Goal: Task Accomplishment & Management: Manage account settings

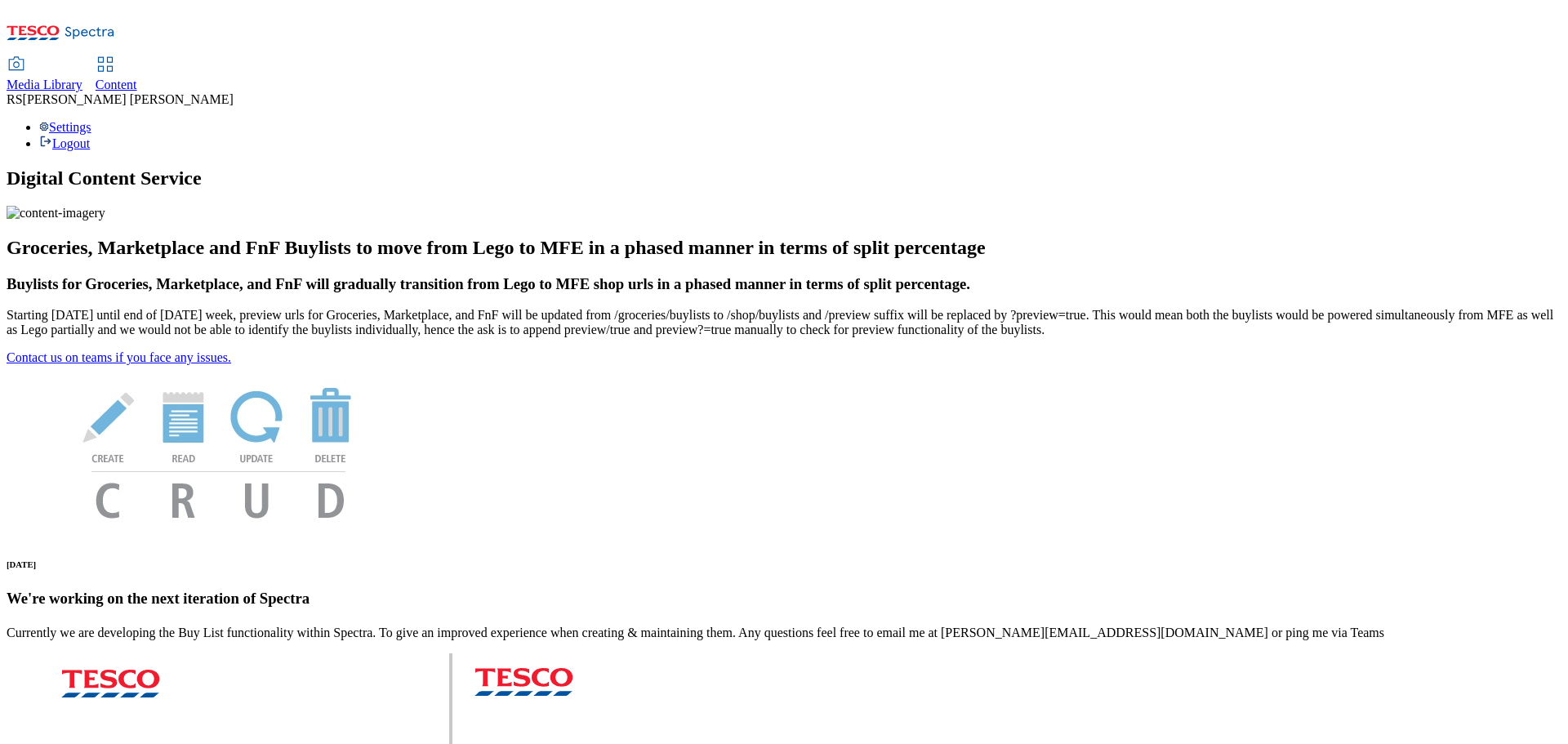
click at [137, 77] on span "Content" at bounding box center [116, 84] width 42 height 14
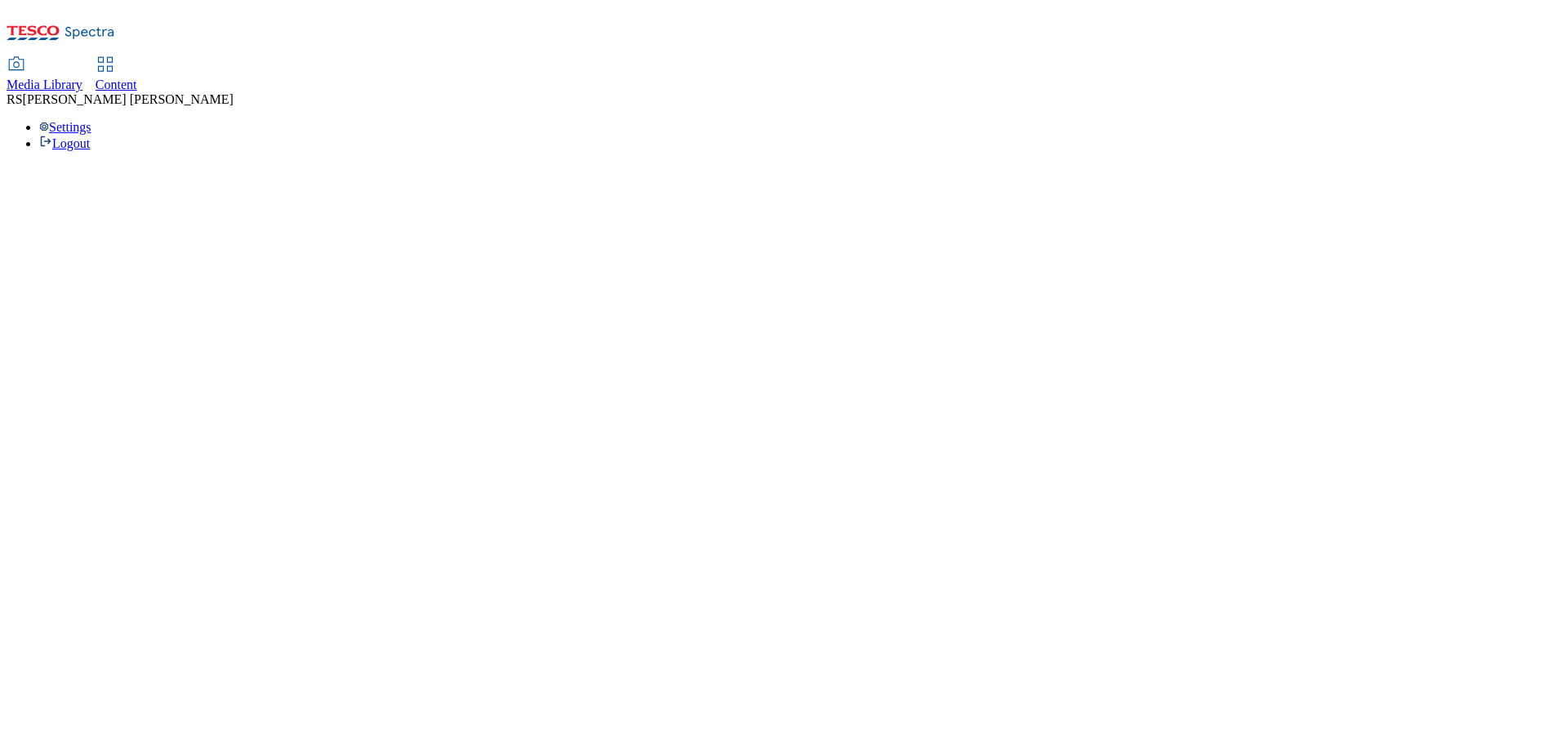
select select "ghs-uk"
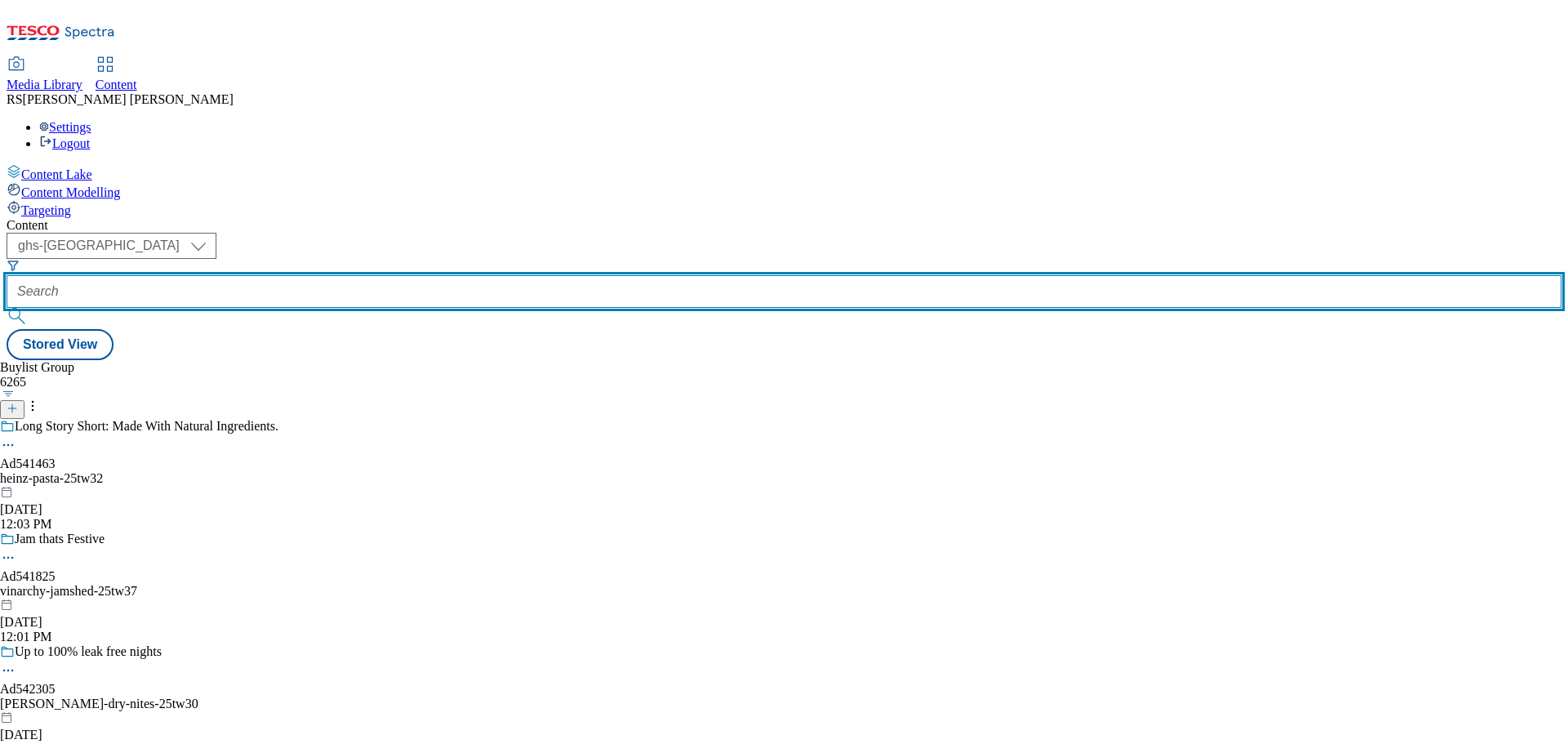
click at [404, 275] on input "text" at bounding box center [784, 292] width 1555 height 33
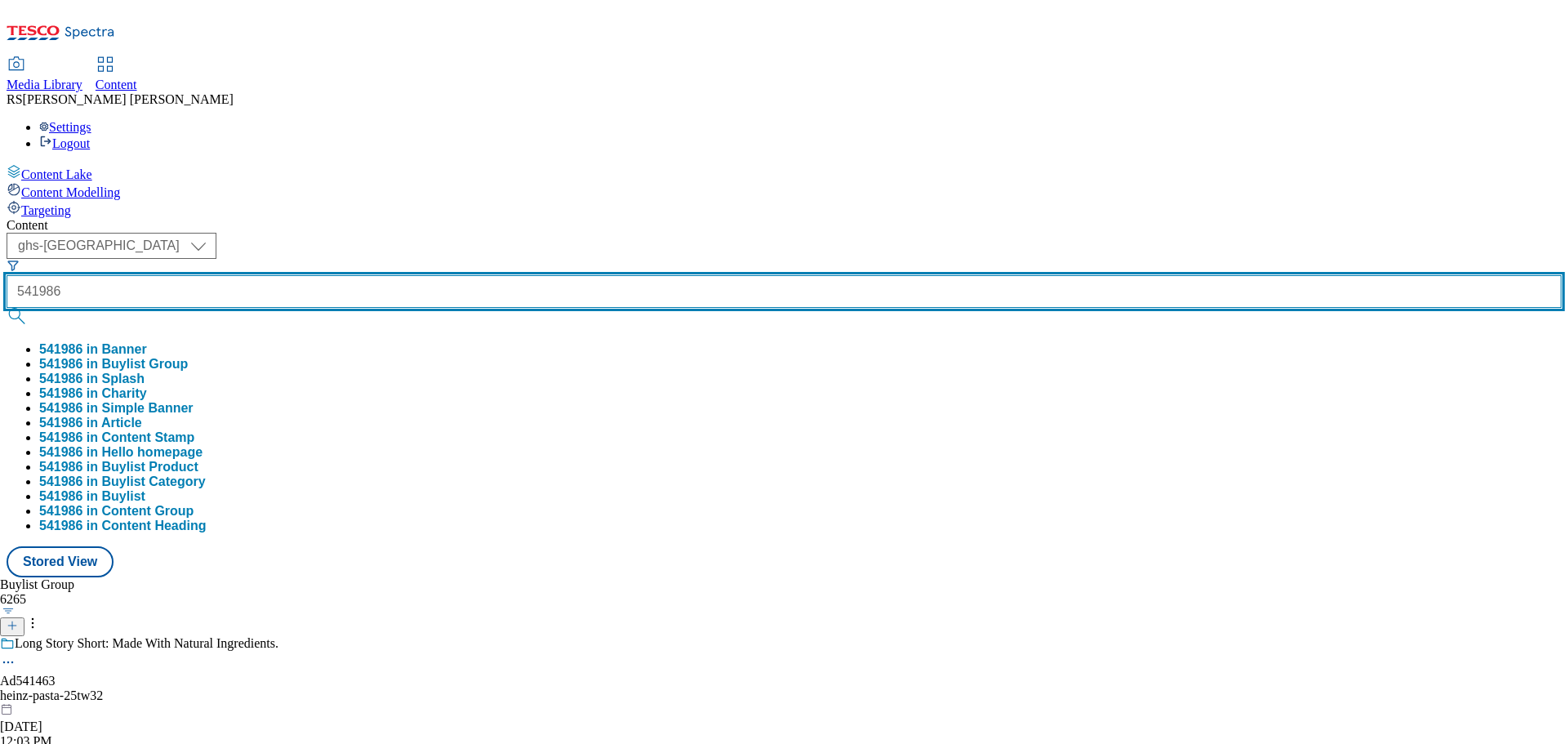
type input "541986"
click at [7, 308] on button "submit" at bounding box center [18, 316] width 23 height 16
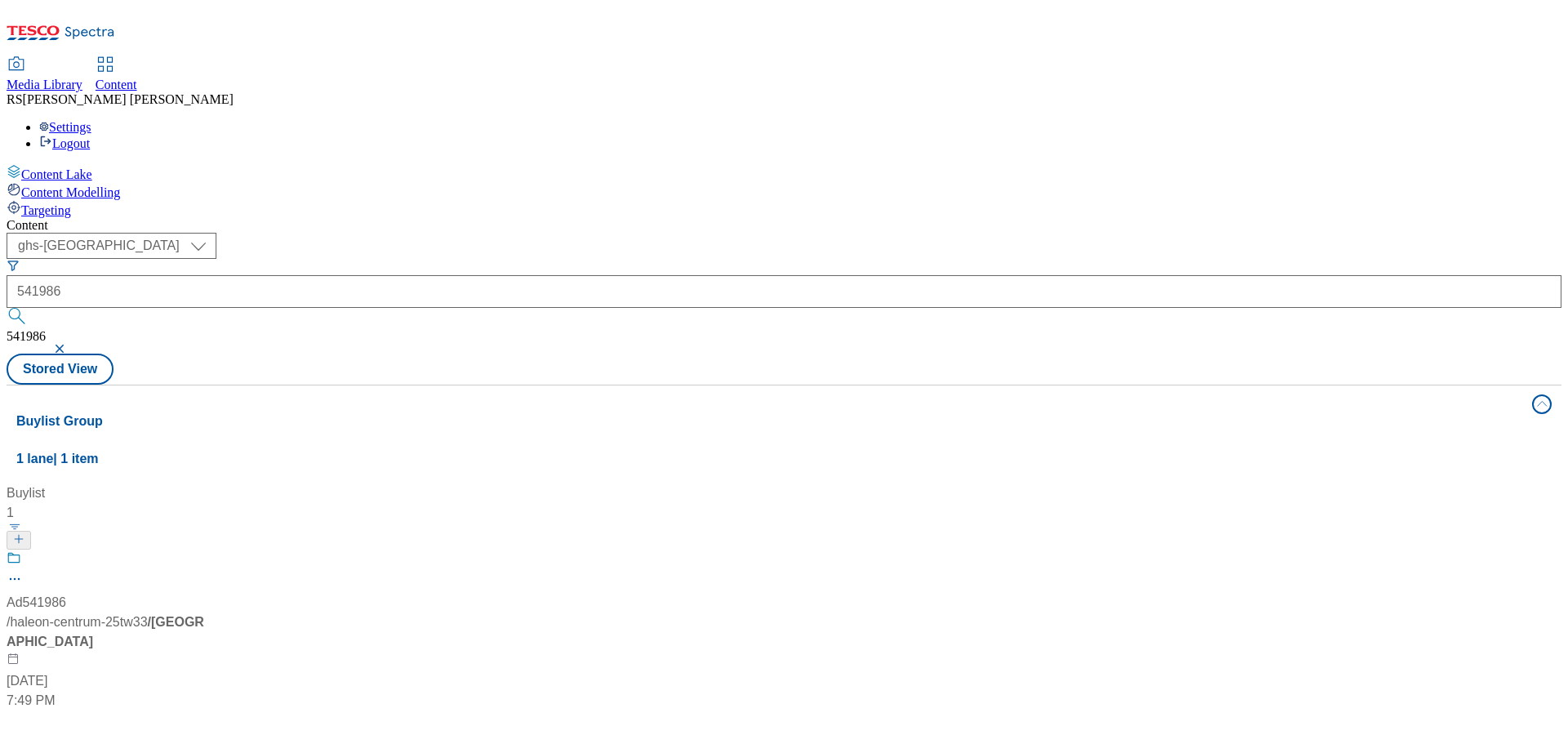
click at [819, 484] on div "Buylist 1 Ad541986 / haleon-centrum-25tw33 / haleon-centrum Sep 2, 2025 7:49 PM" at bounding box center [784, 484] width 1536 height 0
click at [211, 550] on div "Ad541986 / haleon-centrum-25tw33 / haleon-centrum Sep 2, 2025 7:49 PM" at bounding box center [109, 630] width 204 height 160
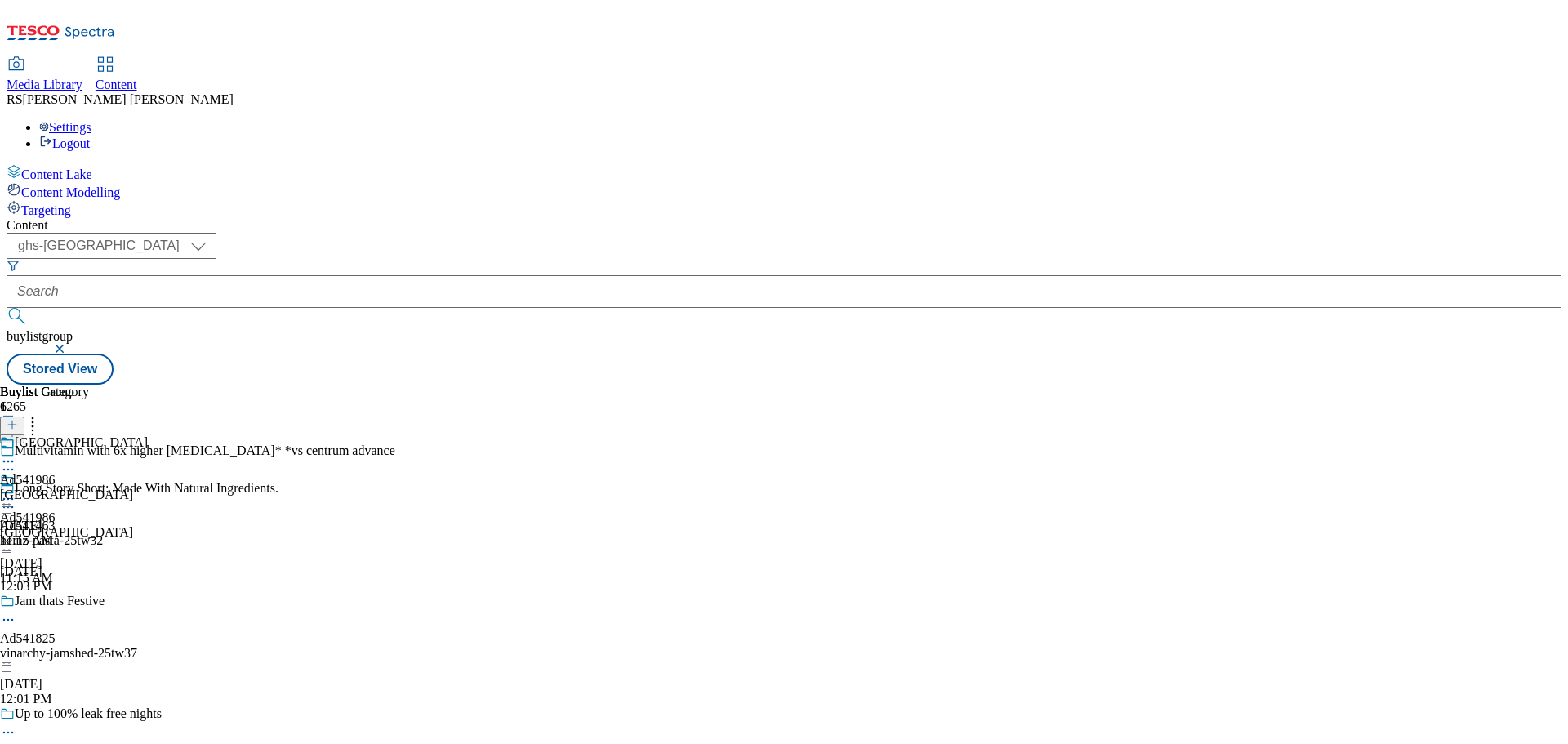
click at [16, 462] on icon at bounding box center [8, 470] width 16 height 16
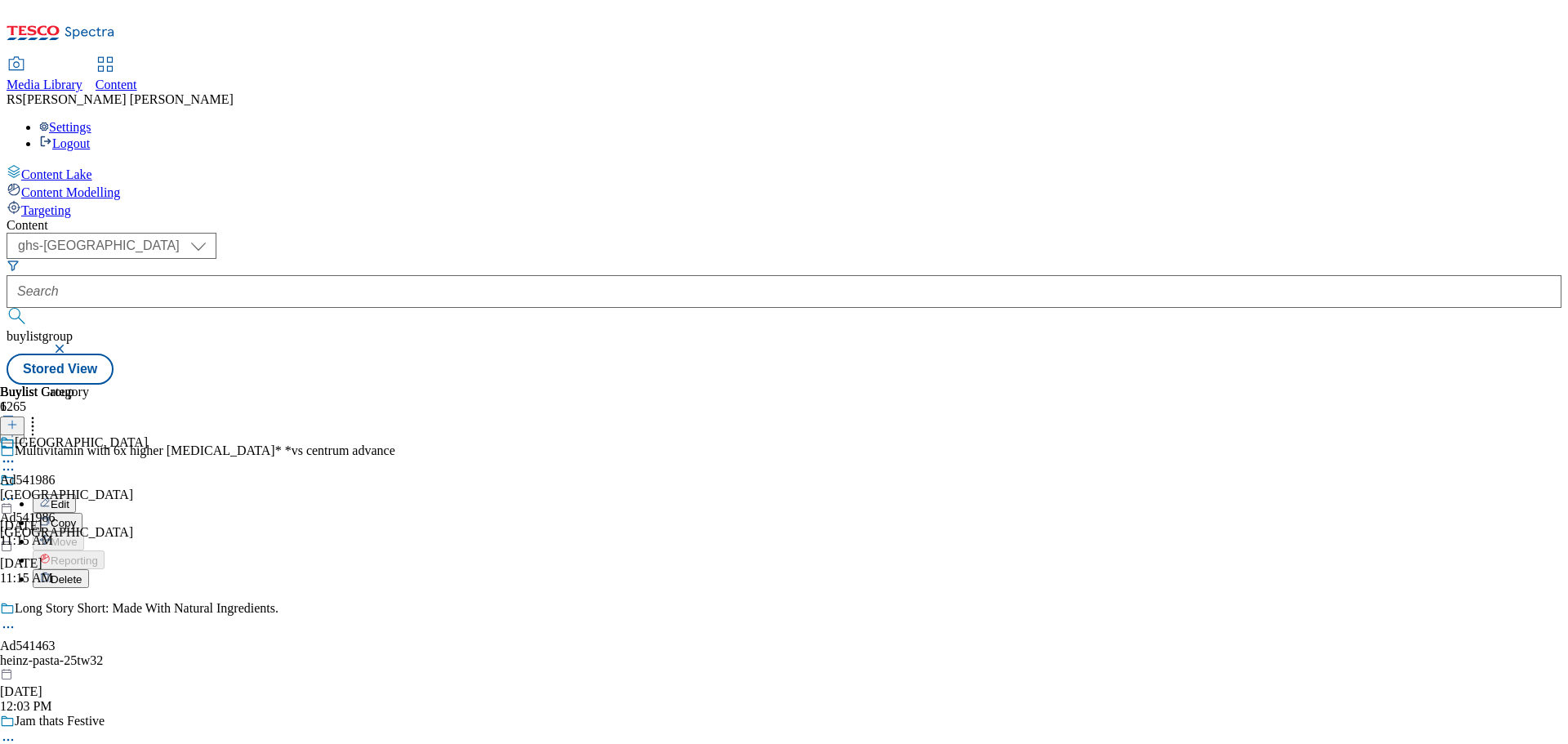
click at [82, 513] on button "Copy" at bounding box center [57, 523] width 49 height 19
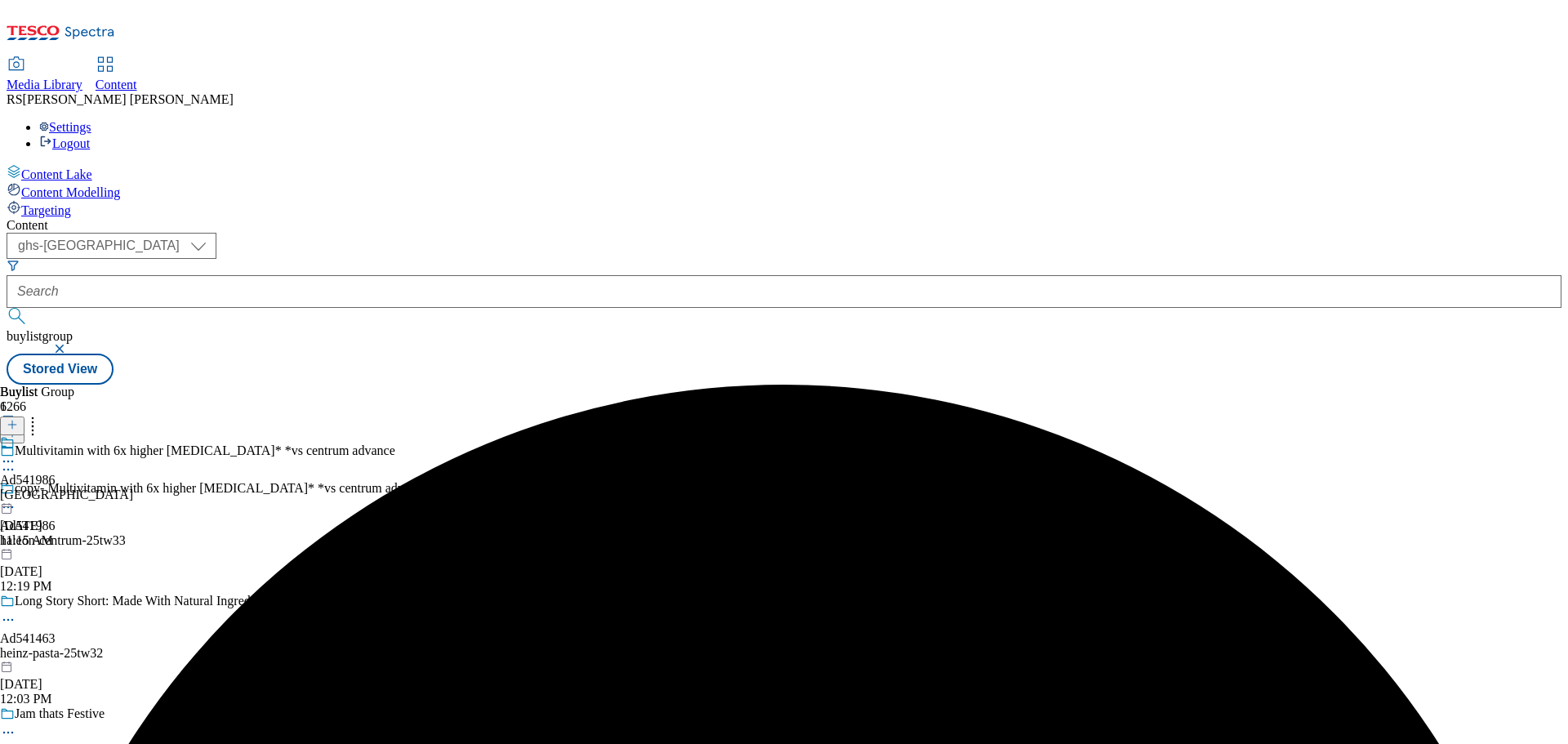
click at [69, 344] on button "button" at bounding box center [61, 348] width 16 height 10
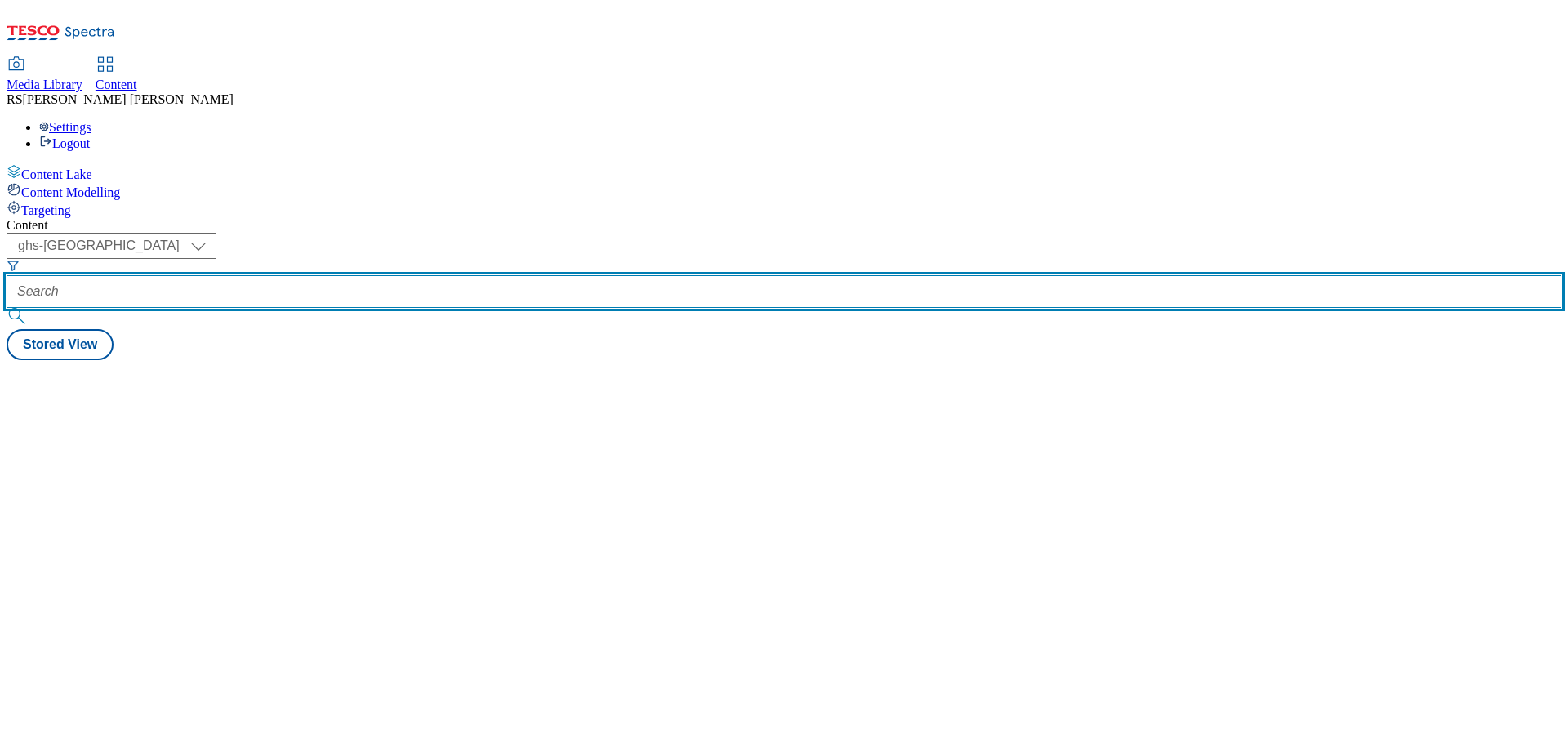
click at [410, 275] on input "text" at bounding box center [784, 292] width 1555 height 33
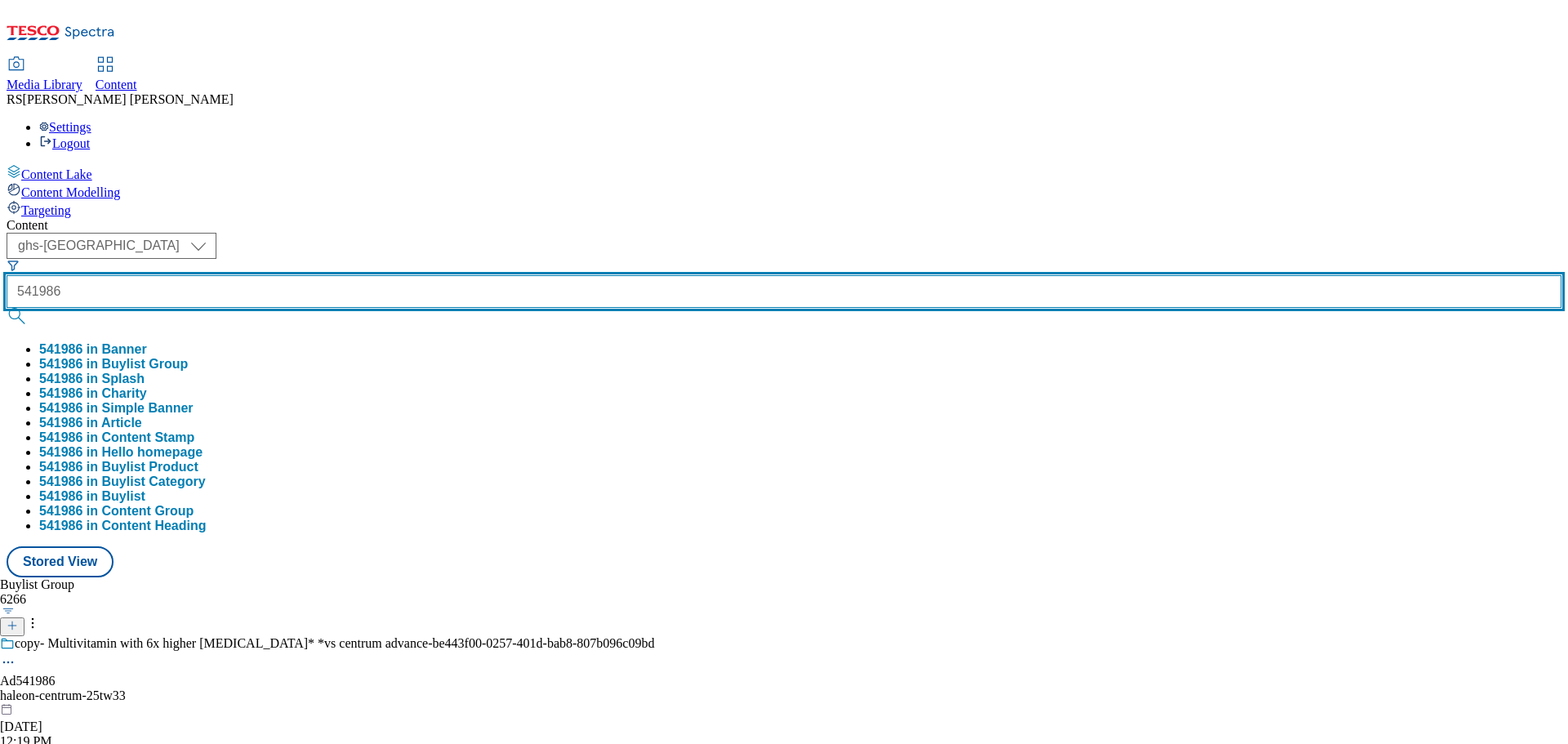
type input "541986"
click at [7, 308] on button "submit" at bounding box center [18, 316] width 23 height 16
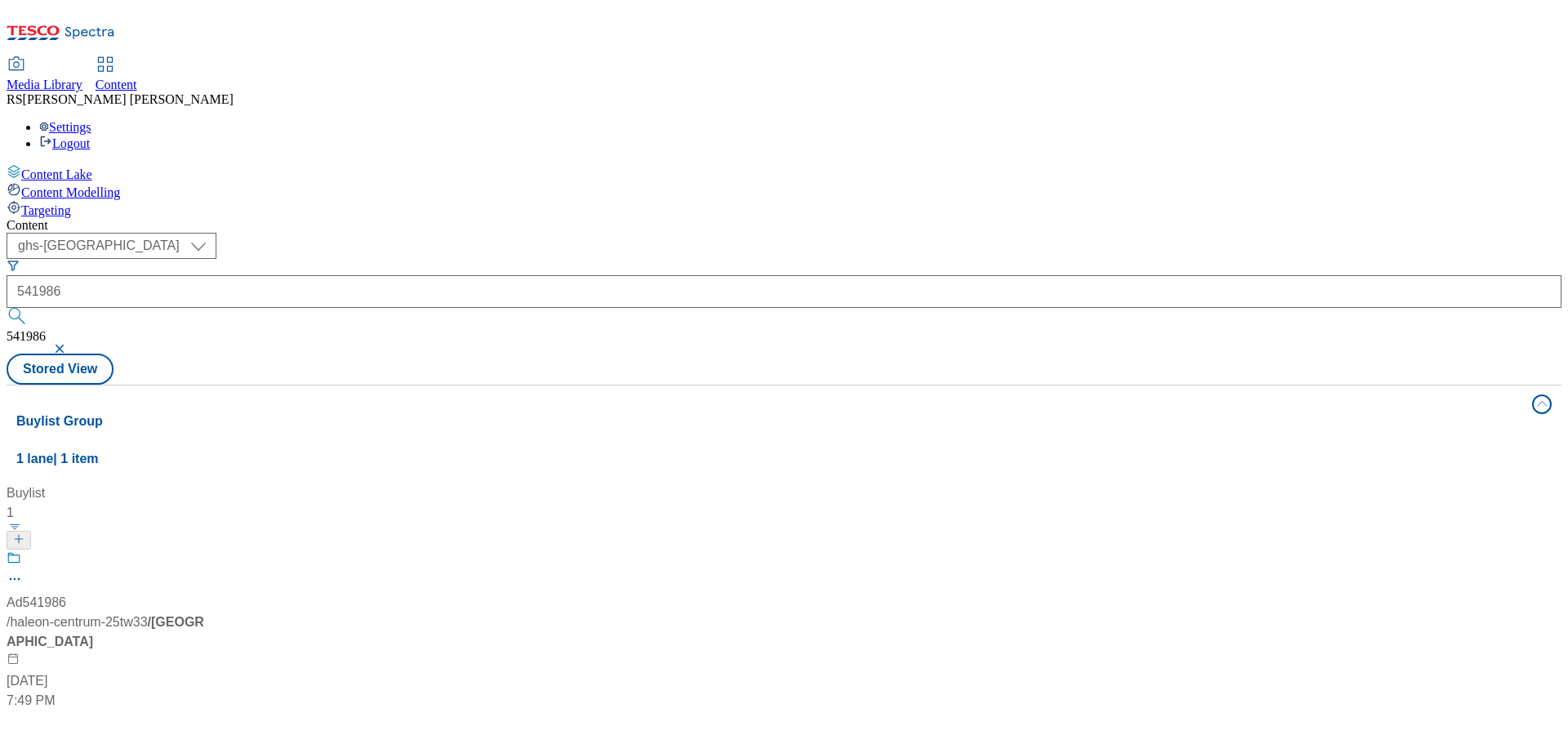
click at [806, 484] on div "Buylist 1 Ad541986 / haleon-centrum-25tw33 / haleon-centrum Sep 2, 2025 7:49 PM" at bounding box center [784, 484] width 1536 height 0
click at [74, 23] on icon at bounding box center [61, 38] width 109 height 35
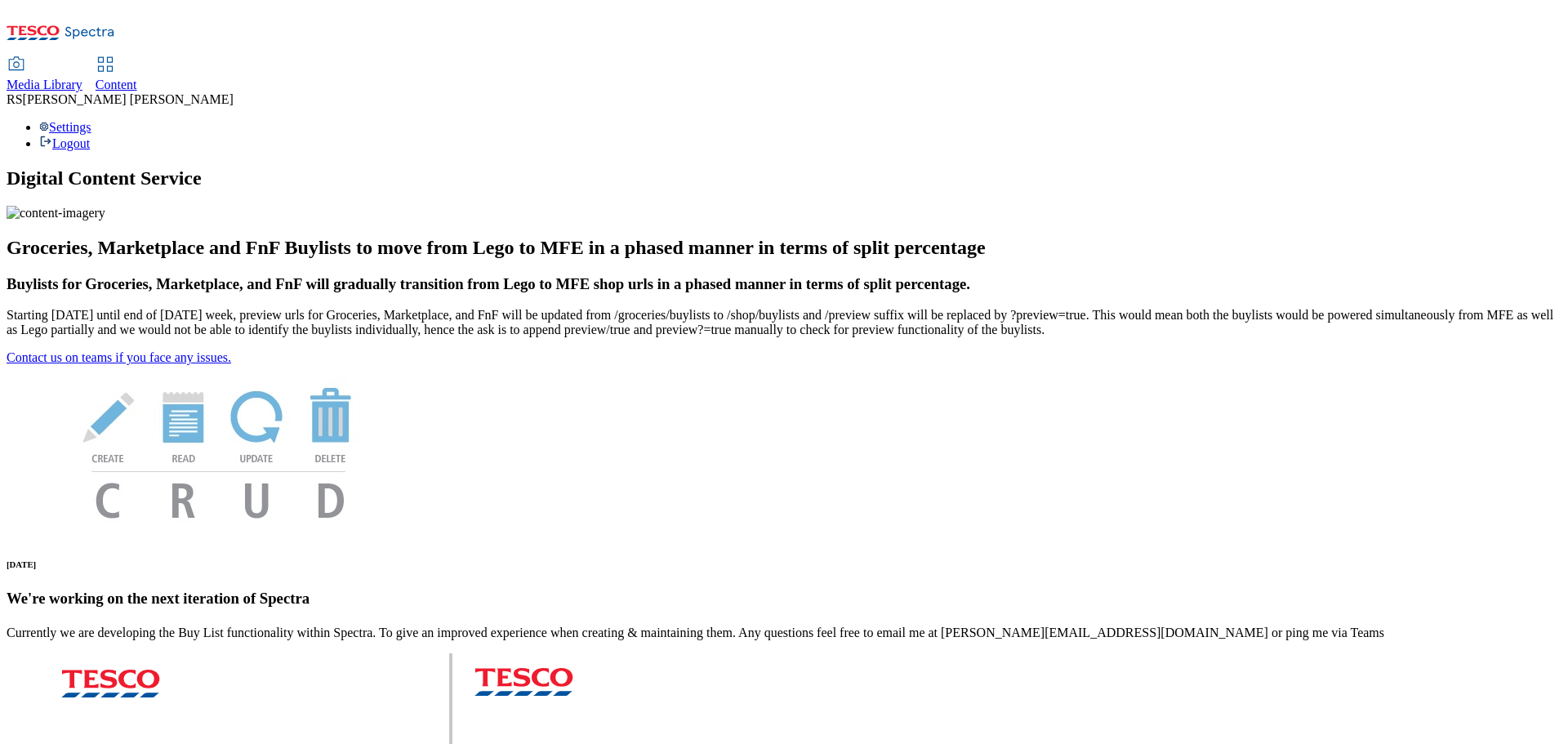
click at [377, 7] on div "Media Library Content RS [PERSON_NAME] Settings Logout" at bounding box center [784, 79] width 1555 height 145
click at [137, 77] on span "Content" at bounding box center [116, 84] width 42 height 14
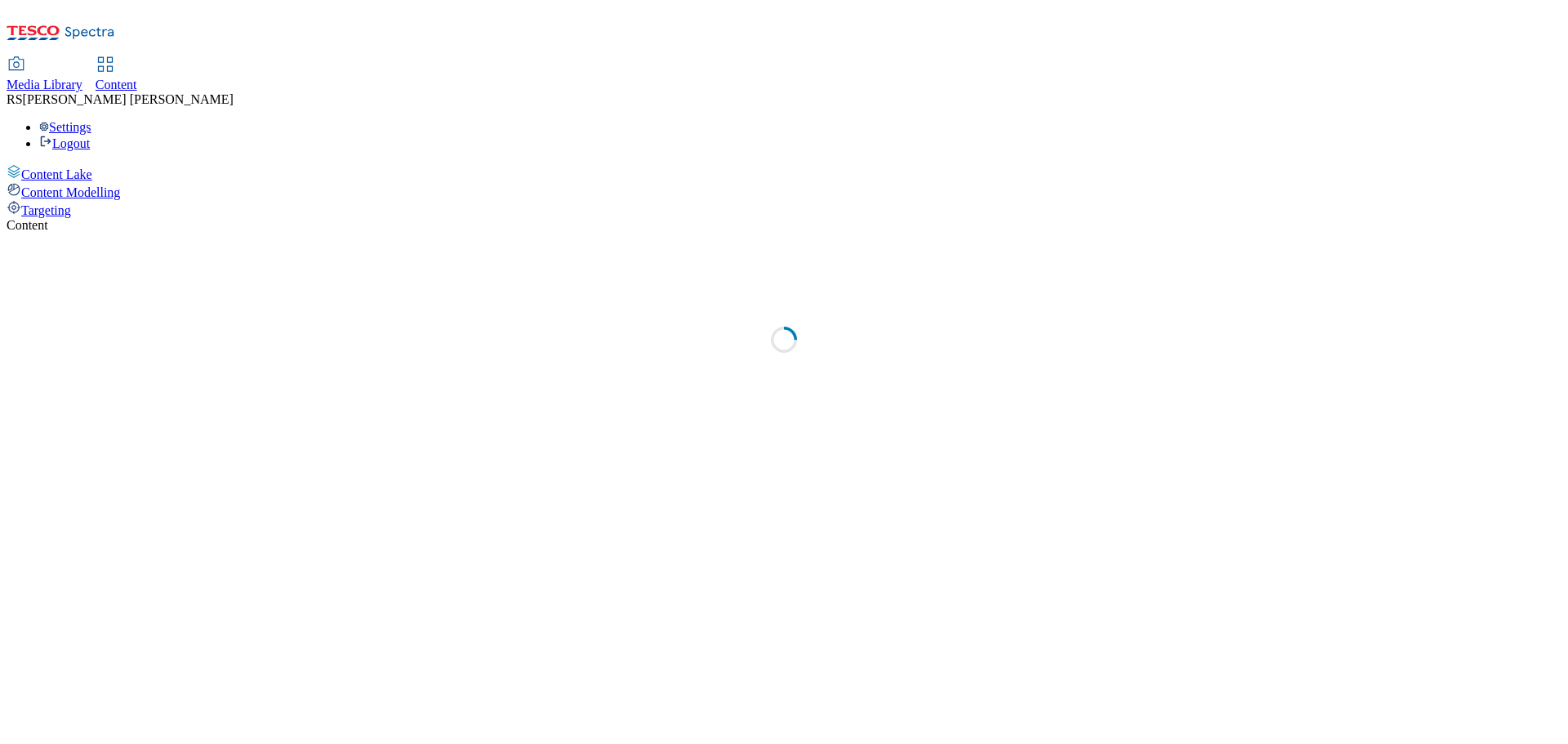
select select "ghs-[GEOGRAPHIC_DATA]"
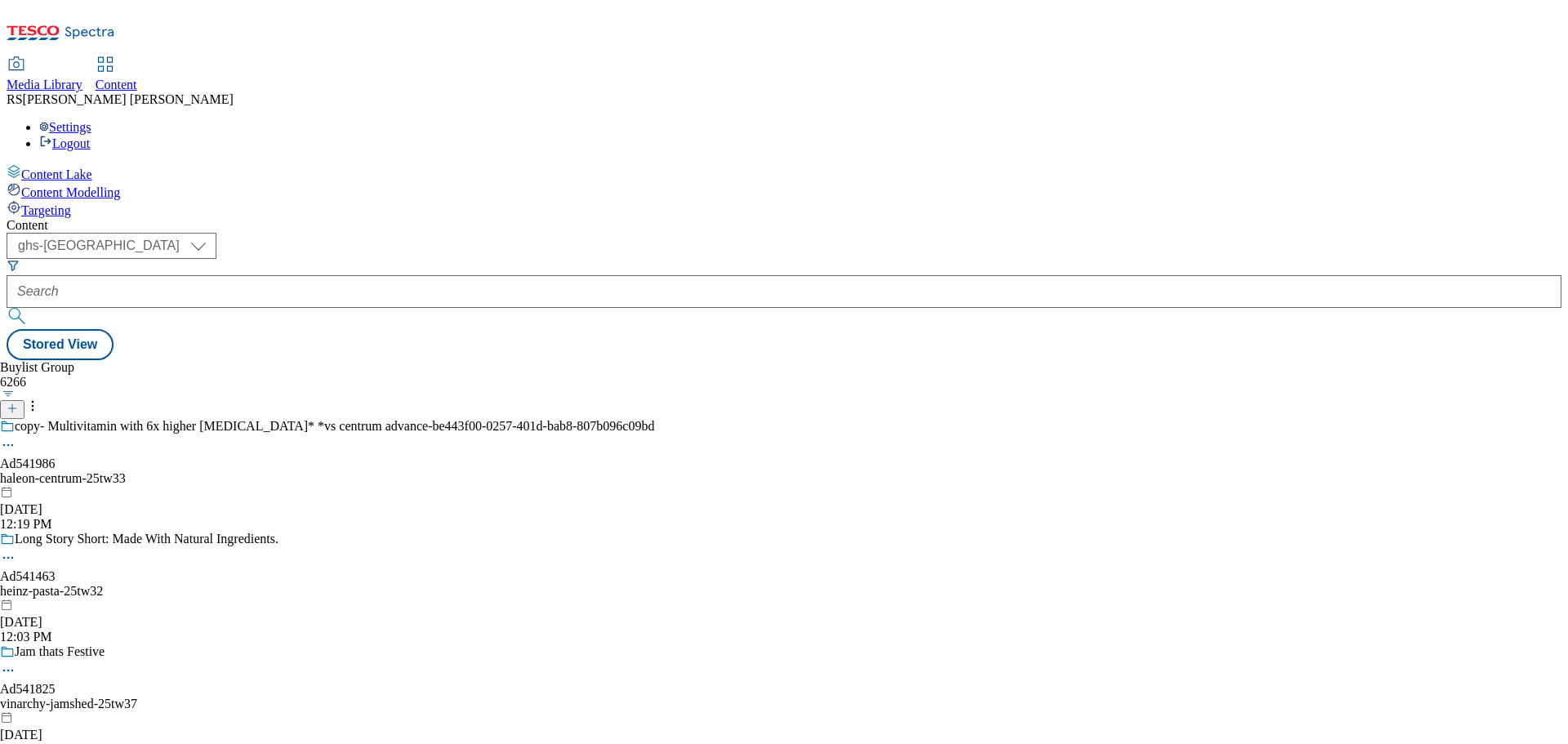
click at [378, 419] on div "copy- Multivitamin with 6x higher [MEDICAL_DATA]* *vs centrum advance-be443f00-…" at bounding box center [327, 476] width 655 height 113
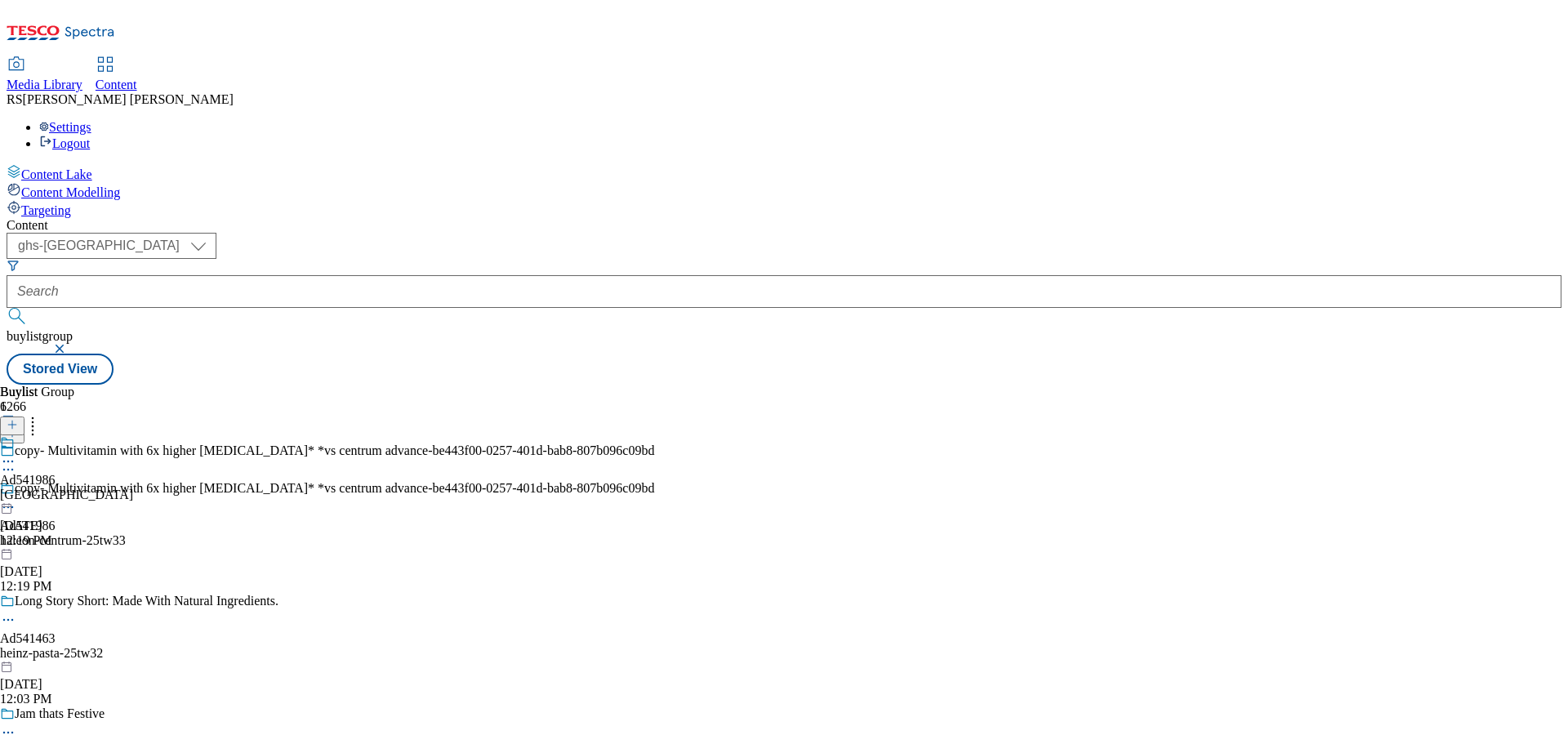
click at [16, 499] on icon at bounding box center [8, 507] width 16 height 16
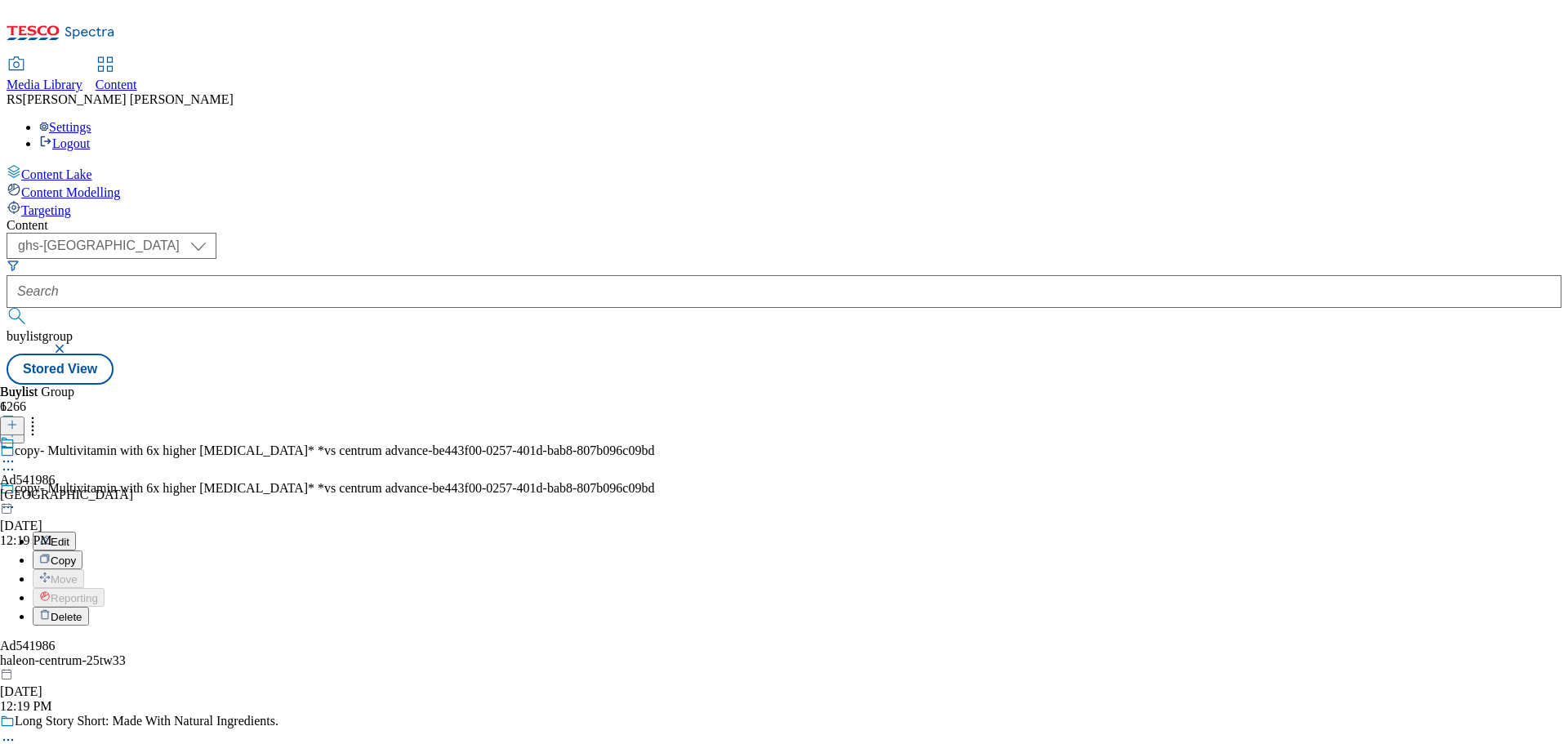
click at [76, 531] on button "Edit" at bounding box center [55, 541] width 43 height 19
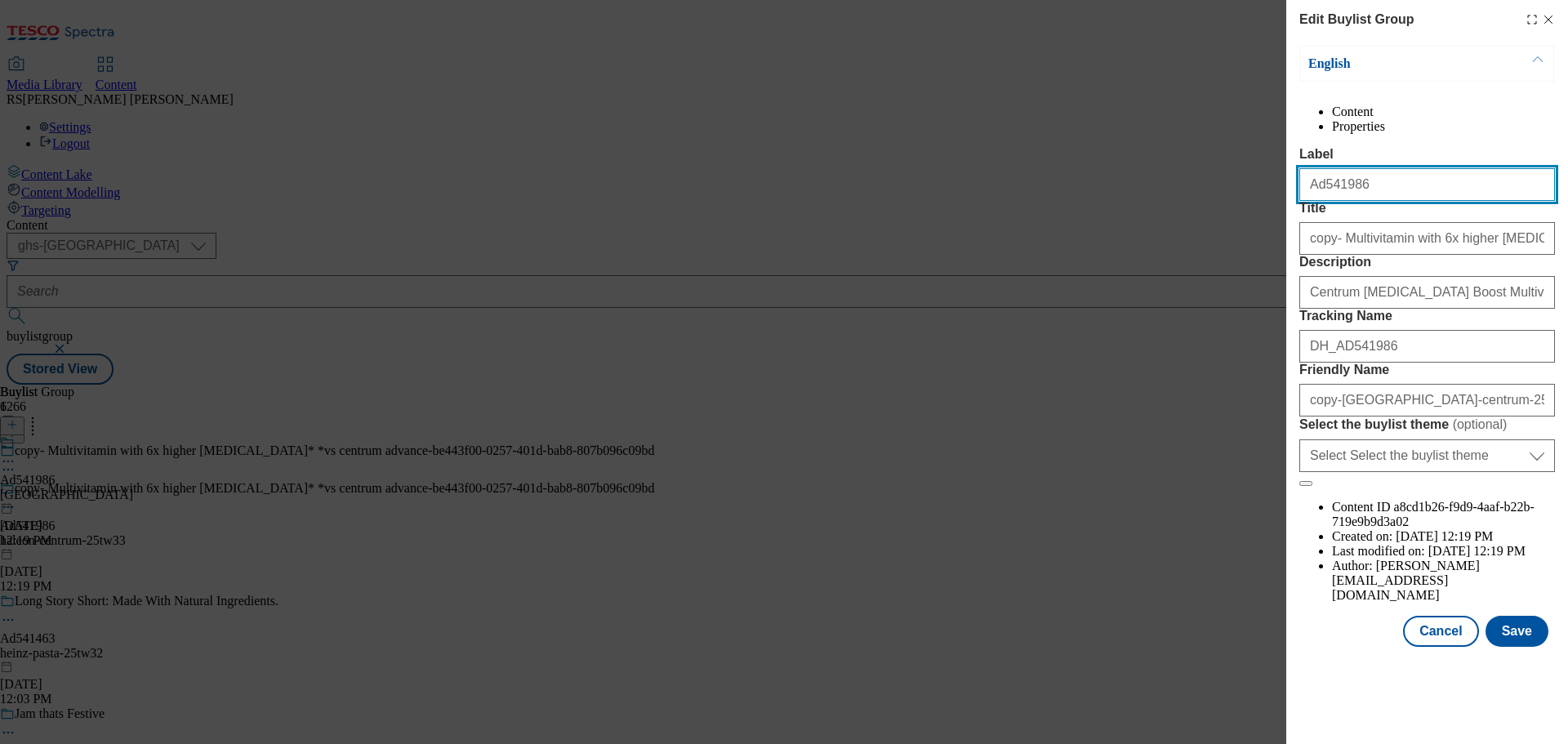
drag, startPoint x: 1380, startPoint y: 221, endPoint x: 1323, endPoint y: 235, distance: 58.7
click at [1323, 201] on input "Ad541986" at bounding box center [1427, 185] width 255 height 33
paste input "485"
type input "Ad541485"
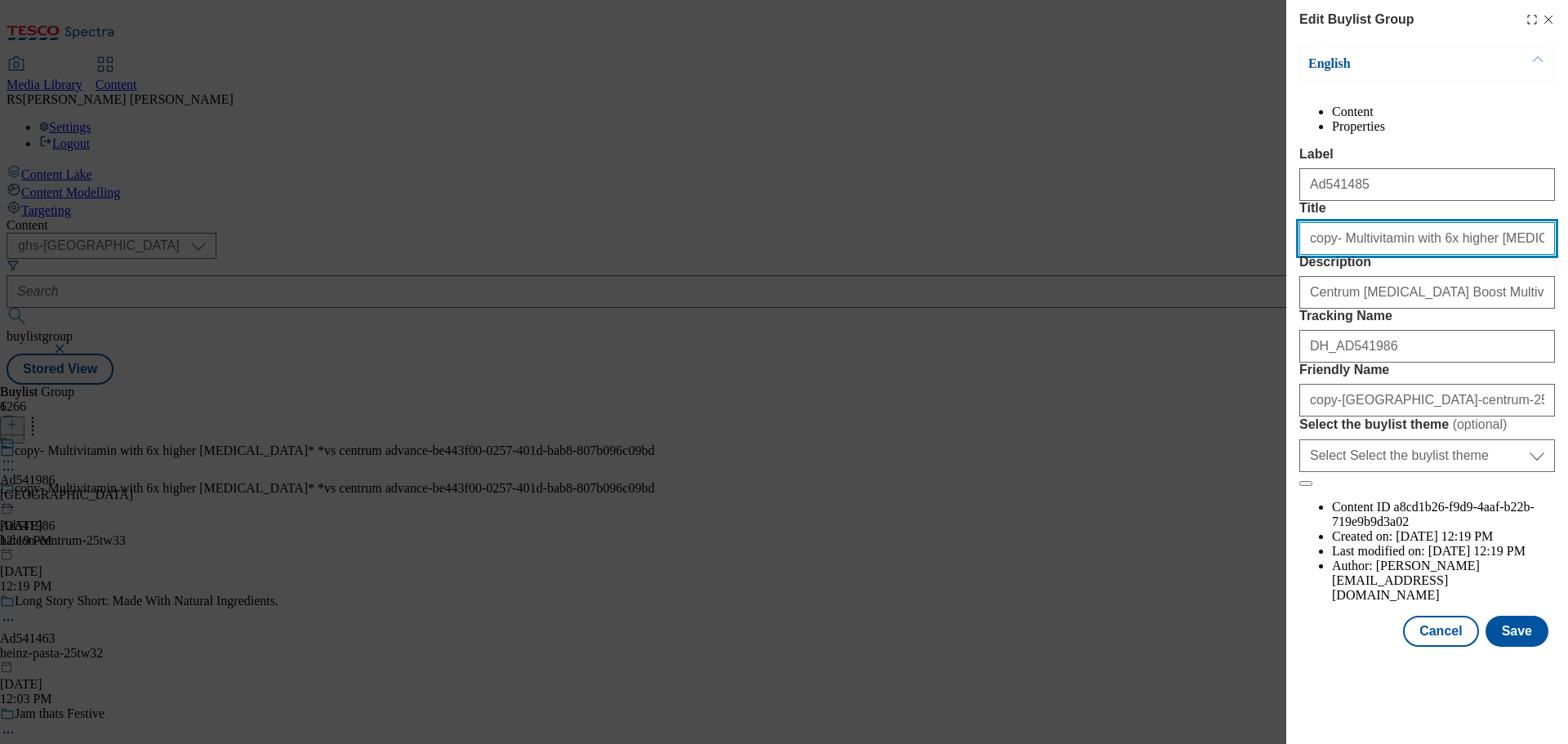
click at [1359, 255] on input "copy- Multivitamin with 6x higher [MEDICAL_DATA]* *vs centrum advance-be443f00-…" at bounding box center [1427, 239] width 255 height 33
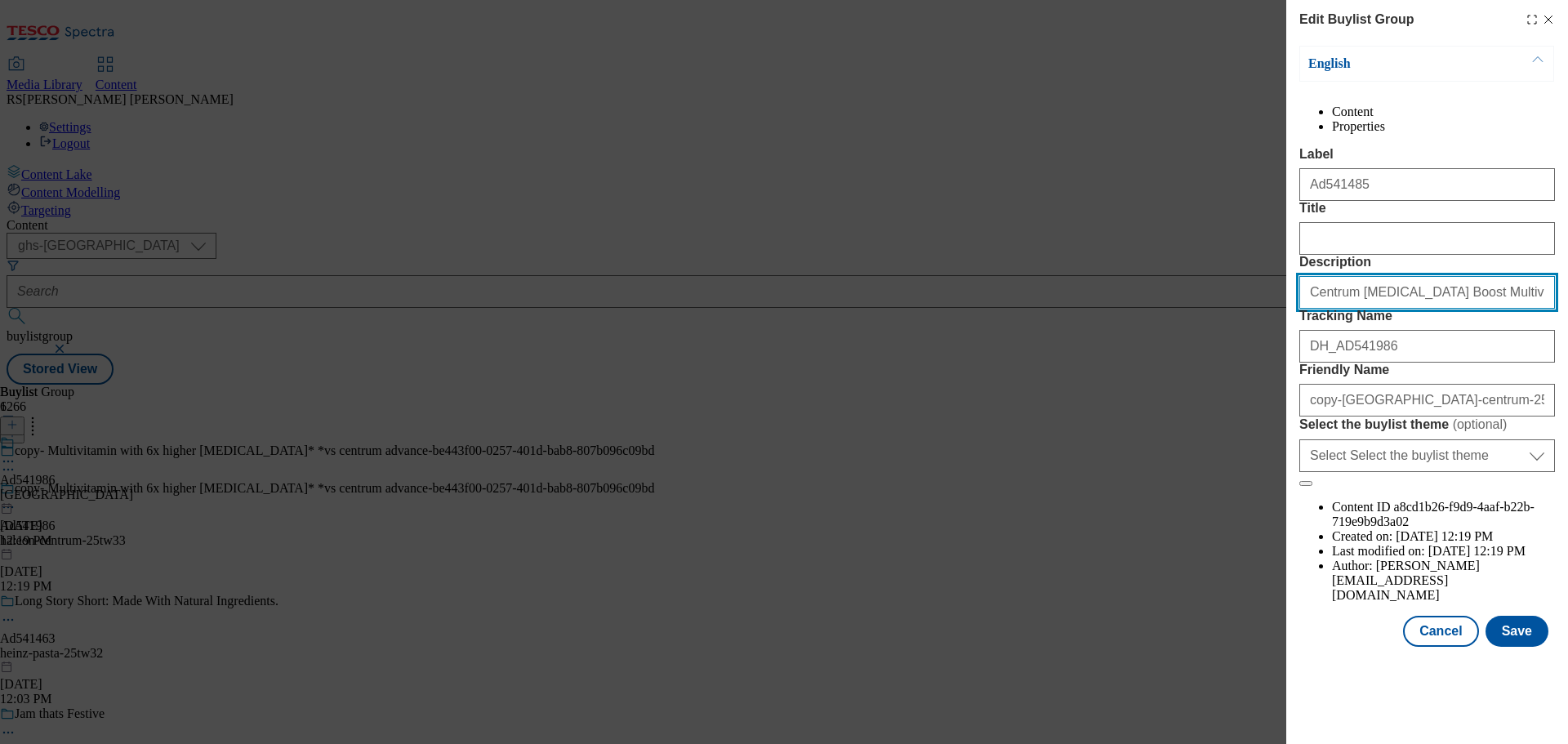
click at [1365, 309] on input "Centrum [MEDICAL_DATA] Boost Multivitamin Supplement, 30 tablets" at bounding box center [1427, 293] width 255 height 33
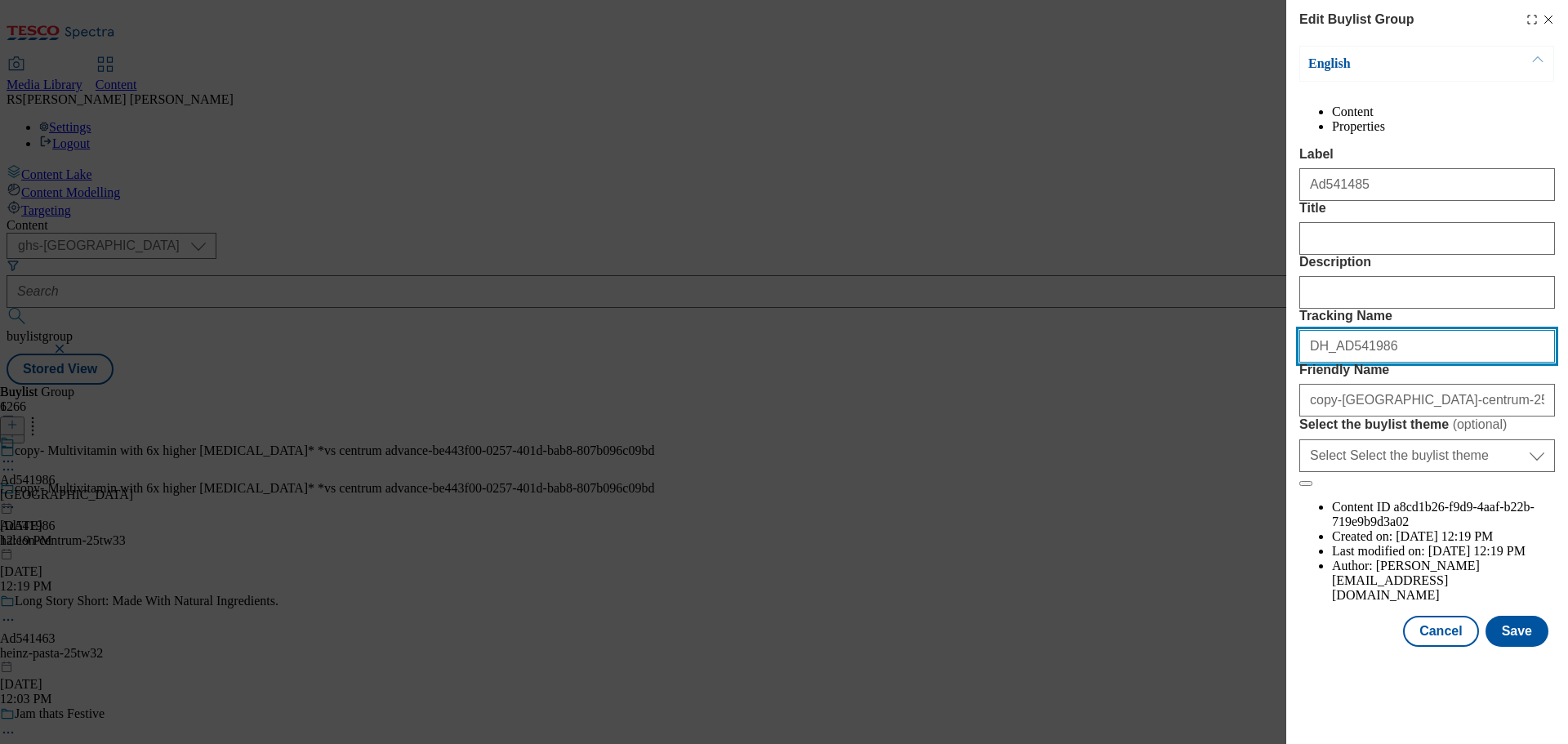
drag, startPoint x: 1406, startPoint y: 458, endPoint x: 1341, endPoint y: 484, distance: 70.0
click at [1341, 363] on div "DH_AD541986" at bounding box center [1427, 343] width 255 height 39
paste input "485"
type input "DH_AD541485"
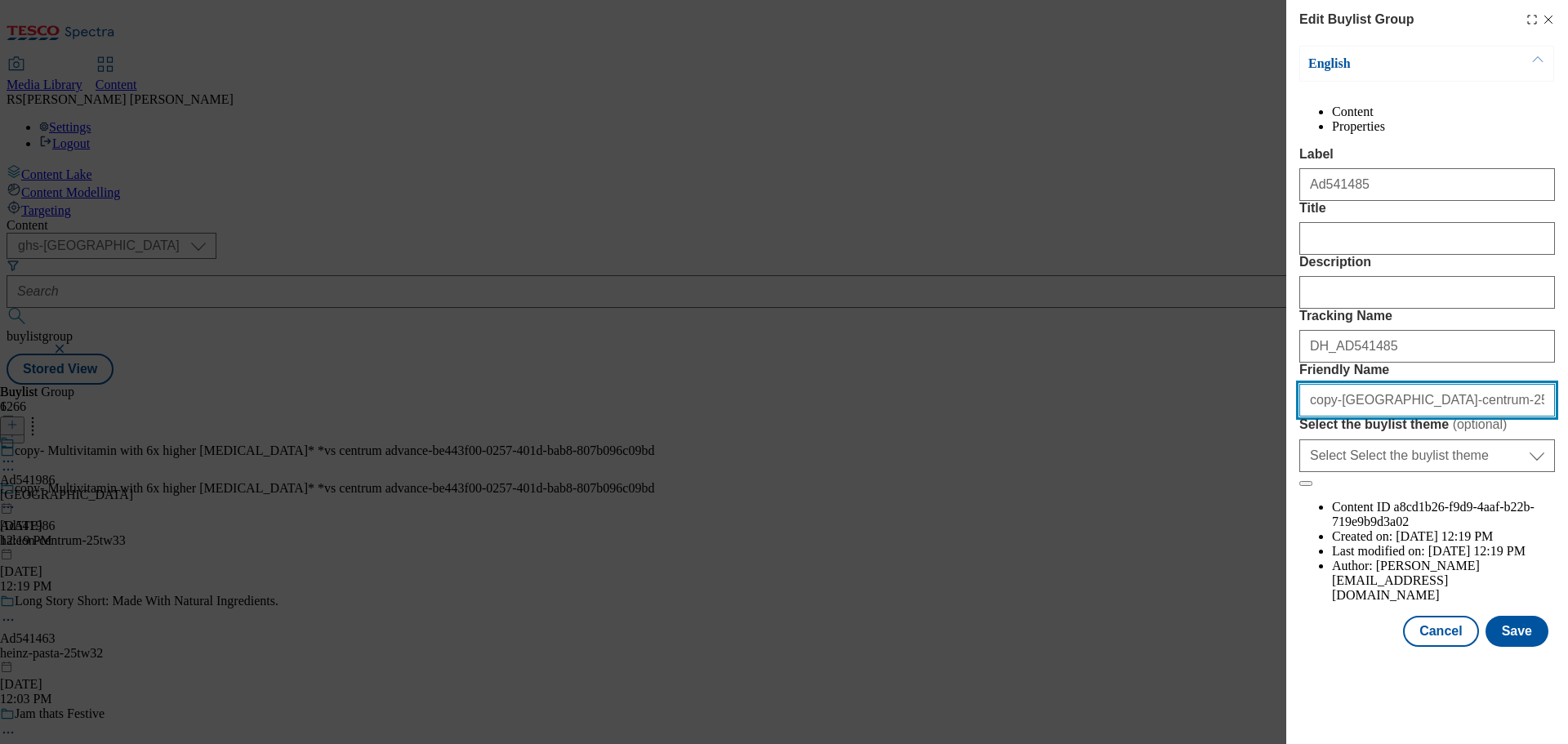
click at [1401, 417] on input "copy-[GEOGRAPHIC_DATA]-centrum-25tw33-af80bd4c-2101-4ef5-92ec-1503a05d9f49" at bounding box center [1427, 400] width 255 height 33
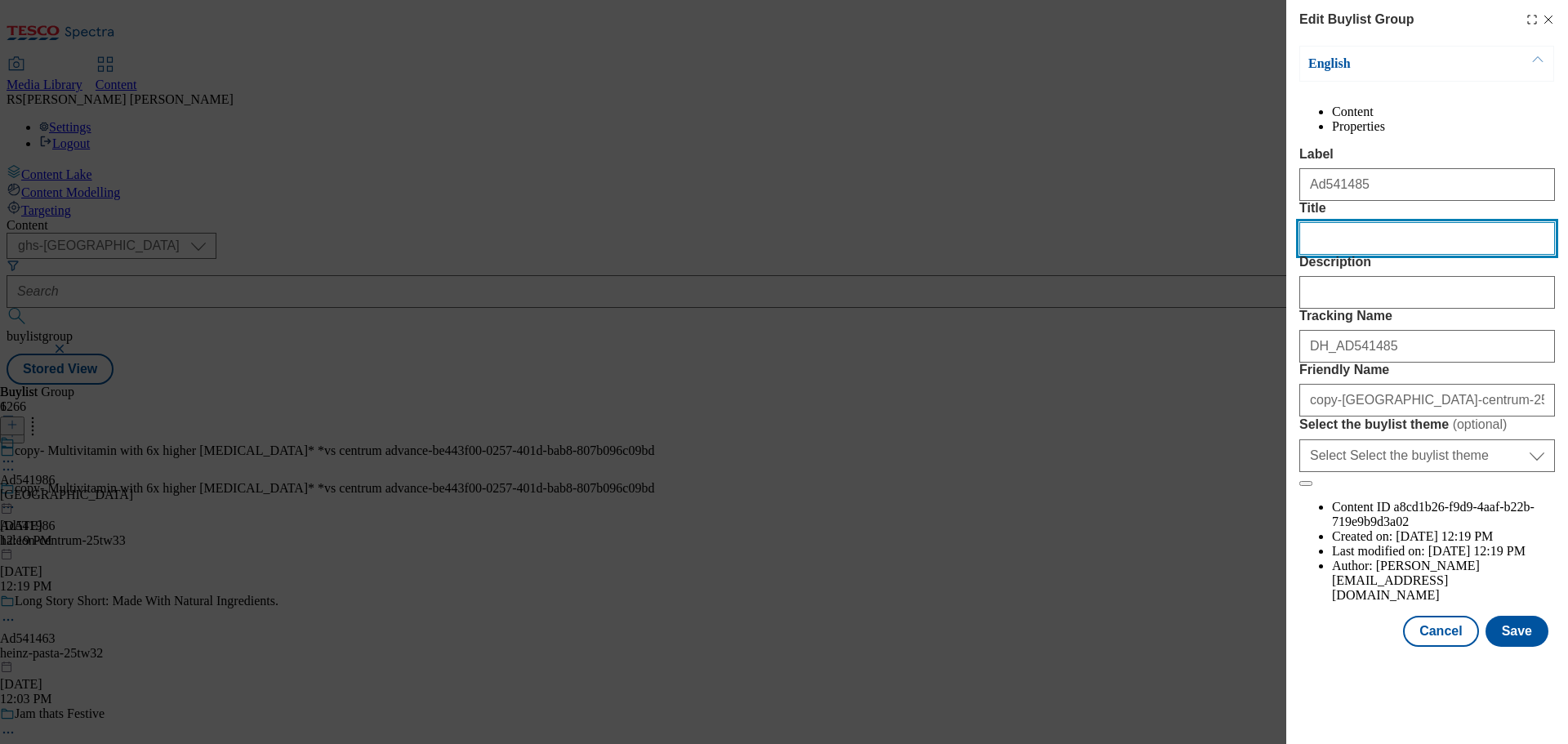
click at [1347, 255] on input "Title" at bounding box center [1427, 239] width 255 height 33
type input "Give the gift of [PERSON_NAME]"
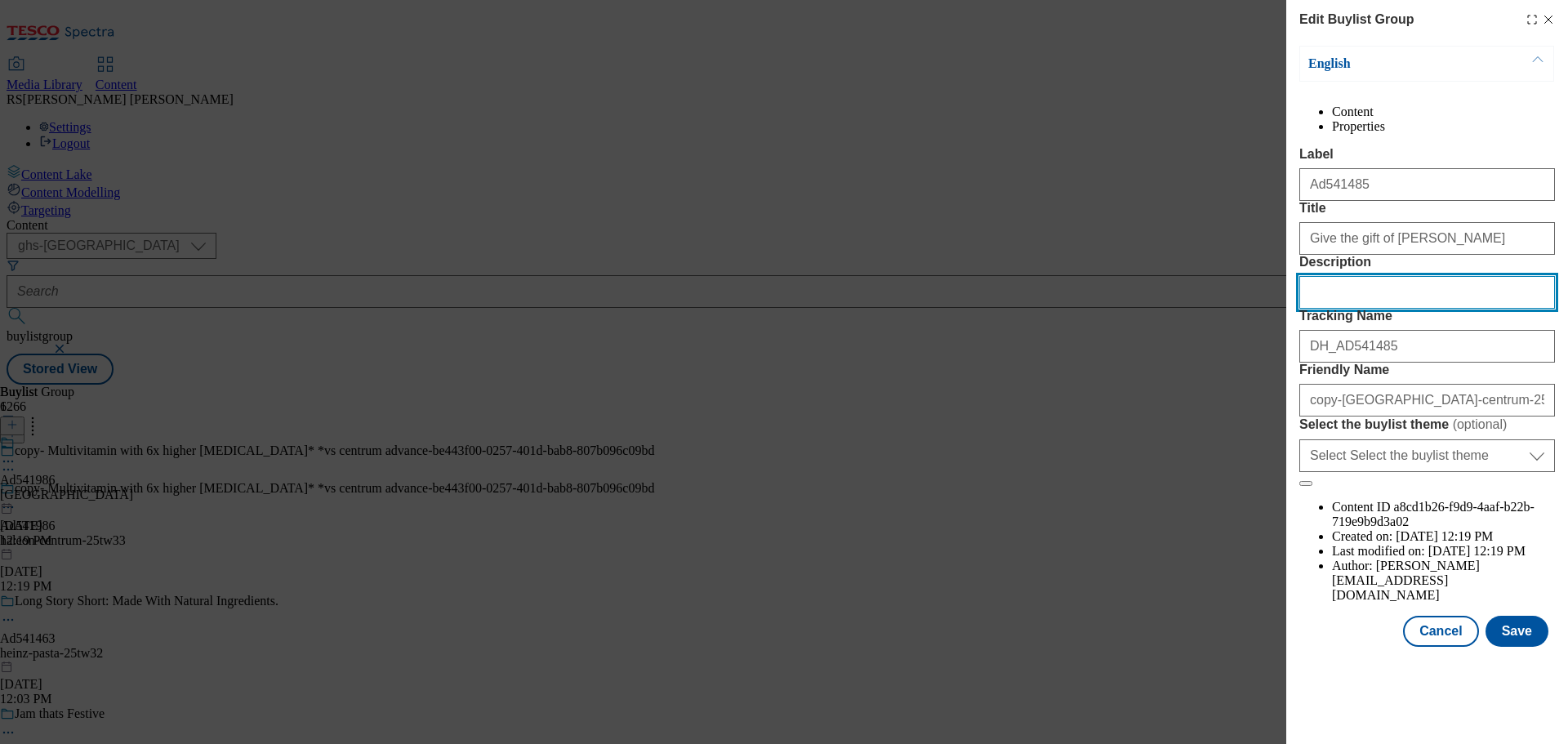
click at [1355, 309] on input "Description" at bounding box center [1427, 293] width 255 height 33
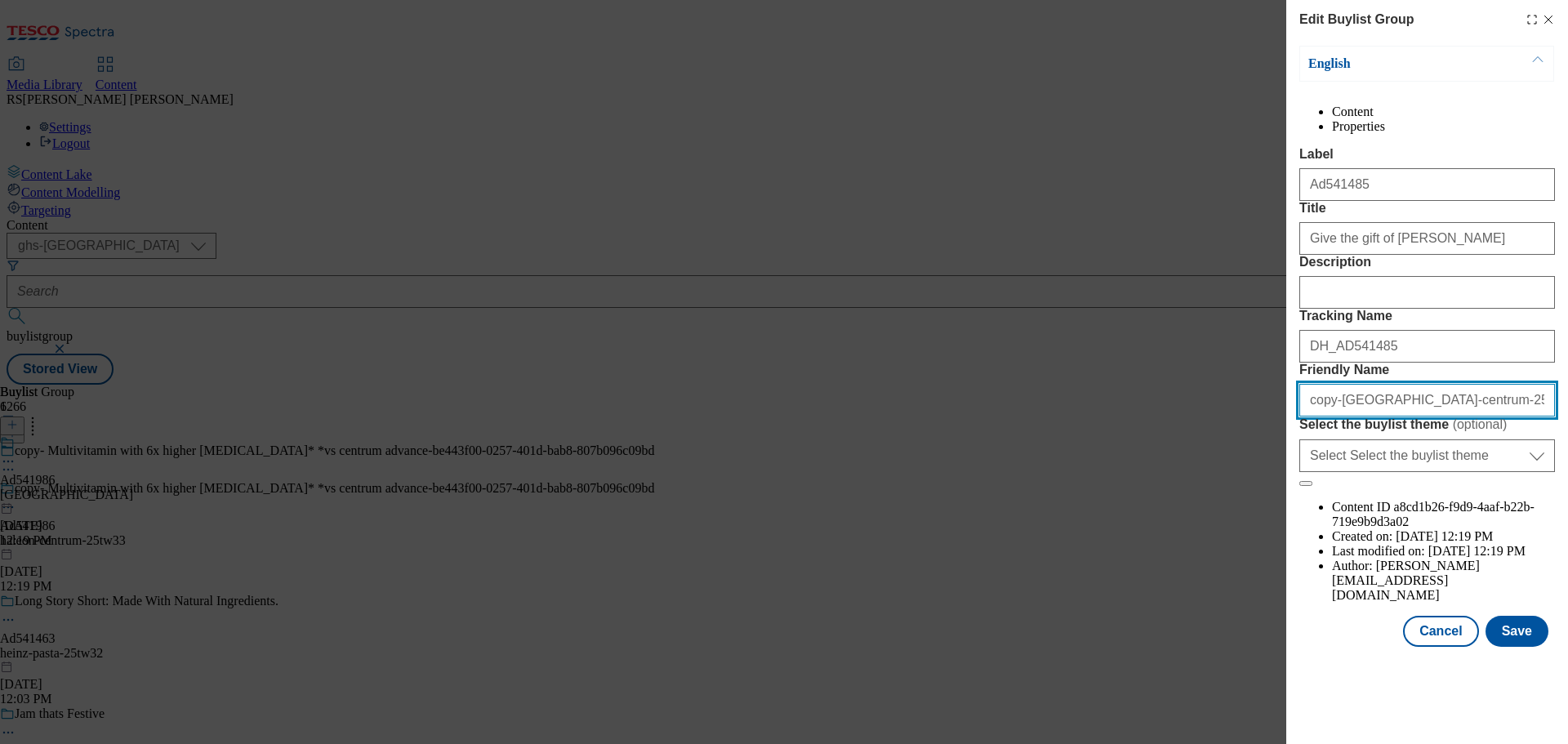
drag, startPoint x: 1334, startPoint y: 551, endPoint x: 1270, endPoint y: 548, distance: 64.1
click at [1270, 548] on div "Edit Buylist Group English Content Properties Label Ad541485 Title Give the gif…" at bounding box center [784, 372] width 1568 height 744
drag, startPoint x: 1339, startPoint y: 553, endPoint x: 1262, endPoint y: 553, distance: 77.0
click at [1262, 553] on div "Edit Buylist Group English Content Properties Label Ad541485 Title Give the gif…" at bounding box center [784, 372] width 1568 height 744
paste input "Lindt"
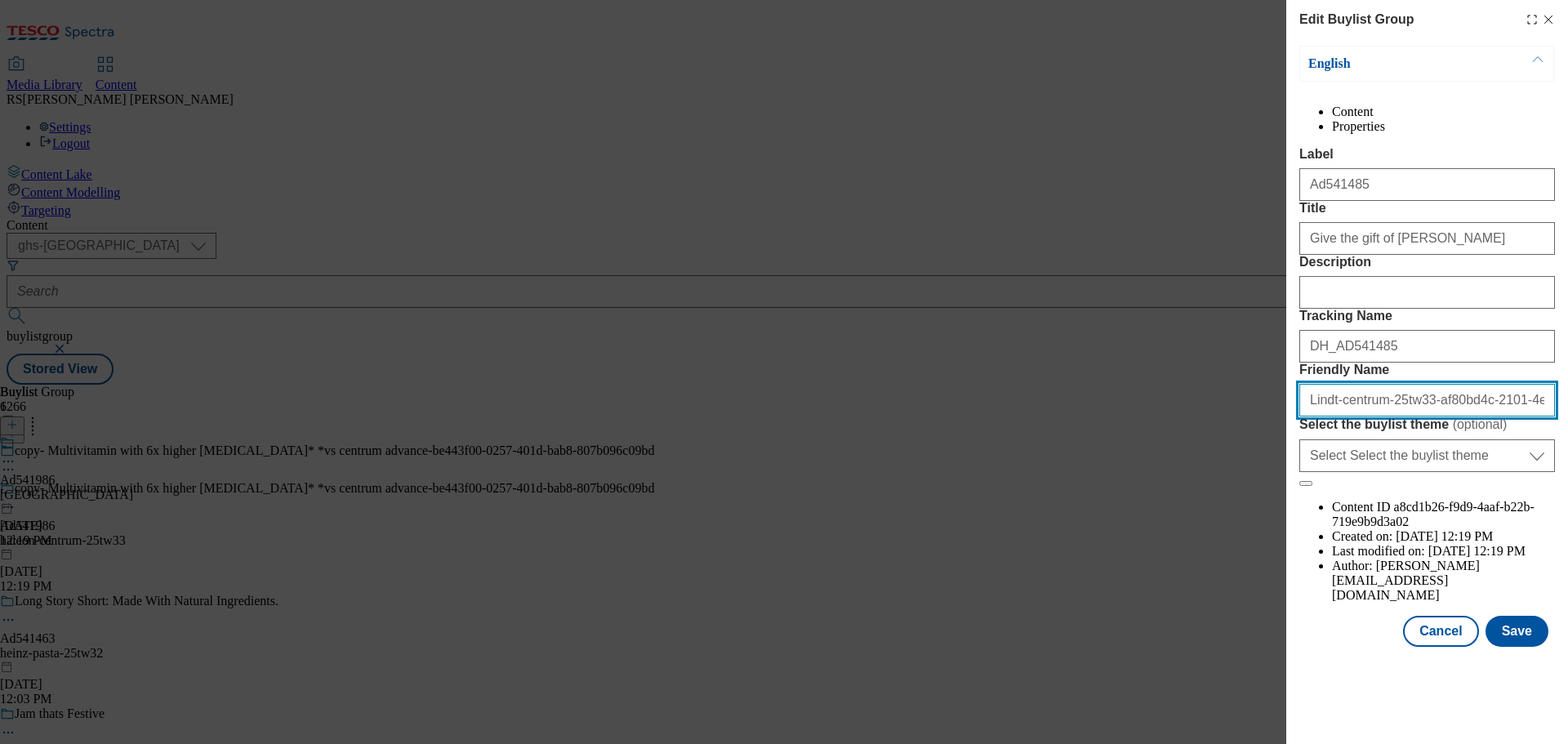
drag, startPoint x: 1314, startPoint y: 545, endPoint x: 1292, endPoint y: 549, distance: 22.4
click at [1292, 549] on div "Edit Buylist Group English Content Properties Label Ad541485 Title Give the gif…" at bounding box center [1427, 325] width 282 height 650
click at [1333, 417] on input "lindt-centrum-25tw33-af80bd4c-2101-4ef5-92ec-1503a05d9f49" at bounding box center [1427, 400] width 255 height 33
click at [1347, 417] on input "lindt-limndor-25tw33-af80bd4c-2101-4ef5-92ec-1503a05d9f49" at bounding box center [1427, 400] width 255 height 33
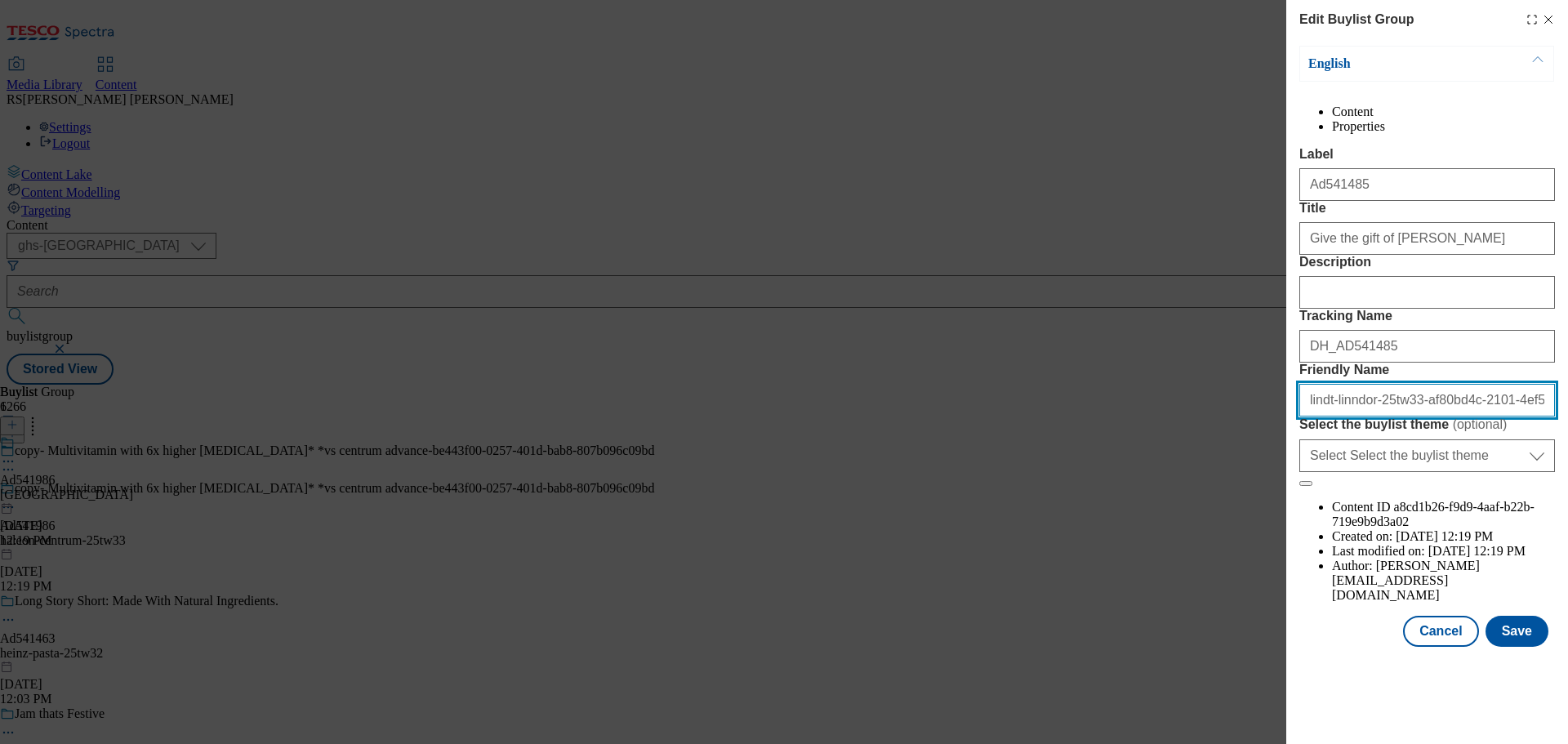
scroll to position [0, 48]
drag, startPoint x: 1397, startPoint y: 545, endPoint x: 1567, endPoint y: 537, distance: 170.2
click at [1567, 537] on div "Edit Buylist Group English Content Properties Label Ad541485 Title Give the gif…" at bounding box center [1427, 325] width 282 height 650
click at [1223, 702] on div "Edit Buylist Group English Content Properties Label Ad541485 Title Give the gif…" at bounding box center [784, 372] width 1568 height 744
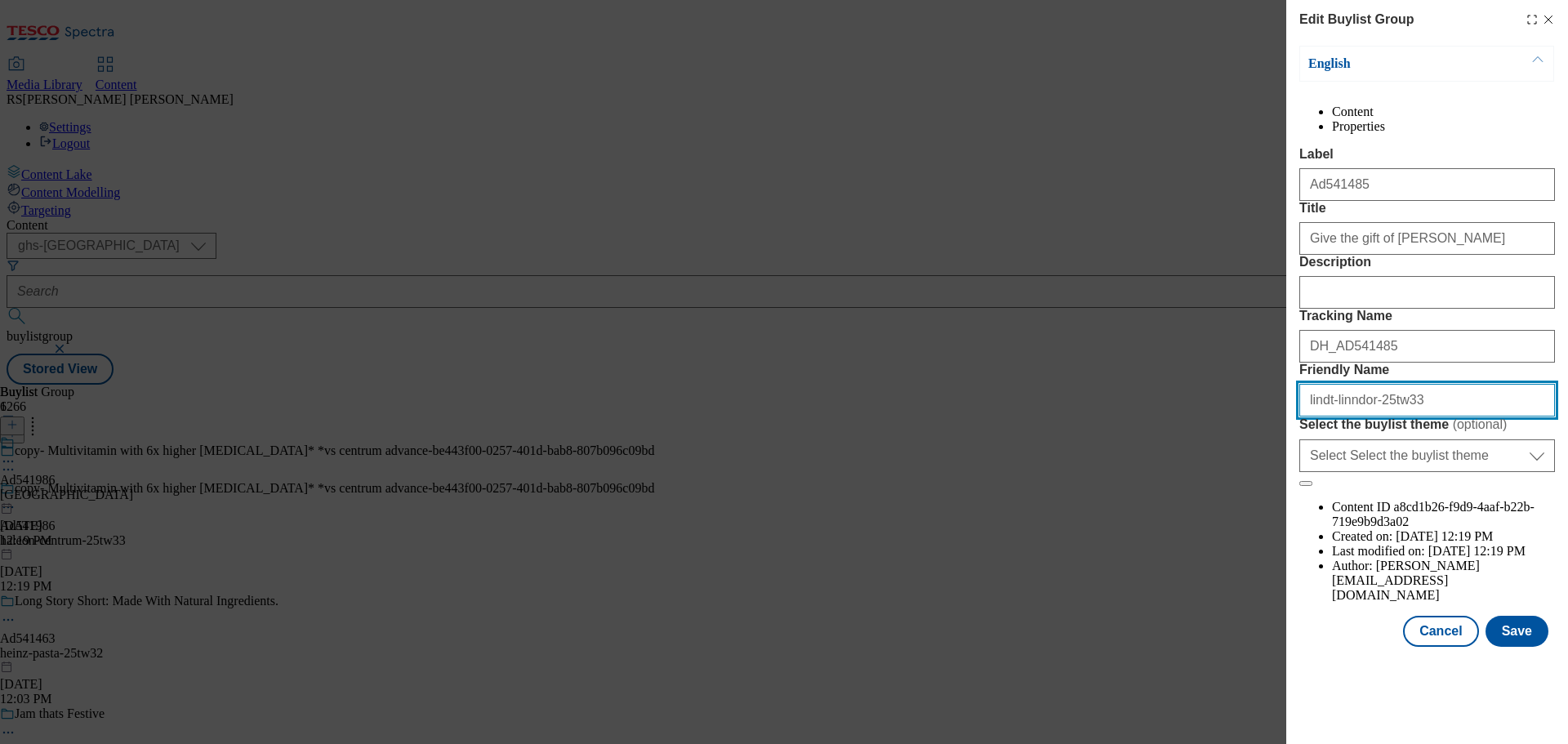
click at [1347, 417] on input "lindt-linndor-25tw33" at bounding box center [1427, 400] width 255 height 33
drag, startPoint x: 1420, startPoint y: 552, endPoint x: 1131, endPoint y: 542, distance: 289.2
click at [1131, 542] on div "Edit Buylist Group English Content Properties Label Ad541485 Title Give the gif…" at bounding box center [784, 372] width 1568 height 744
type input "[PERSON_NAME]-25tw33"
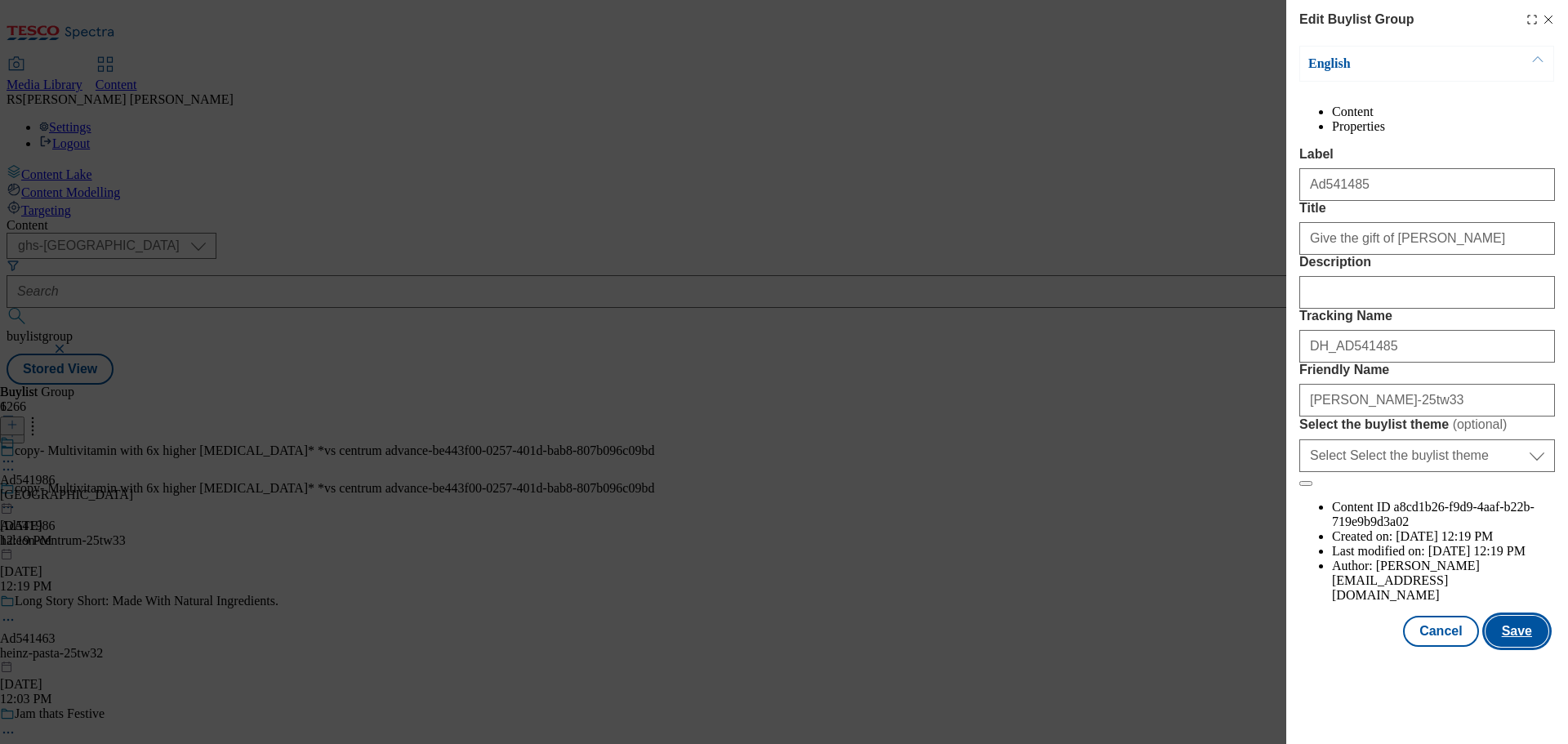
click at [1524, 647] on button "Save" at bounding box center [1517, 631] width 63 height 31
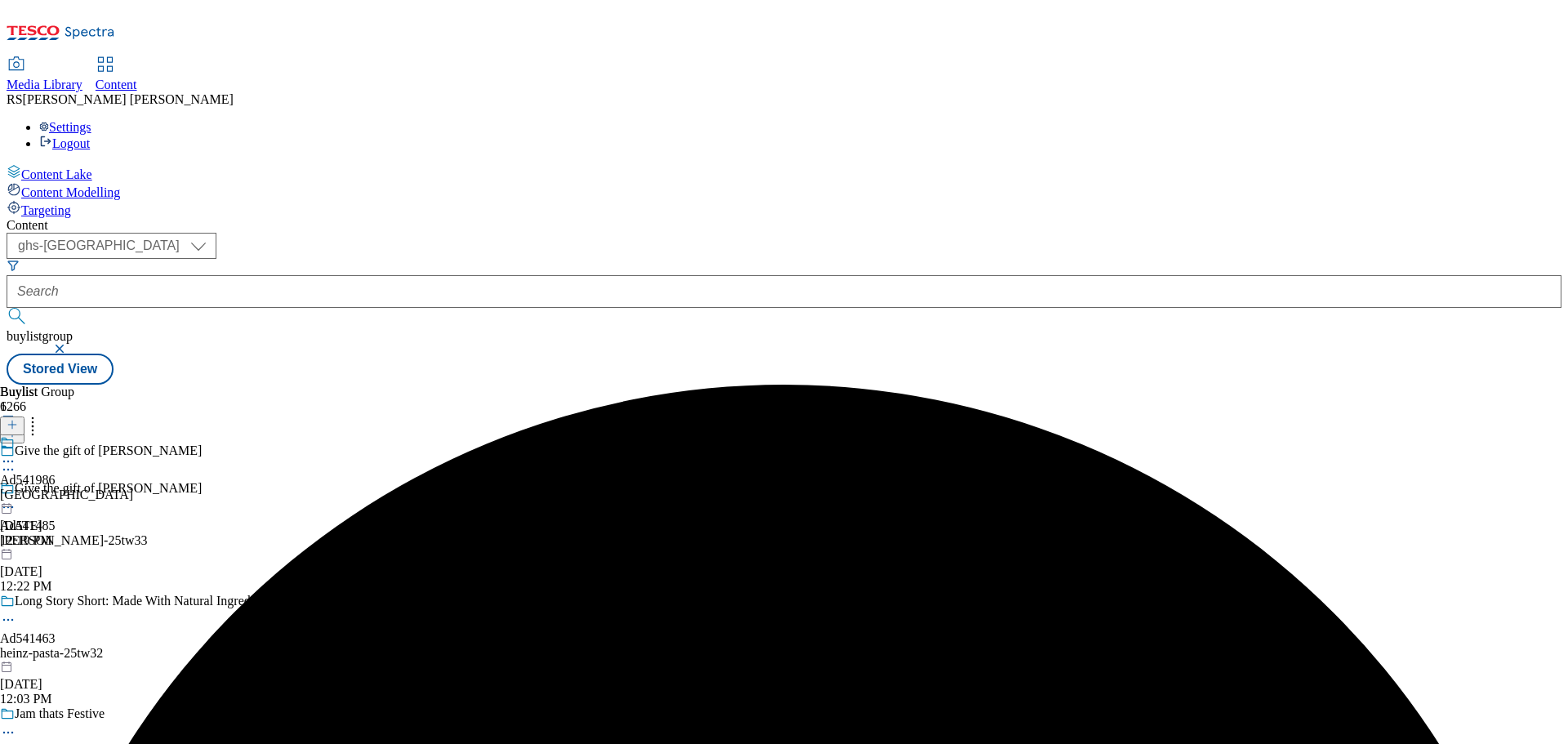
click at [16, 453] on icon at bounding box center [8, 461] width 16 height 16
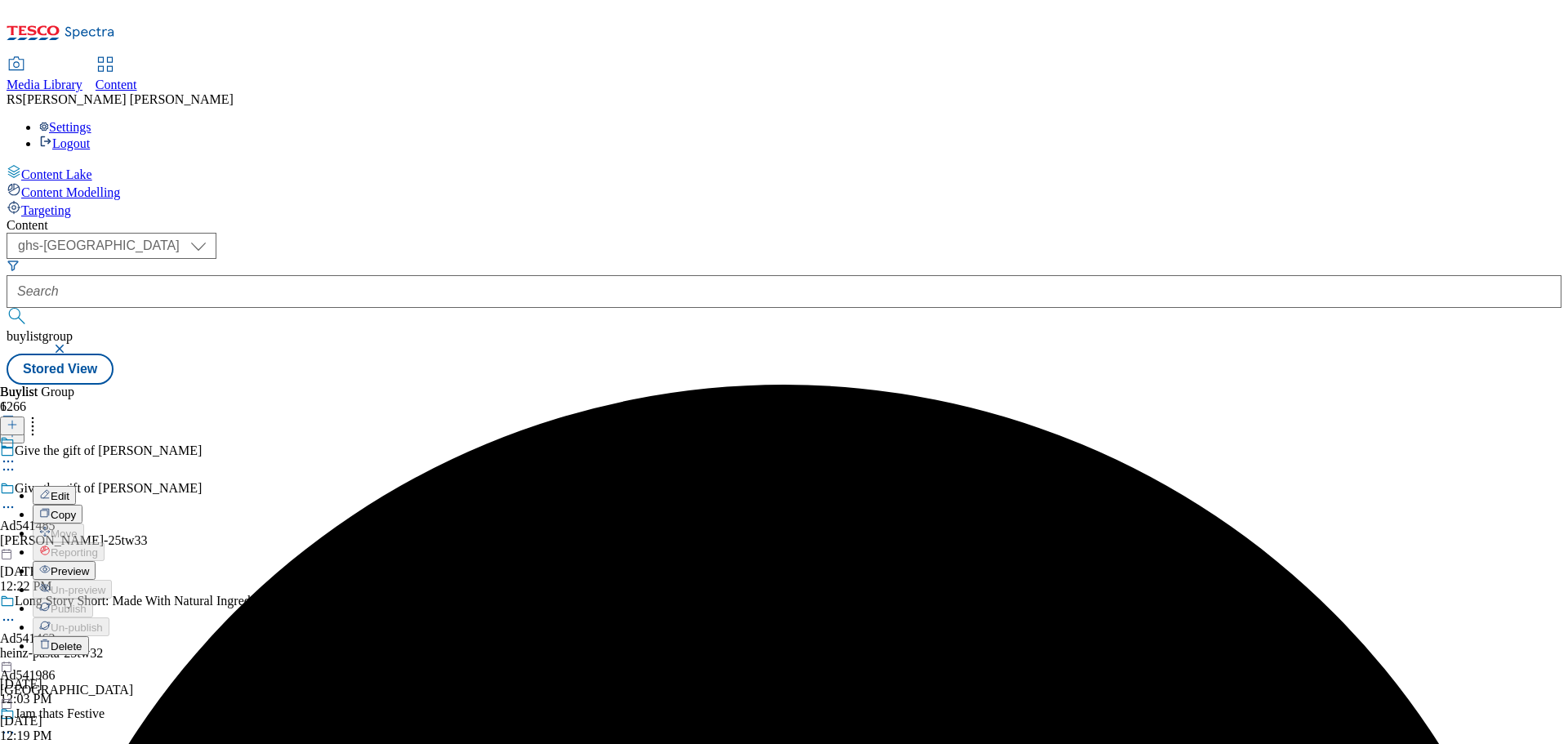
click at [76, 486] on button "Edit" at bounding box center [55, 496] width 43 height 19
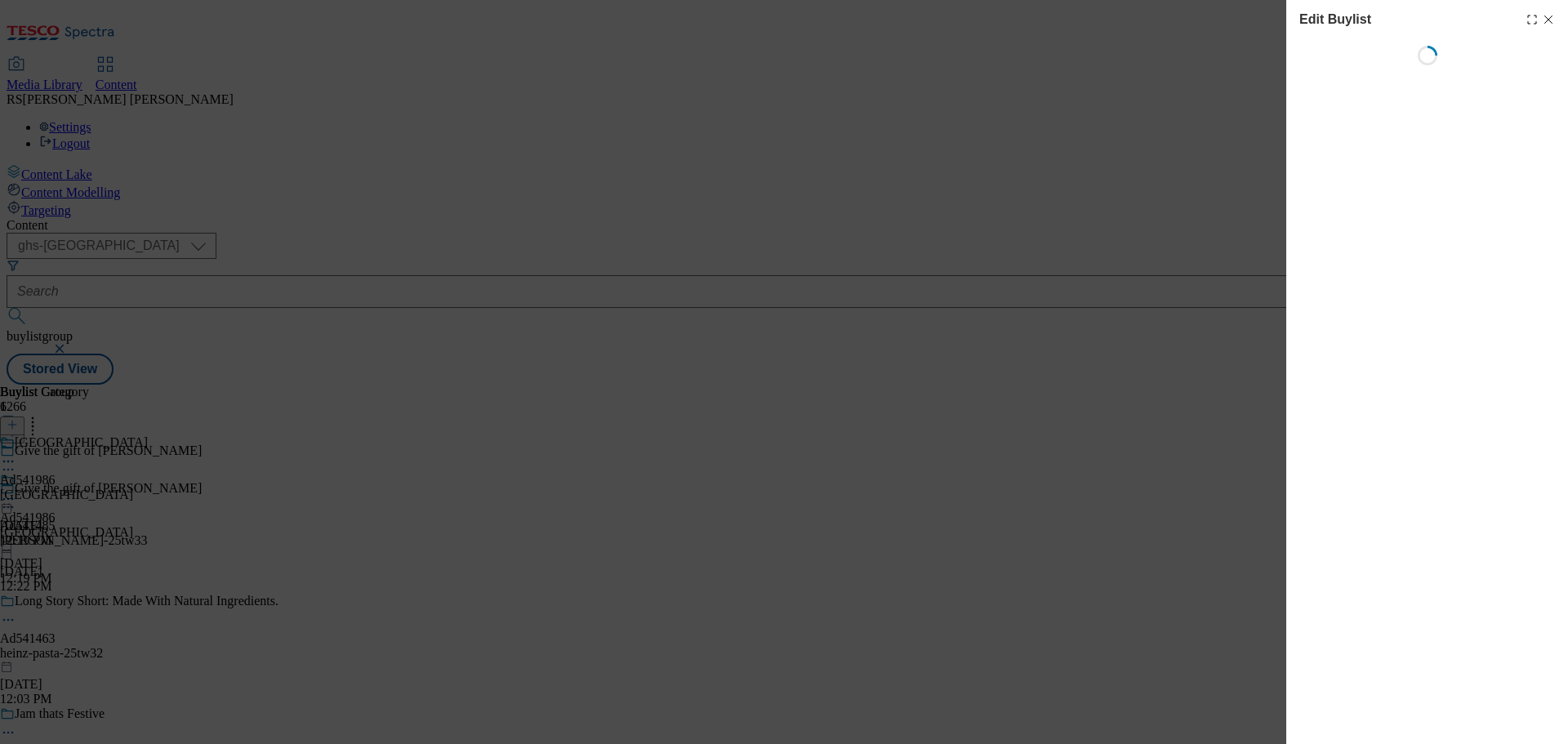
select select "tactical"
select select "supplier funded short term 1-3 weeks"
select select "dunnhumby"
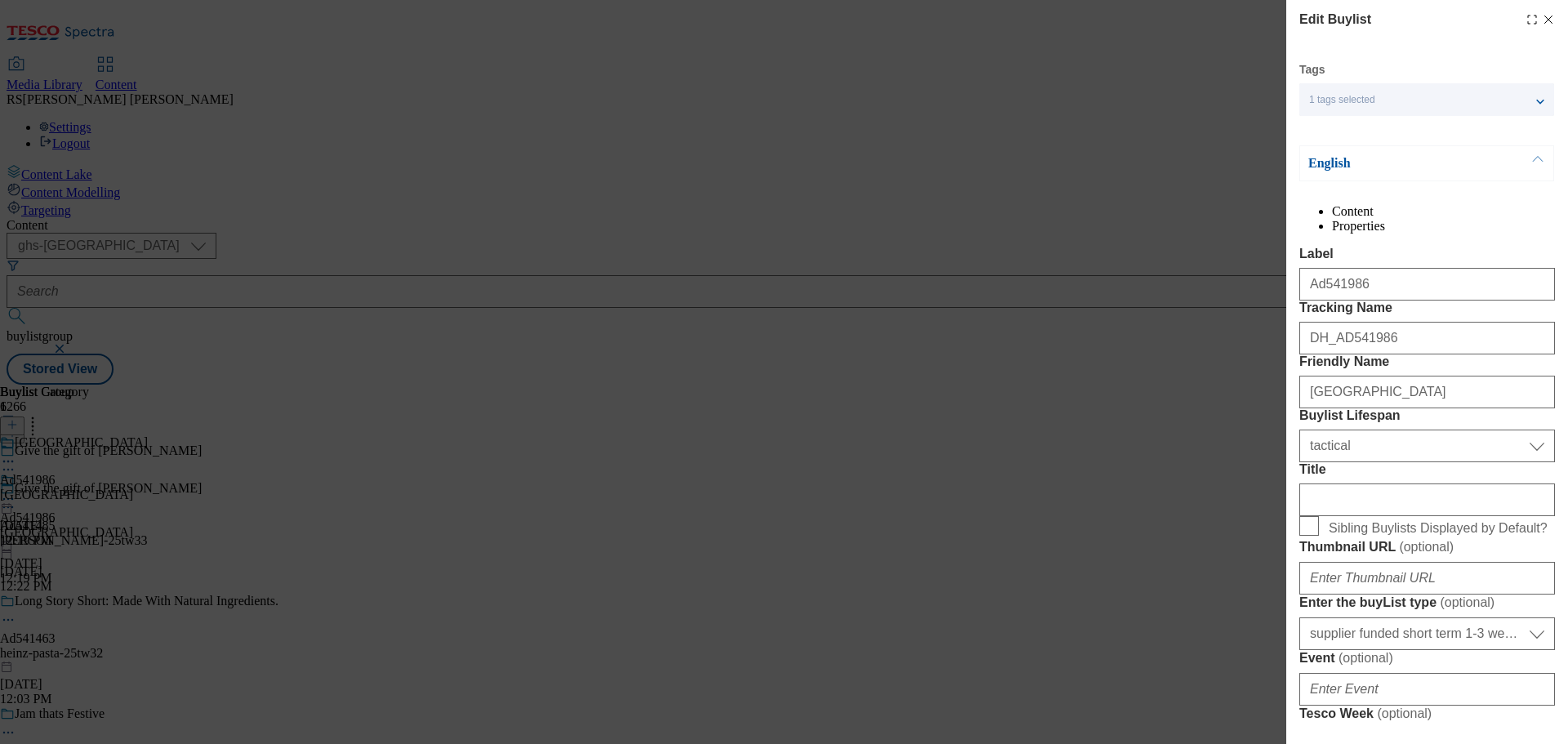
select select "Banner"
drag, startPoint x: 1371, startPoint y: 321, endPoint x: 1321, endPoint y: 343, distance: 54.6
paste input "485"
type input "Ad541485"
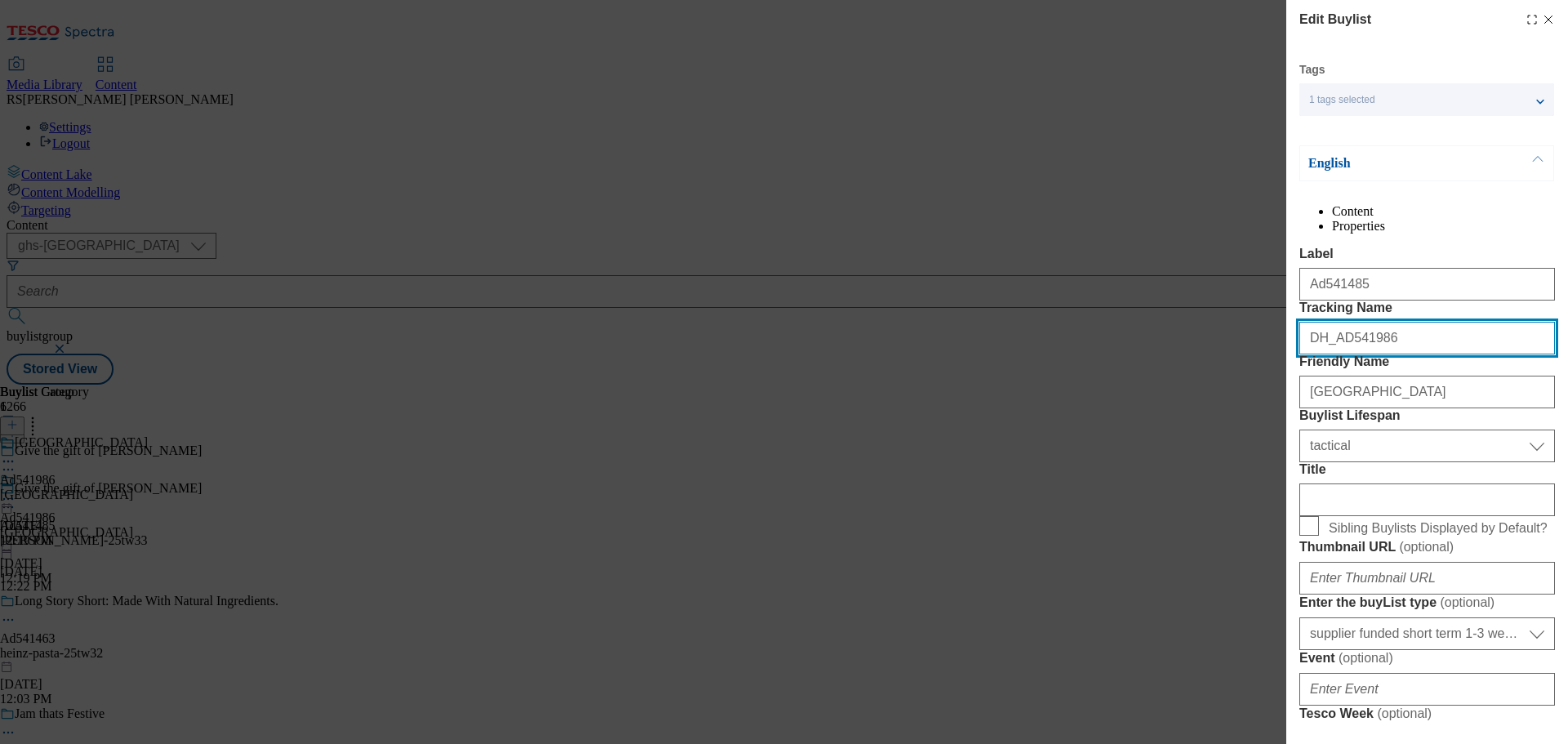
drag, startPoint x: 1395, startPoint y: 408, endPoint x: 1339, endPoint y: 421, distance: 57.5
paste input "485"
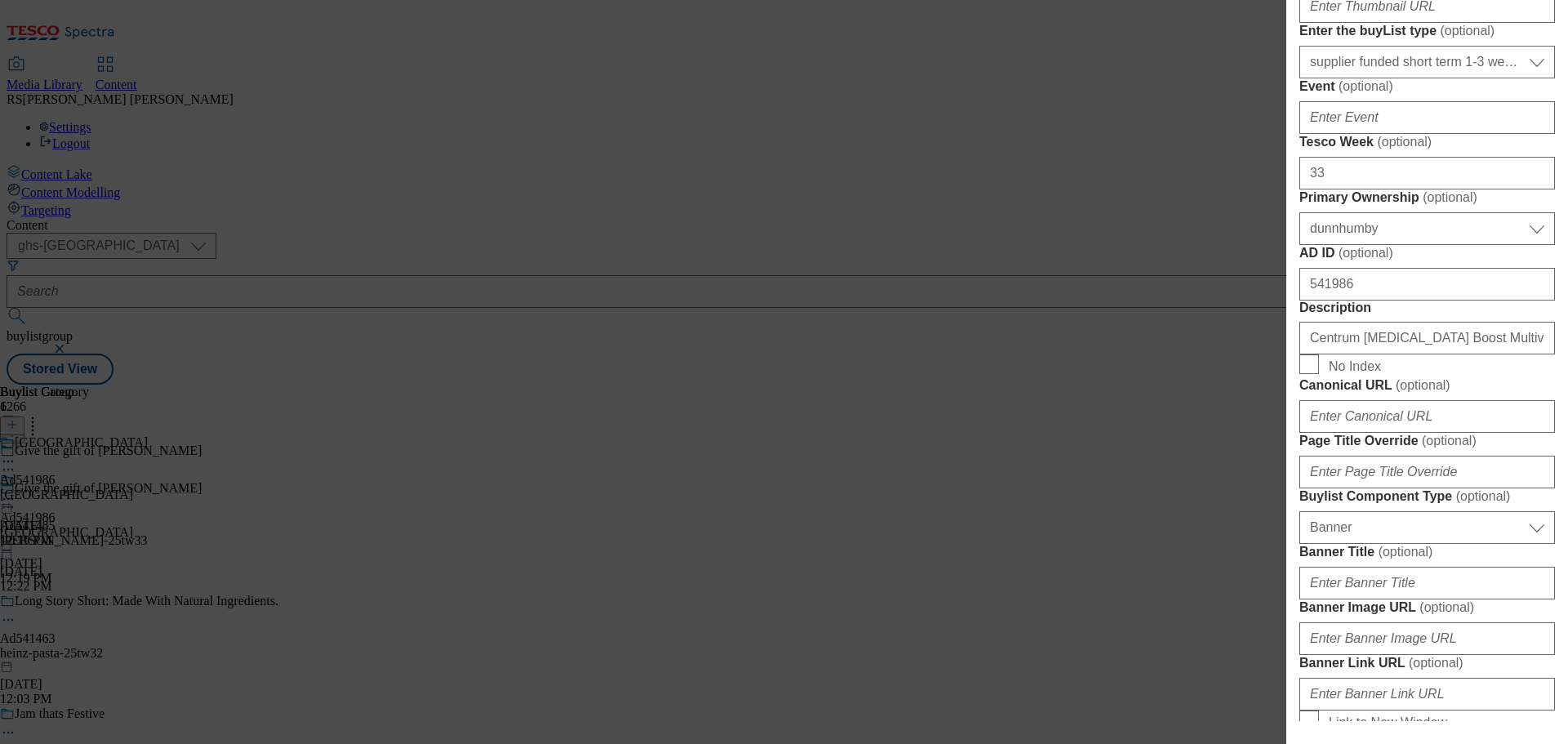
scroll to position [735, 0]
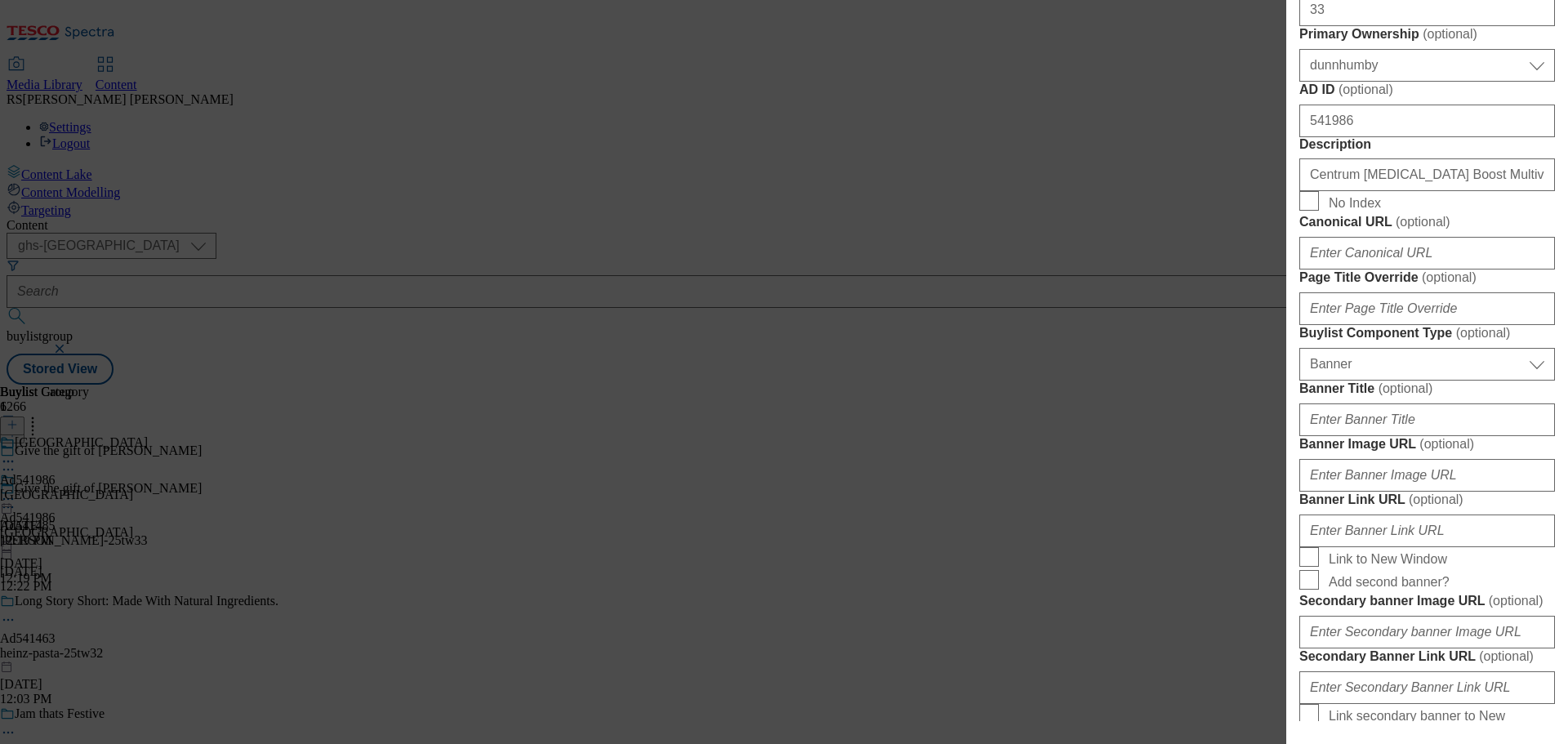
type input "DH_AD541485"
drag, startPoint x: 1374, startPoint y: 453, endPoint x: 1261, endPoint y: 448, distance: 113.1
click at [1261, 448] on div "Edit Buylist Tags 1 tags selected buylist English Content Properties Label Ad54…" at bounding box center [784, 372] width 1568 height 744
paste input "485"
type input "541485"
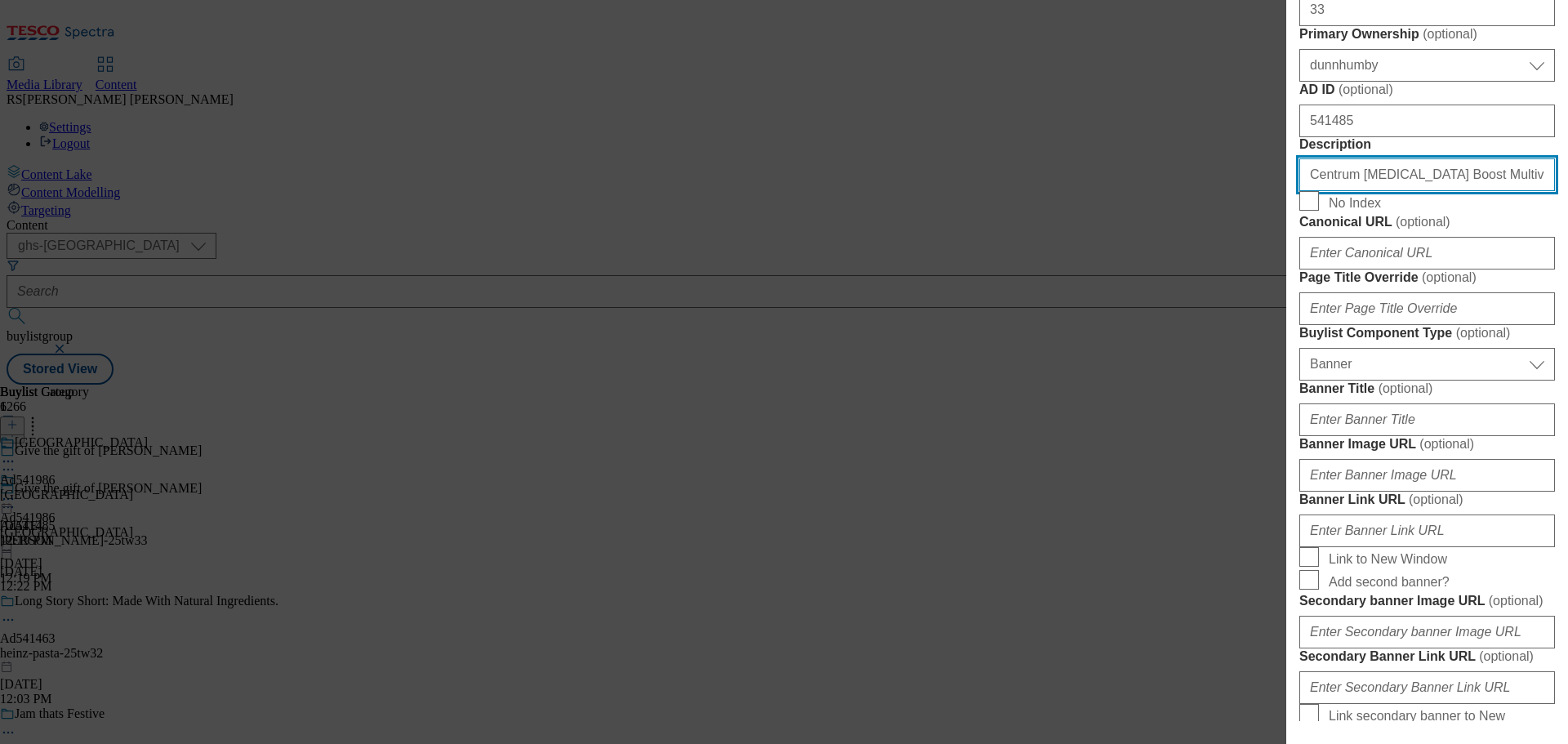
click at [1406, 191] on input "Centrum [MEDICAL_DATA] Boost Multivitamin Supplement, 30 tablets" at bounding box center [1427, 175] width 255 height 33
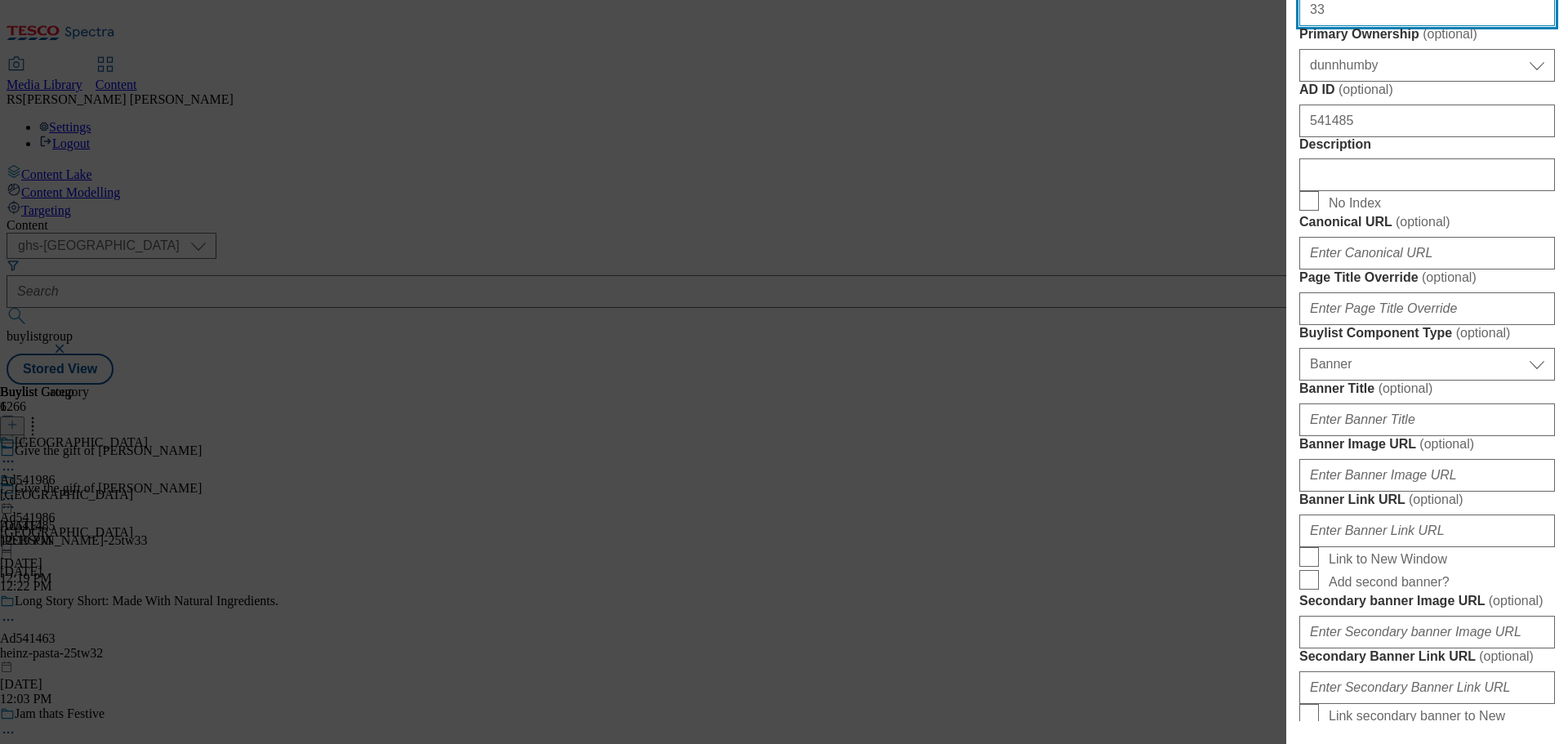
click at [1349, 26] on input "33" at bounding box center [1427, 10] width 255 height 33
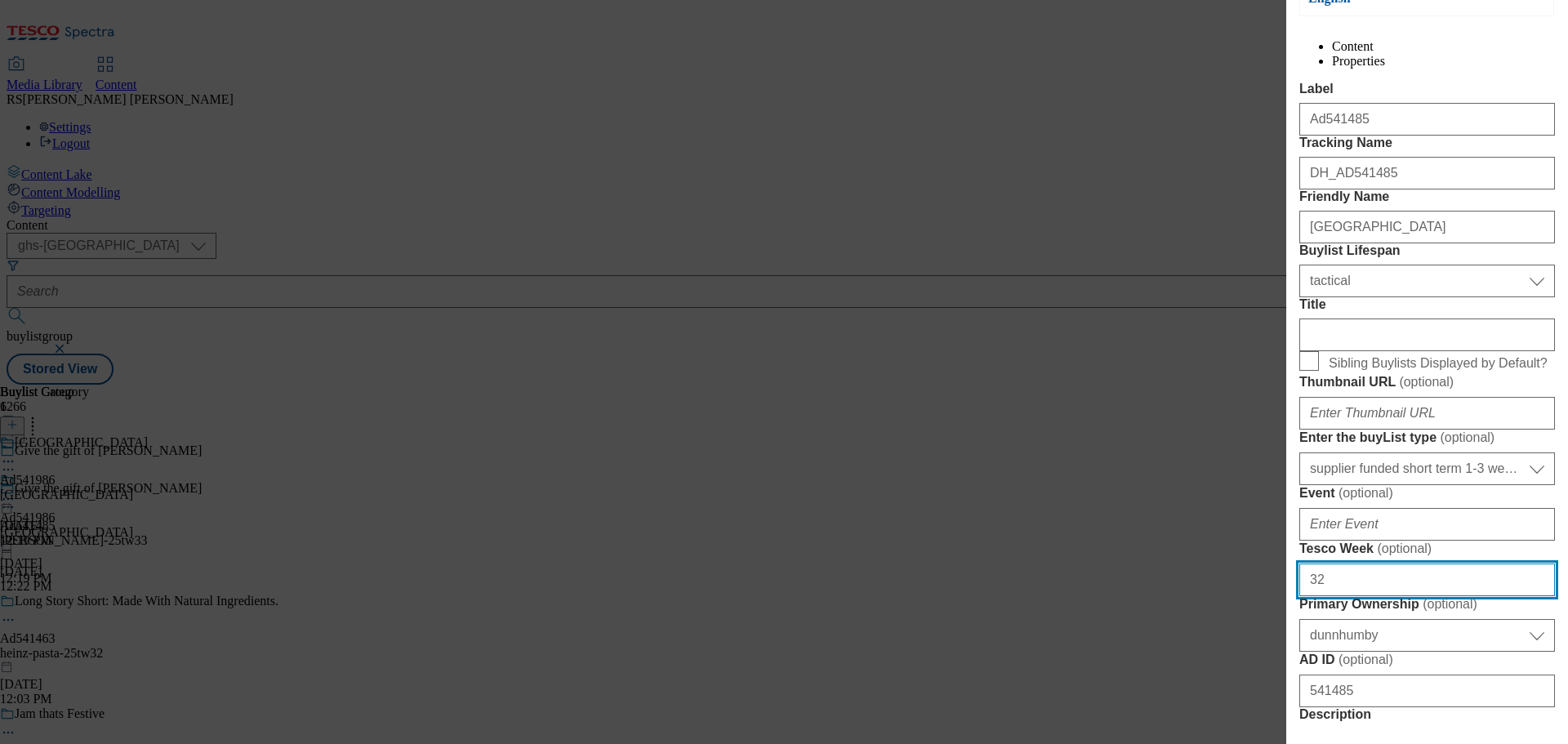
scroll to position [0, 0]
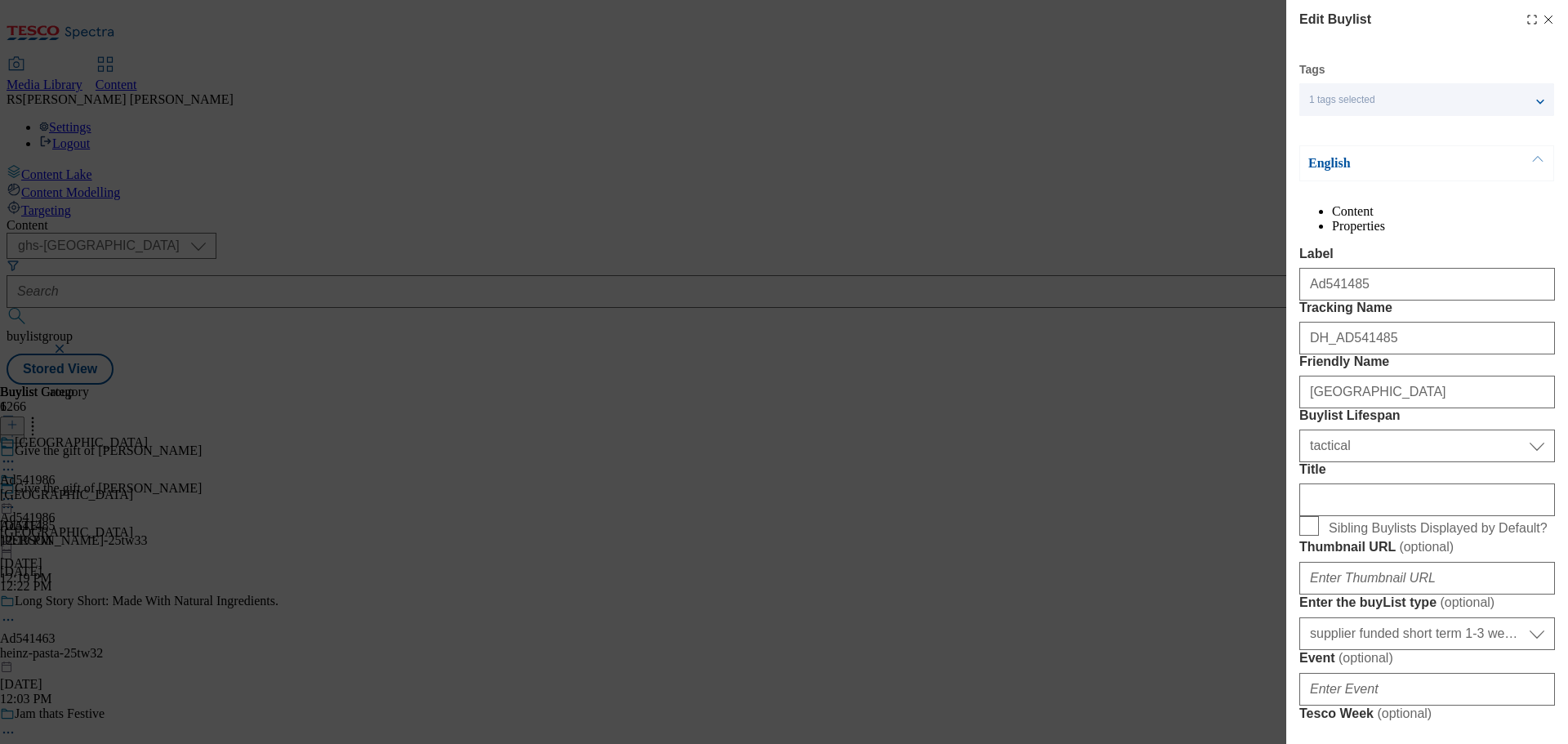
type input "32"
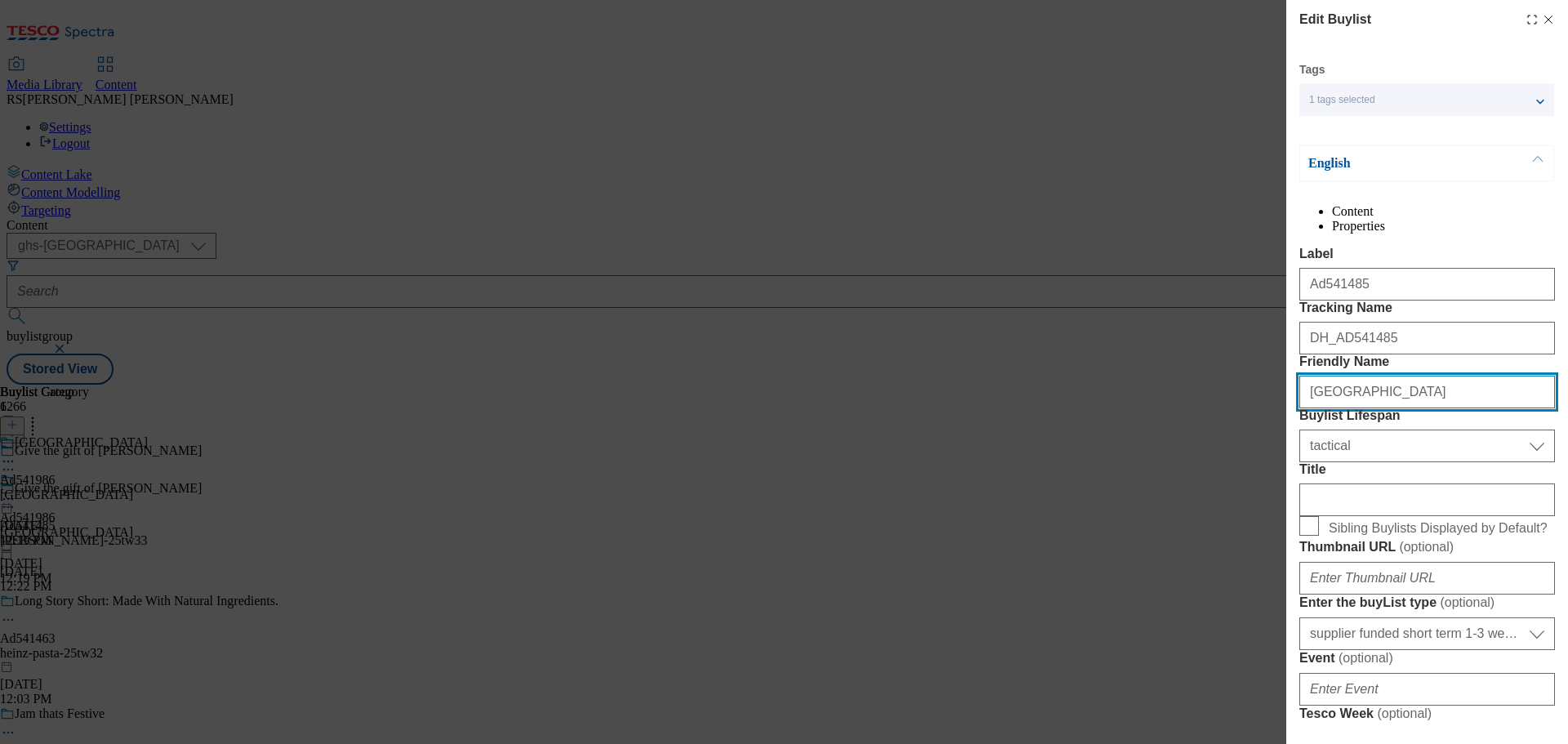
click at [1425, 408] on input "[GEOGRAPHIC_DATA]" at bounding box center [1427, 392] width 255 height 33
drag, startPoint x: 1445, startPoint y: 481, endPoint x: 1216, endPoint y: 492, distance: 229.3
click at [1211, 491] on div "Edit Buylist Tags 1 tags selected buylist English Content Properties Label Ad54…" at bounding box center [784, 372] width 1568 height 744
paste input "[PERSON_NAME]"
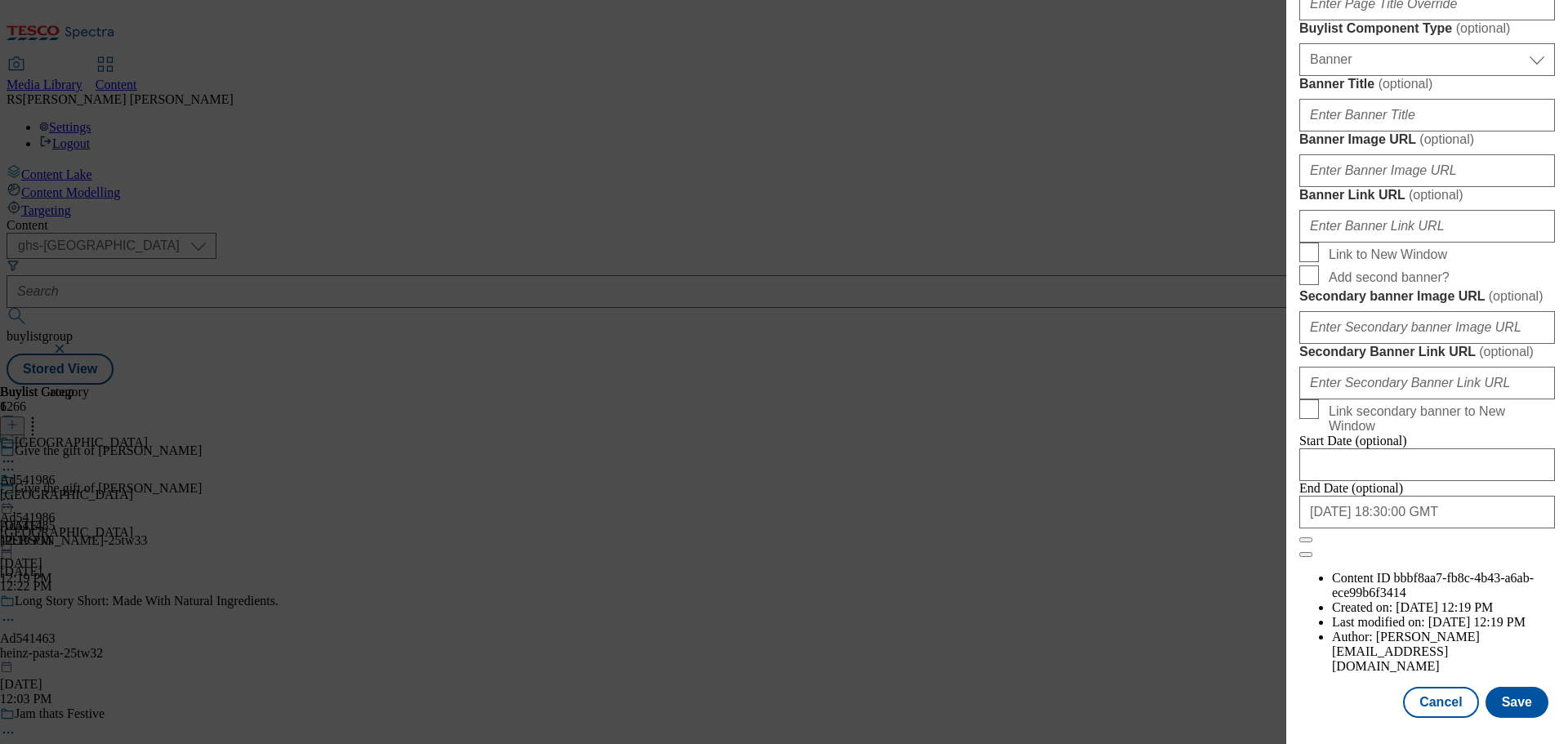
scroll to position [1632, 0]
type input "[PERSON_NAME]"
click at [1442, 529] on input "[DATE] 18:30:00 GMT" at bounding box center [1427, 512] width 255 height 33
select select "2026"
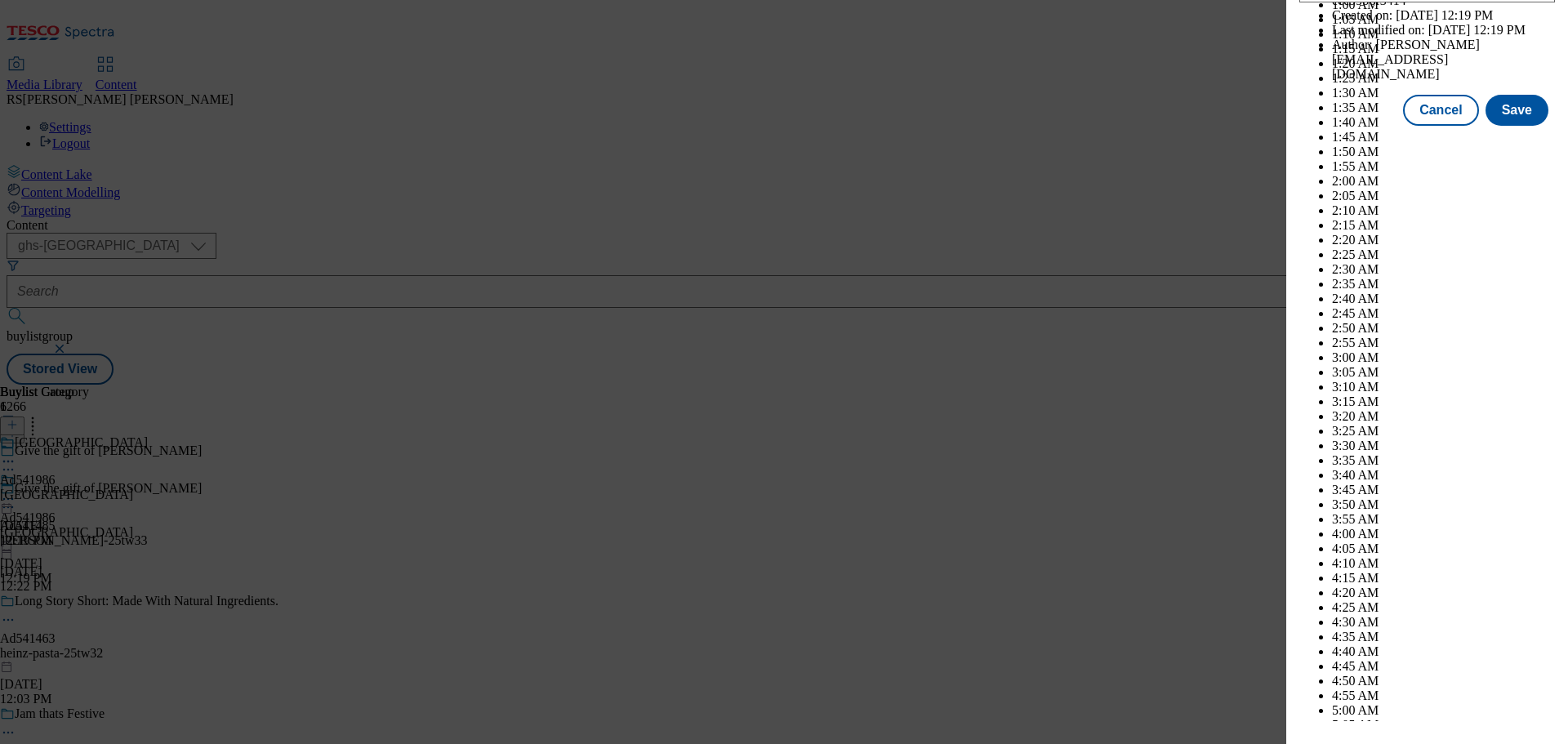
scroll to position [6699, 0]
select select "December"
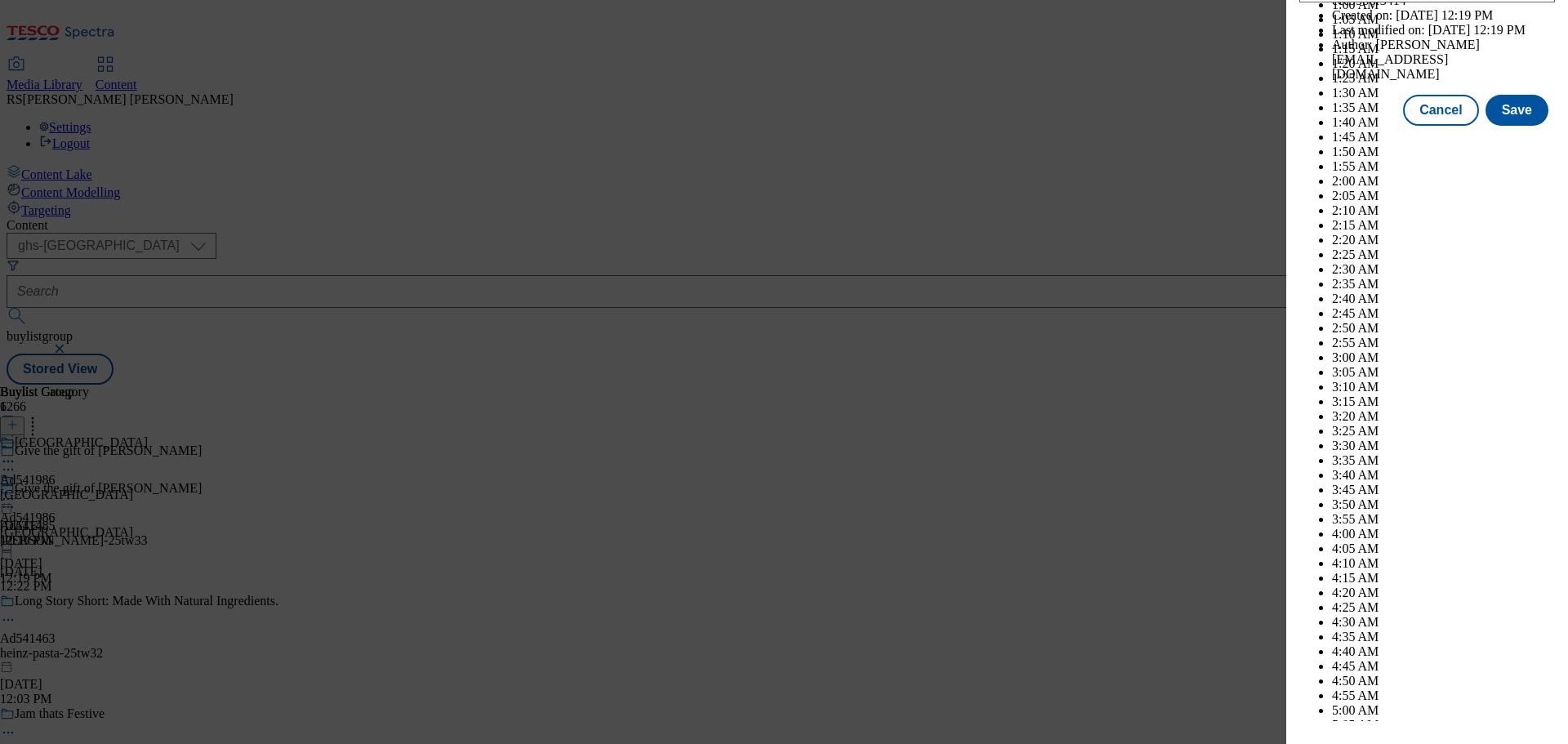
click at [1304, 126] on div "Cancel Save" at bounding box center [1427, 110] width 255 height 31
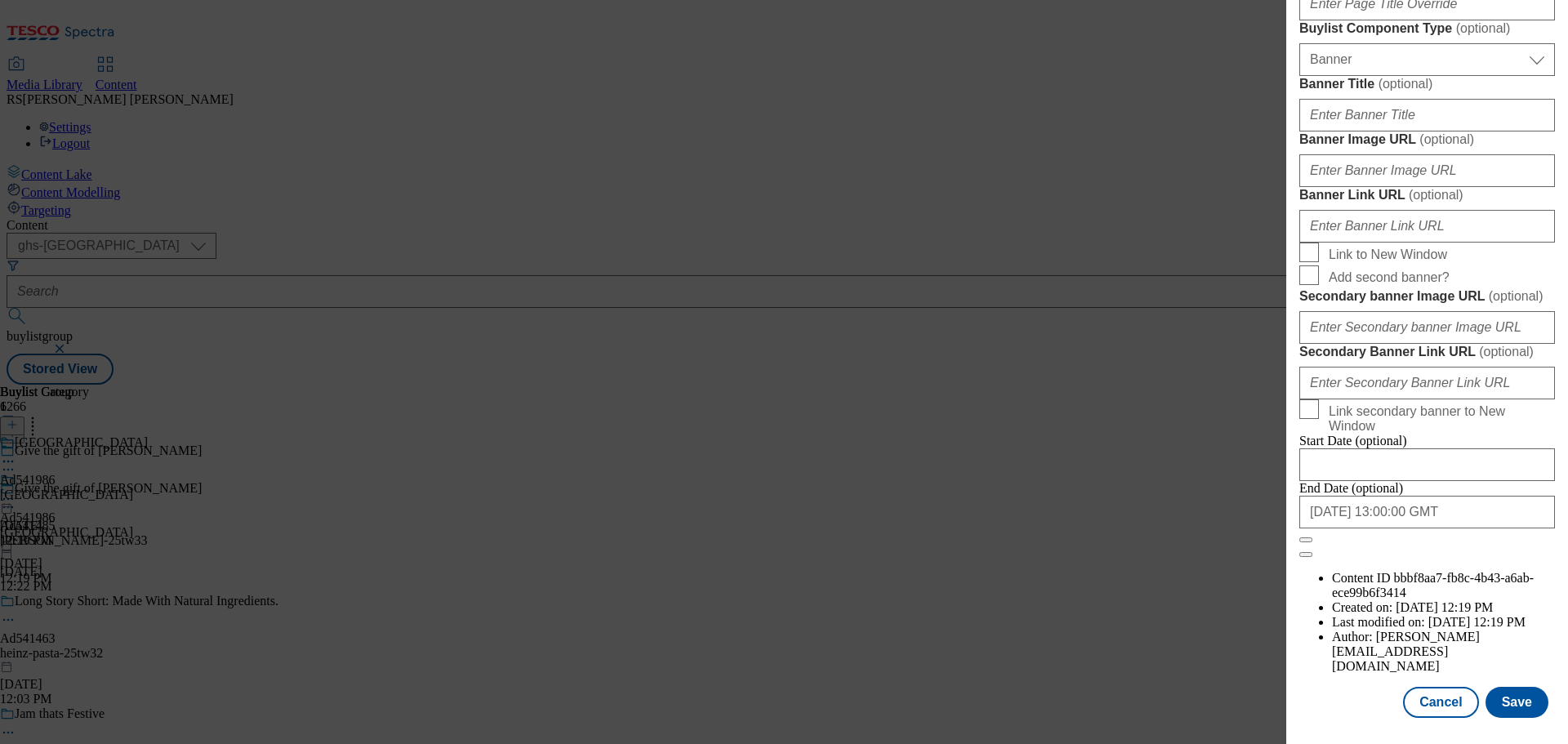
scroll to position [1632, 0]
click at [1504, 695] on button "Save" at bounding box center [1517, 702] width 63 height 31
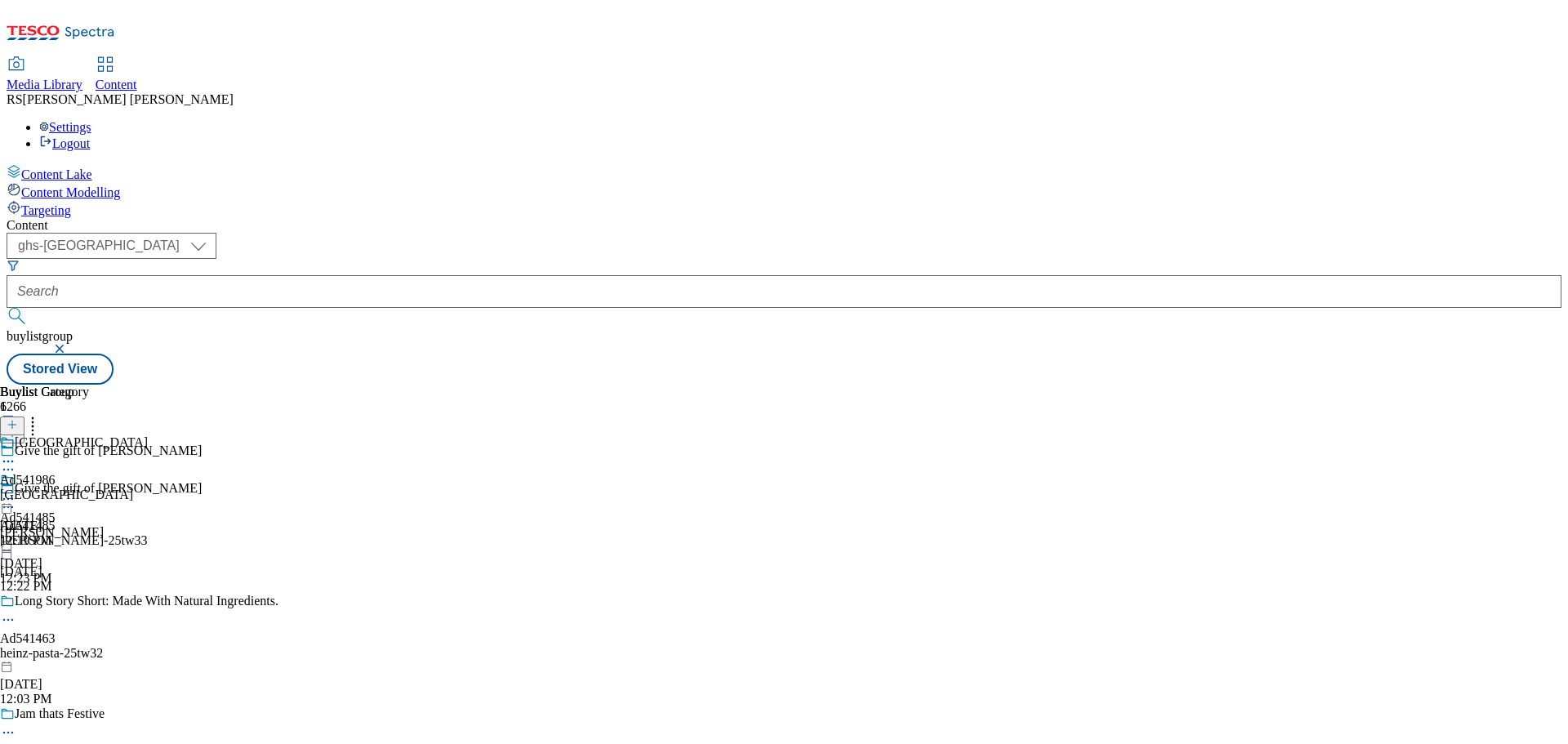
click at [16, 499] on icon at bounding box center [8, 507] width 16 height 16
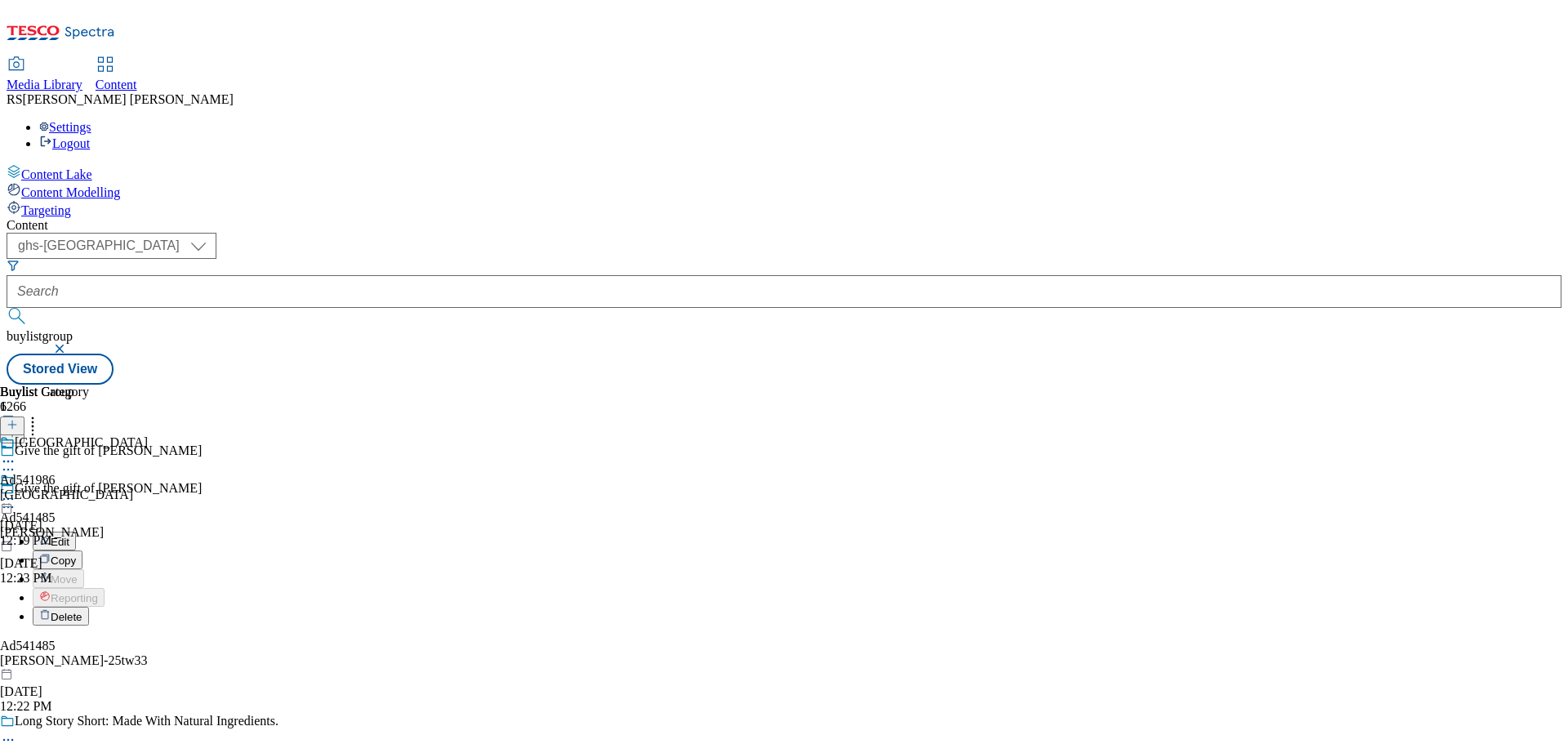
click at [76, 531] on button "Edit" at bounding box center [55, 541] width 43 height 19
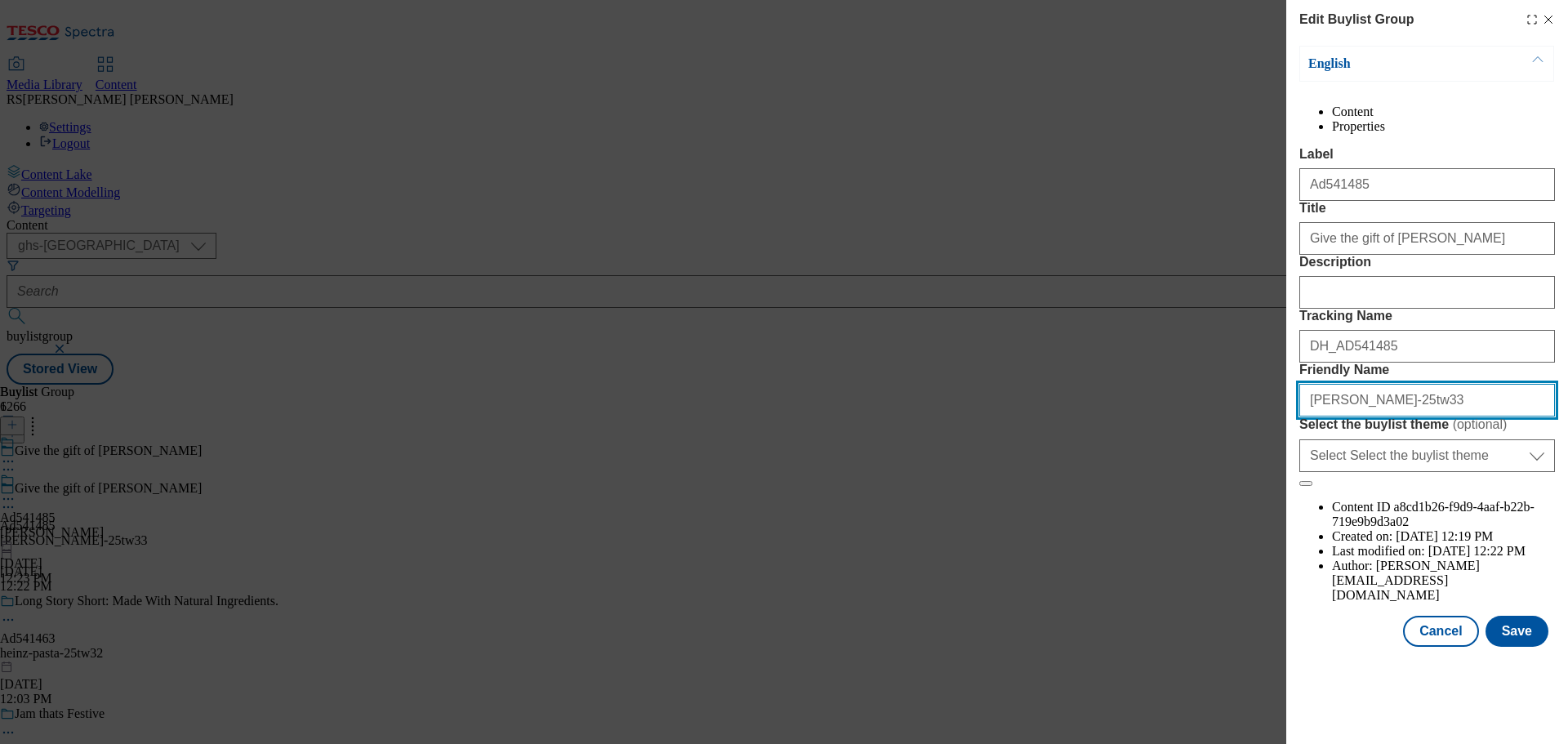
click at [1420, 417] on input "[PERSON_NAME]-25tw33" at bounding box center [1427, 400] width 255 height 33
type input "[PERSON_NAME]-25tw32"
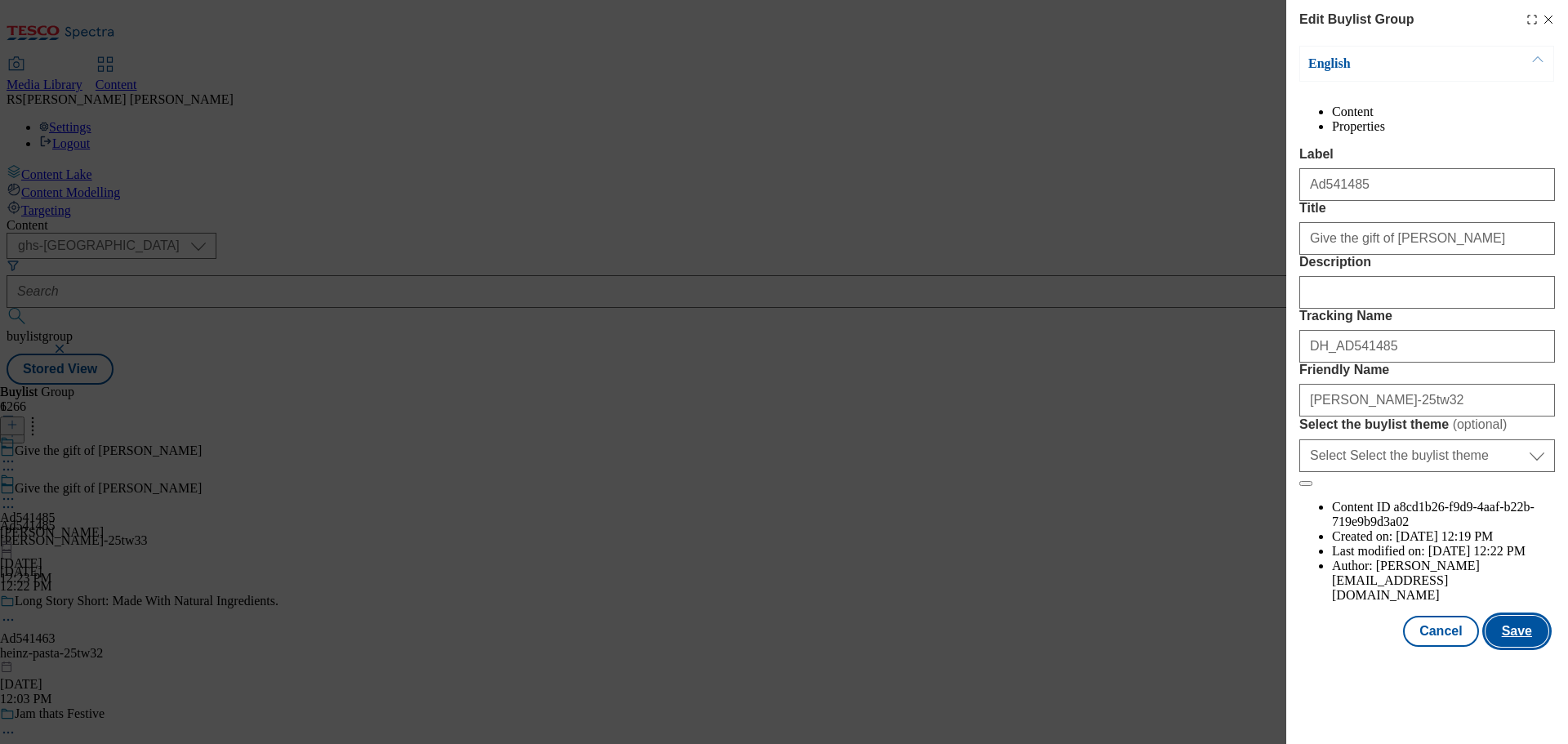
click at [1536, 647] on button "Save" at bounding box center [1517, 631] width 63 height 31
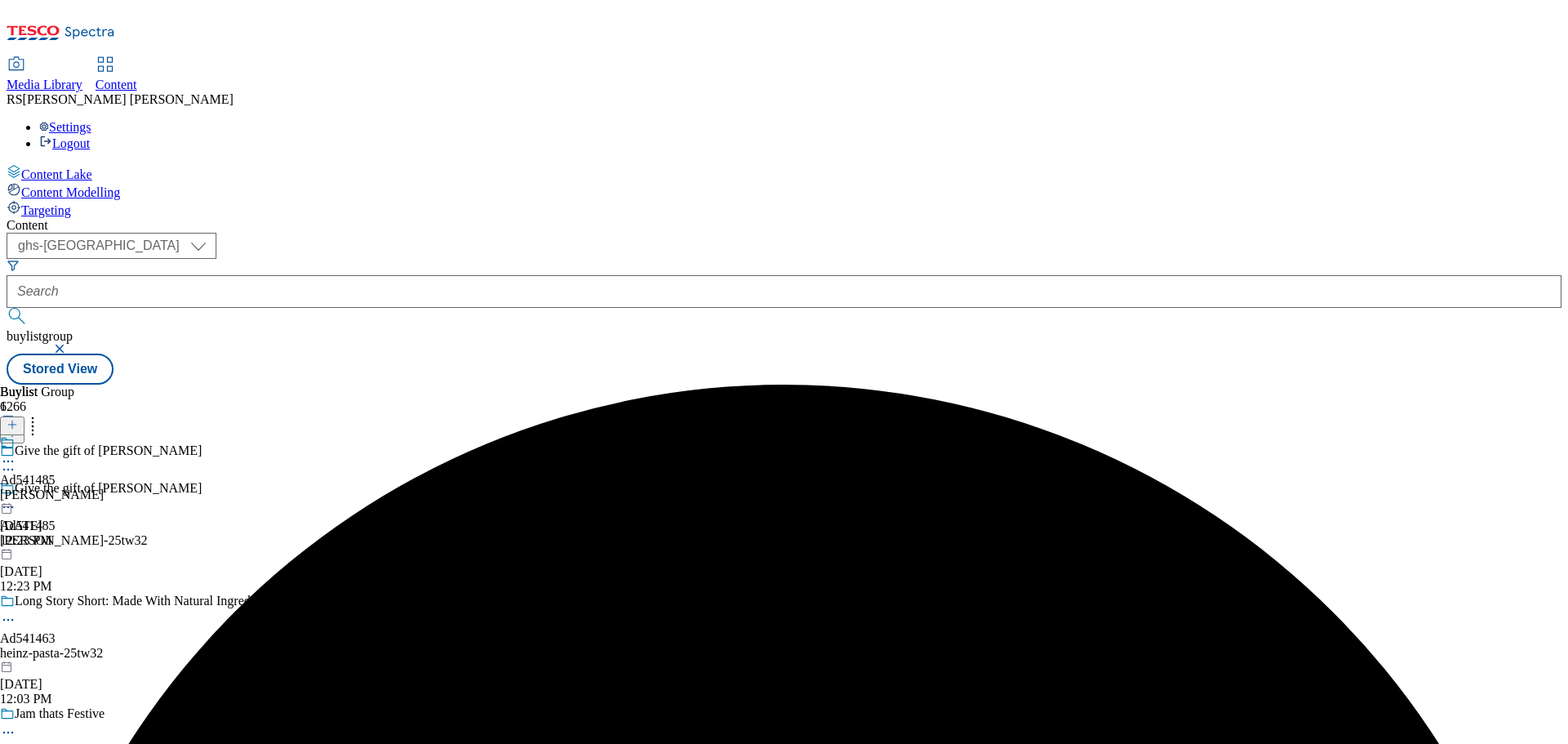
click at [103, 435] on div at bounding box center [51, 453] width 103 height 37
click at [16, 453] on icon at bounding box center [8, 461] width 16 height 16
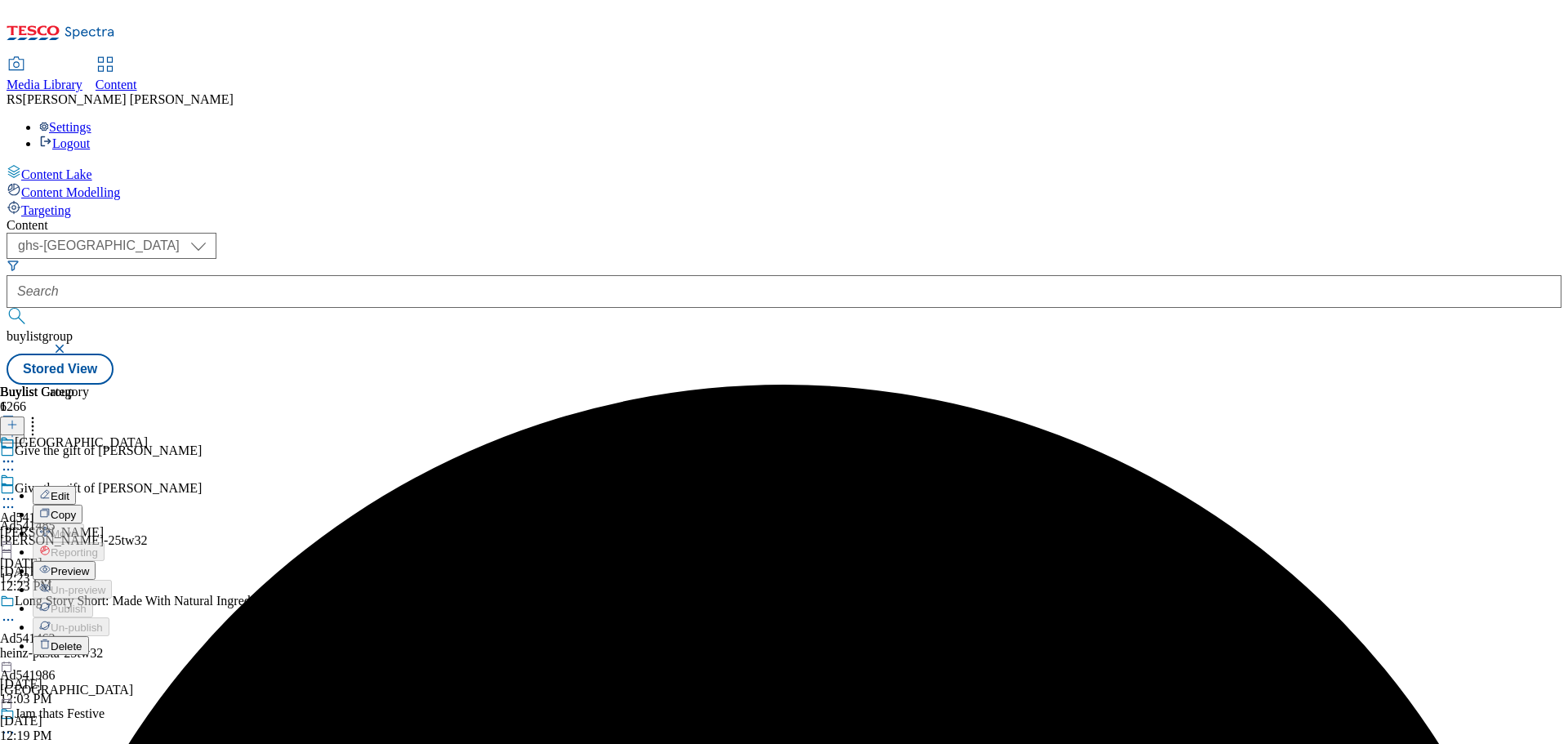
click at [76, 486] on button "Edit" at bounding box center [55, 496] width 43 height 19
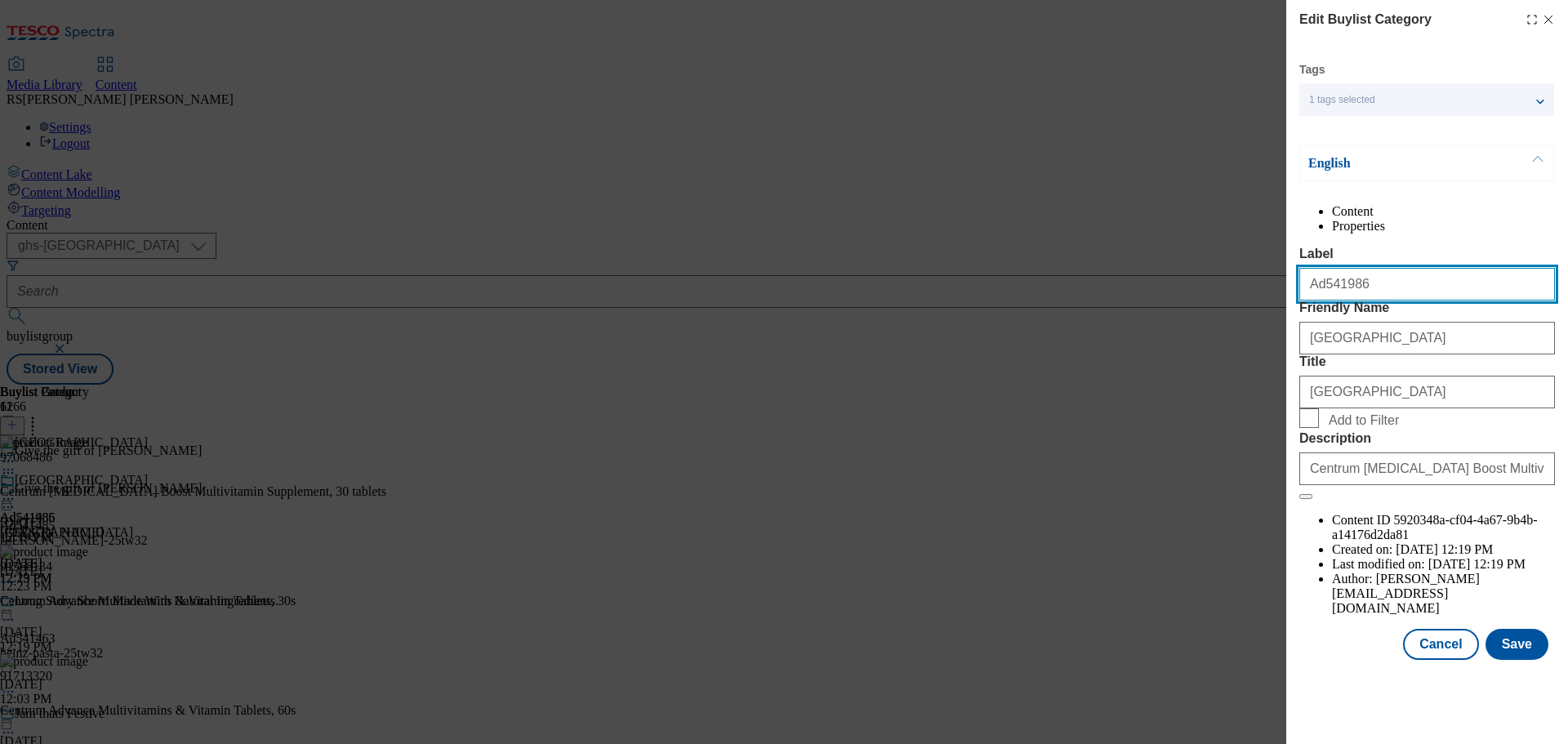
drag, startPoint x: 1365, startPoint y: 317, endPoint x: 1323, endPoint y: 325, distance: 42.8
click at [1323, 300] on input "Ad541986" at bounding box center [1427, 285] width 255 height 33
paste input "485"
type input "Ad541485"
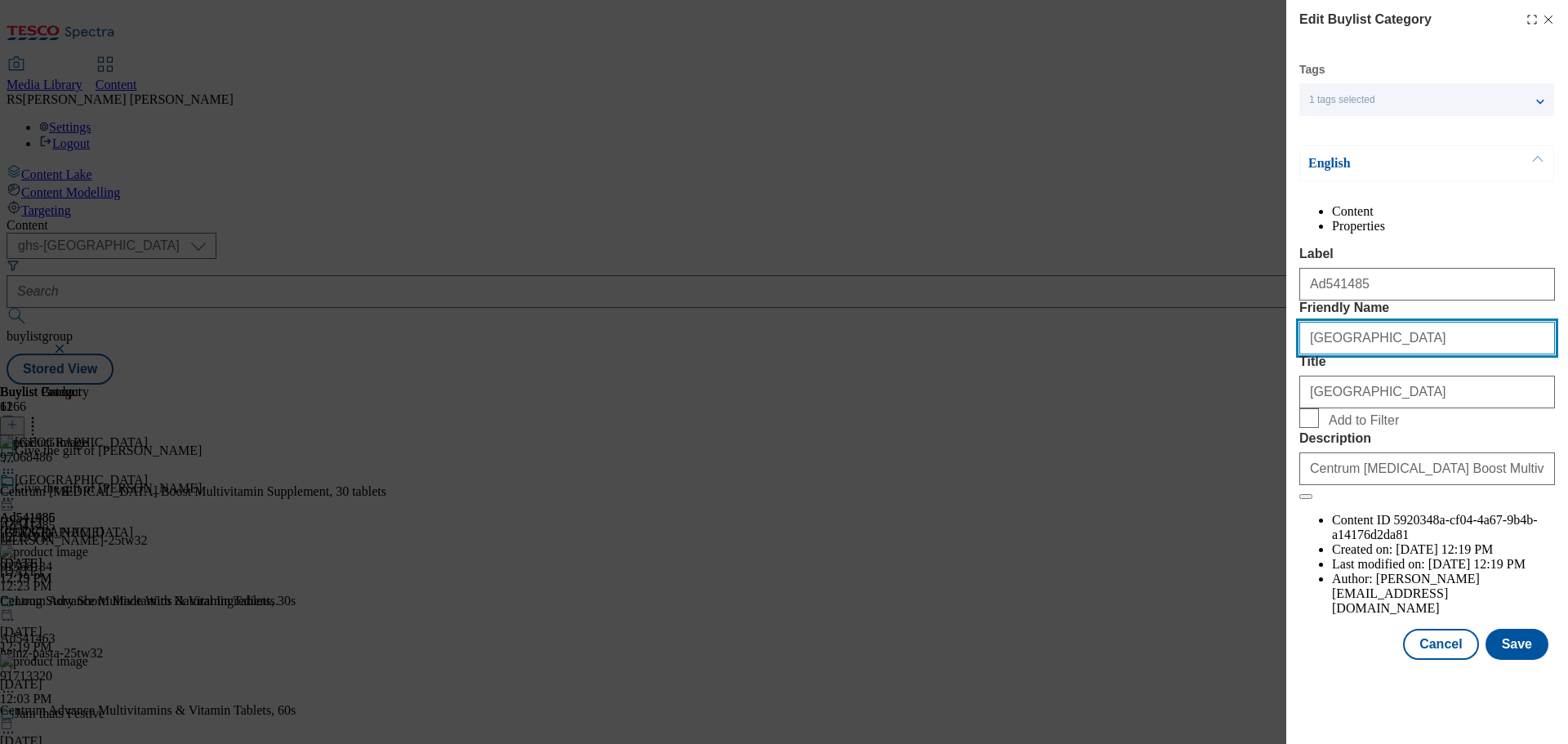
drag, startPoint x: 1404, startPoint y: 400, endPoint x: 1270, endPoint y: 405, distance: 134.1
click at [1270, 405] on div "Edit Buylist Category Tags 1 tags selected buylist category English Content Pro…" at bounding box center [784, 372] width 1568 height 744
paste input "[PERSON_NAME]"
type input "[PERSON_NAME]"
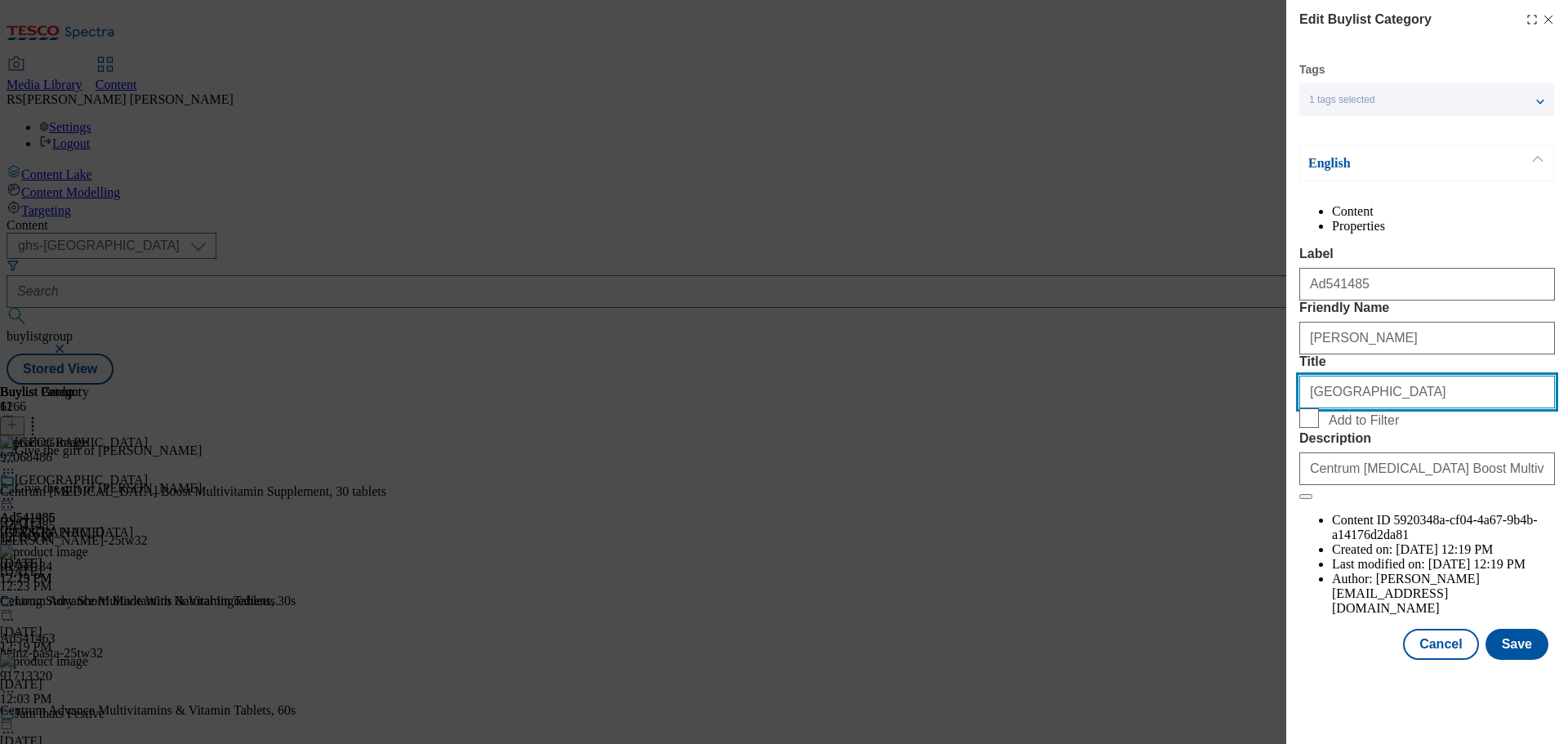
drag, startPoint x: 1358, startPoint y: 489, endPoint x: 1249, endPoint y: 491, distance: 109.0
click at [1249, 491] on div "Edit Buylist Category Tags 1 tags selected buylist category English Content Pro…" at bounding box center [784, 372] width 1568 height 744
paste input "Lindt"
type input "Lindt"
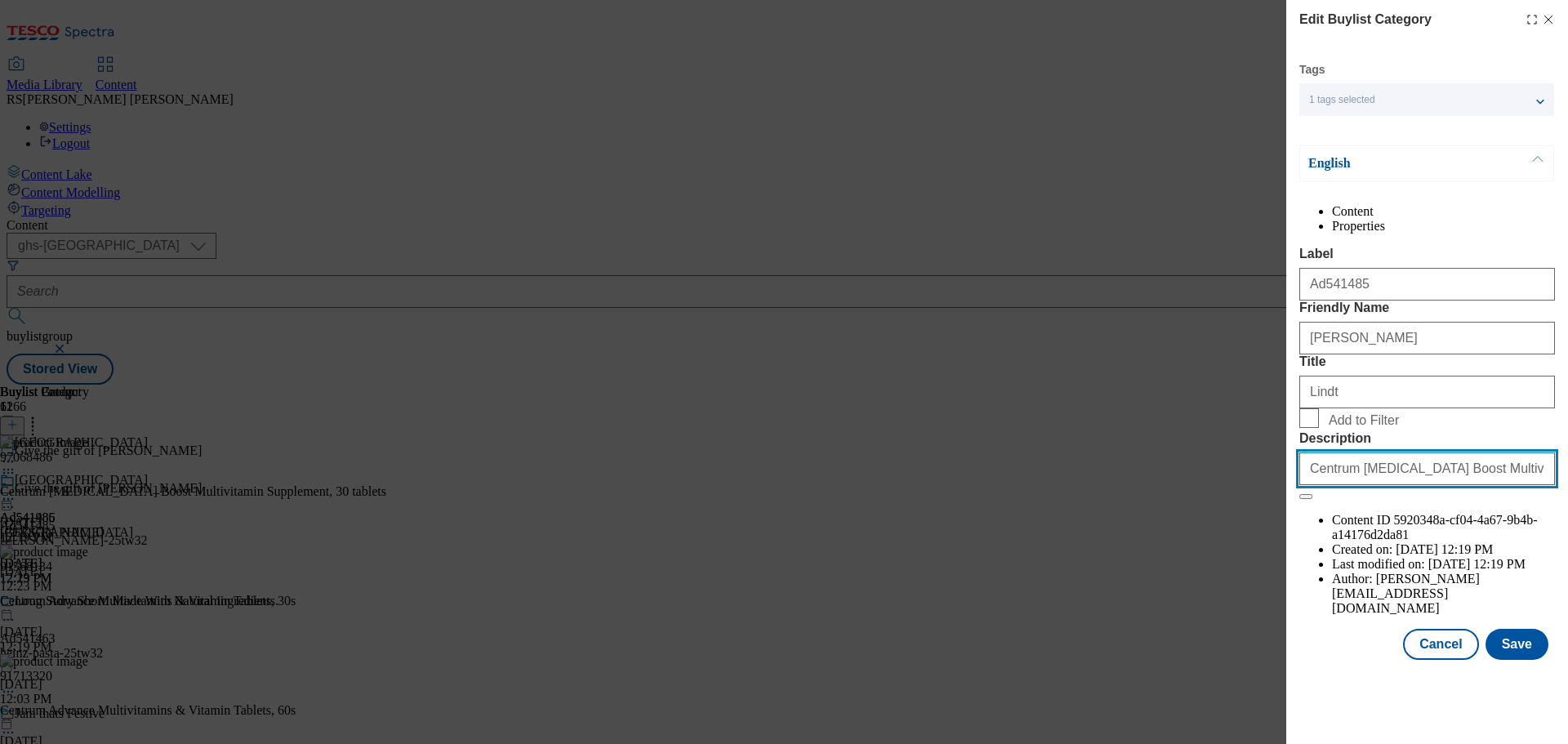
click at [1386, 485] on input "Centrum [MEDICAL_DATA] Boost Multivitamin Supplement, 30 tablets" at bounding box center [1427, 469] width 255 height 33
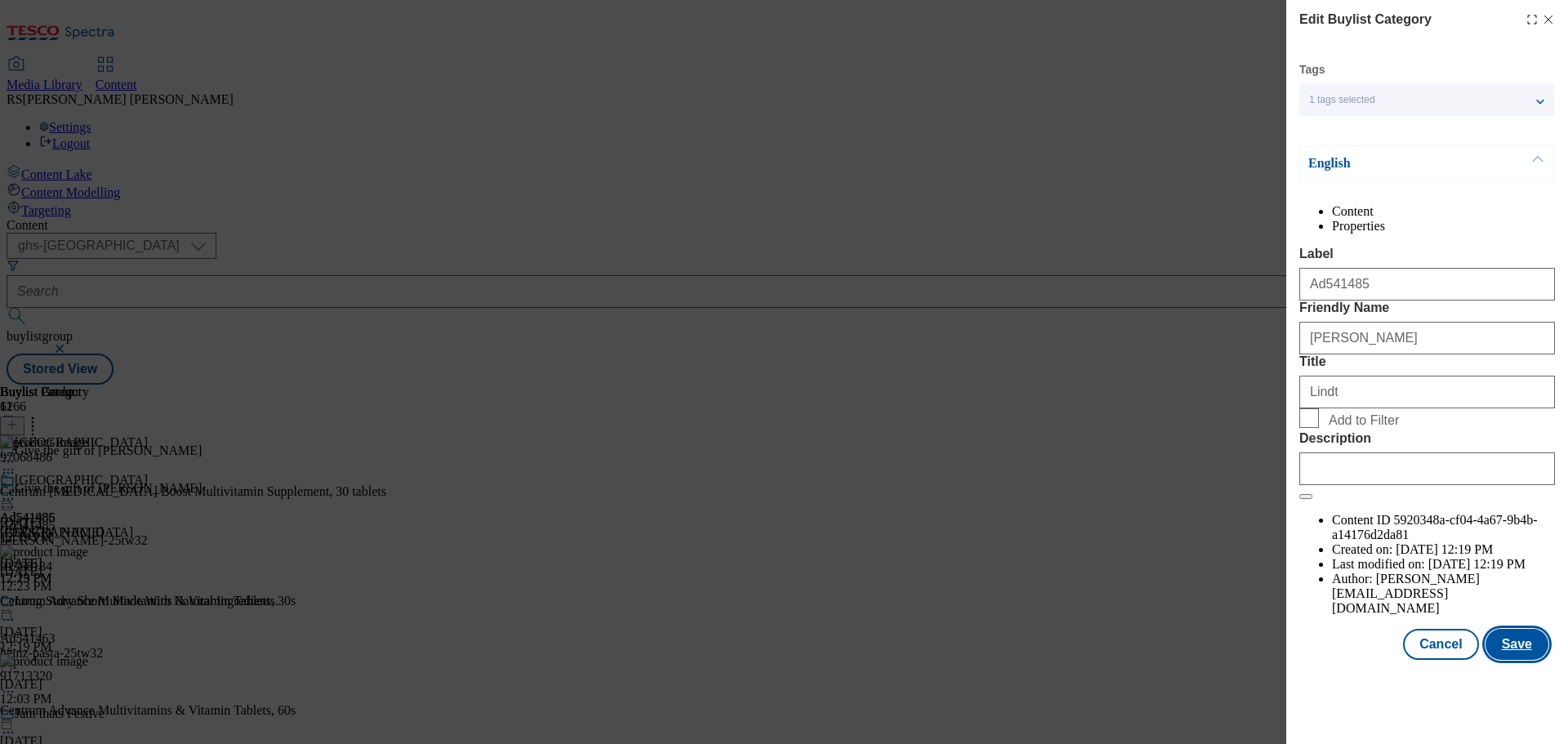
click at [1511, 660] on button "Save" at bounding box center [1517, 644] width 63 height 31
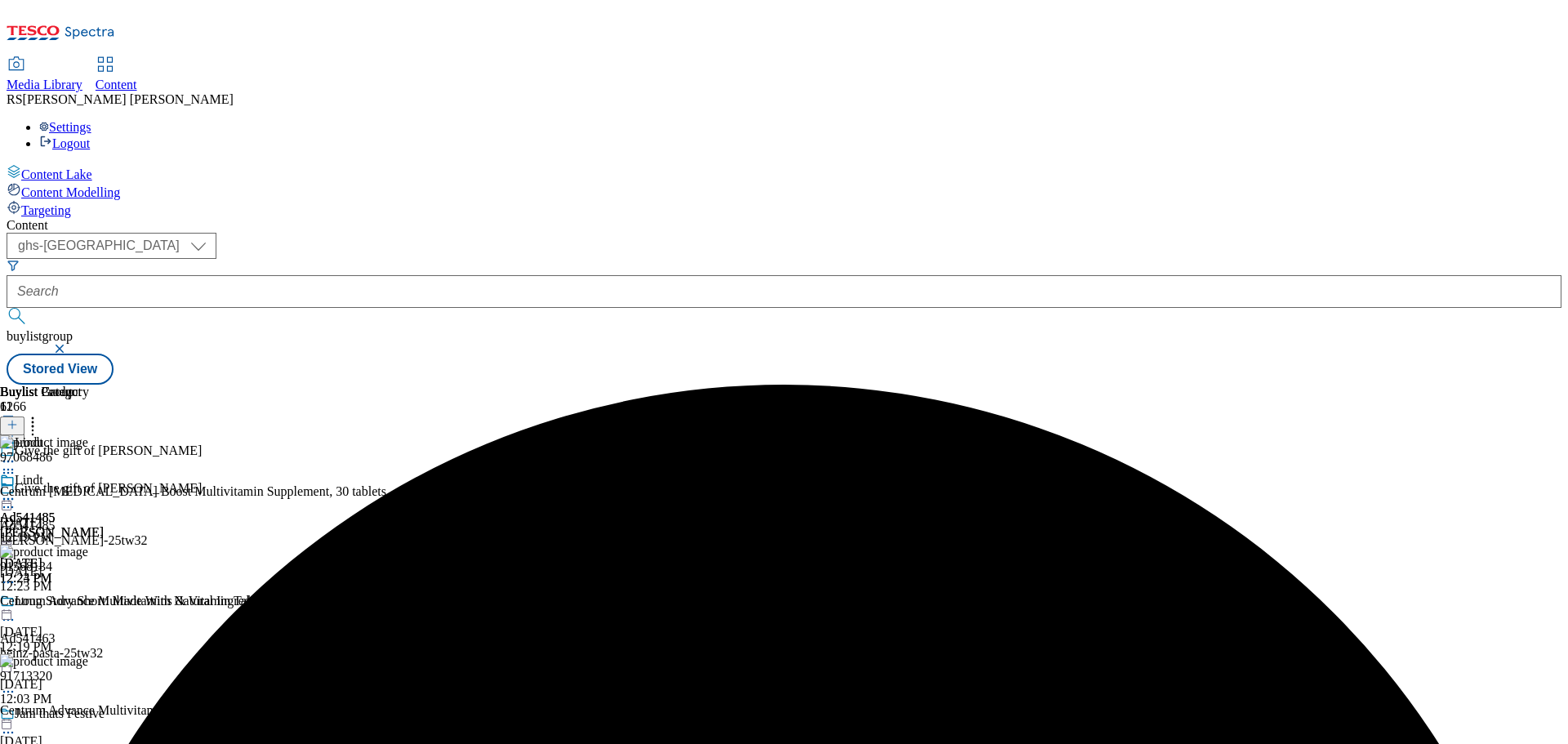
click at [35, 421] on circle at bounding box center [33, 422] width 3 height 3
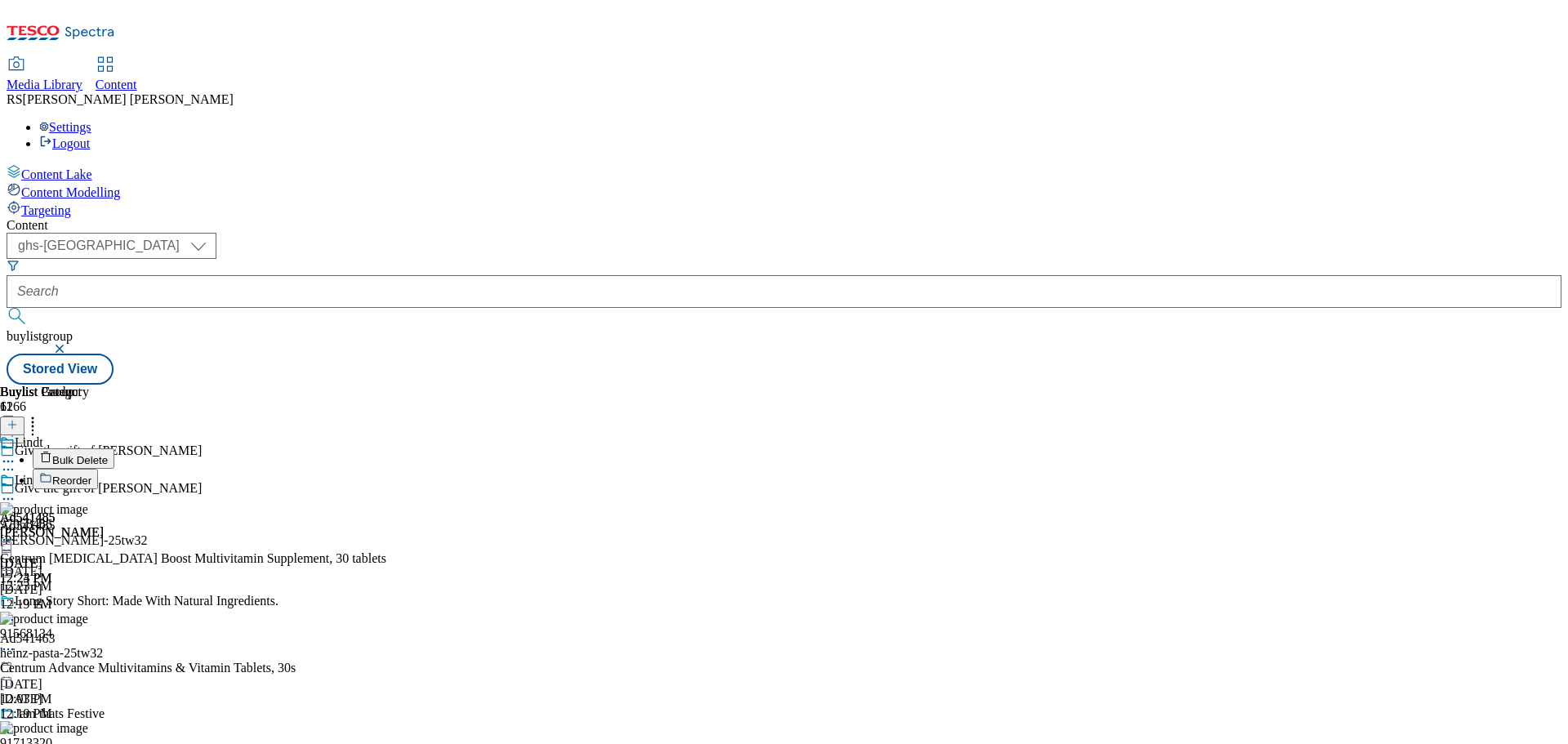
click at [108, 454] on span "Bulk Delete" at bounding box center [80, 460] width 56 height 12
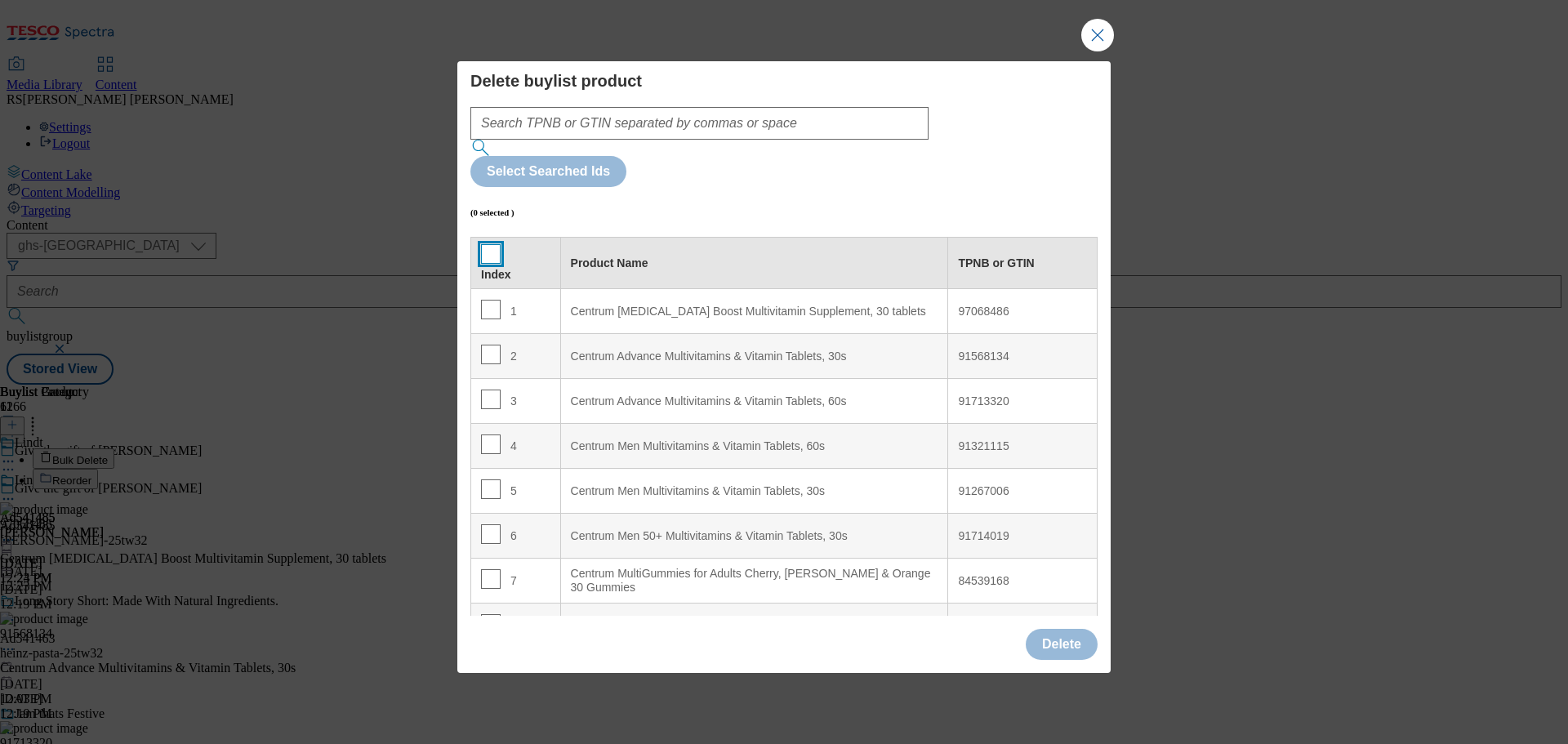
click at [484, 244] on input "Modal" at bounding box center [491, 253] width 20 height 20
checkbox input "true"
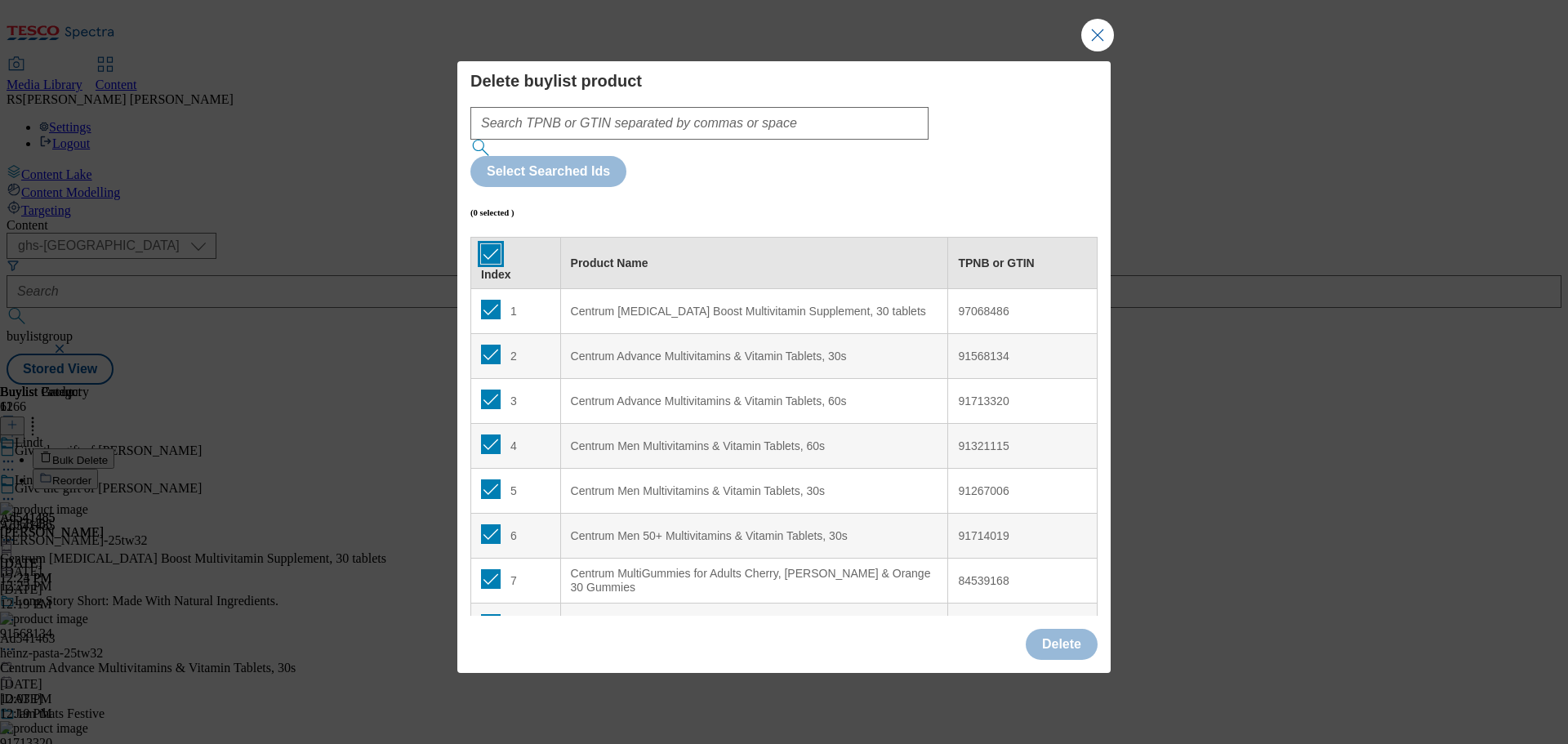
checkbox input "true"
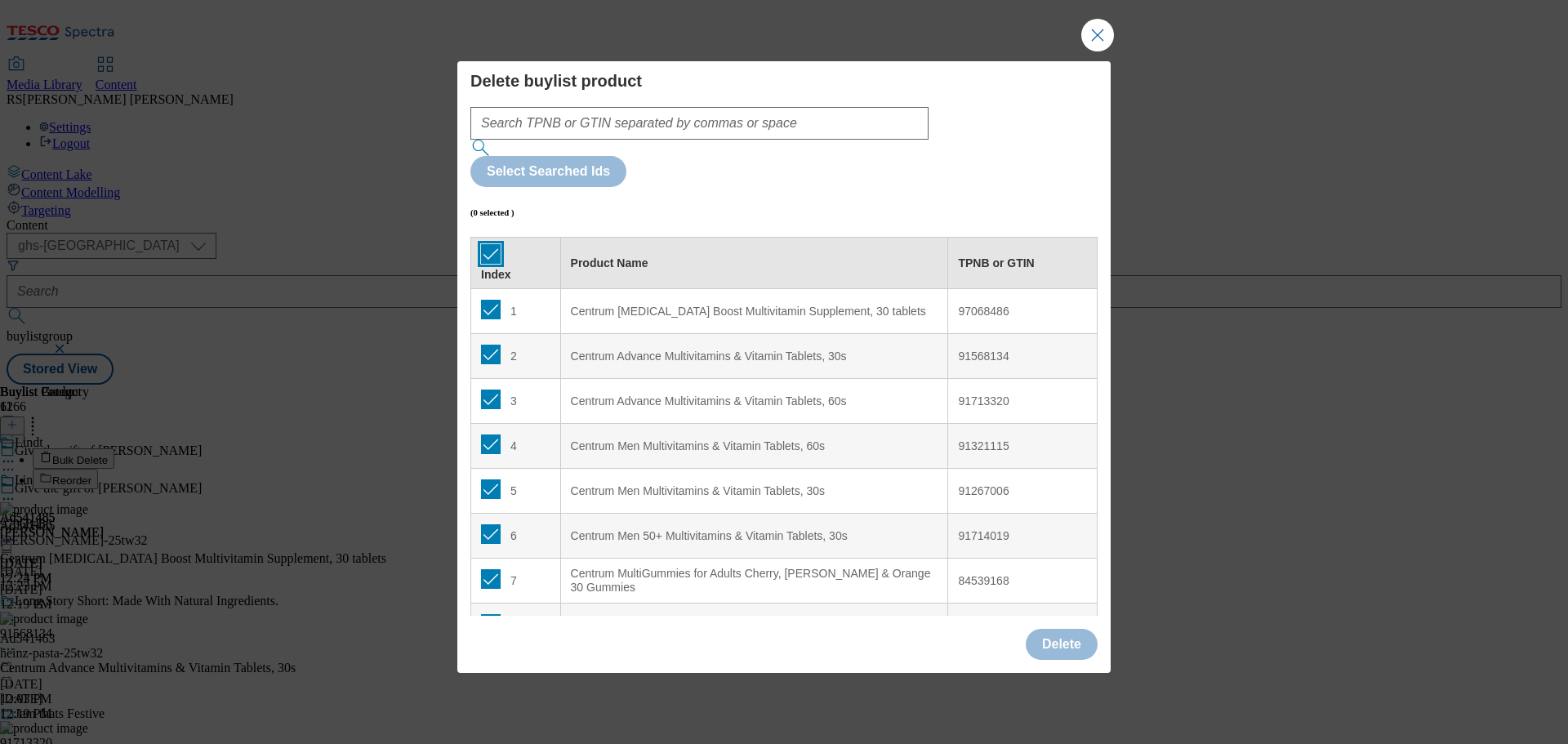
checkbox input "true"
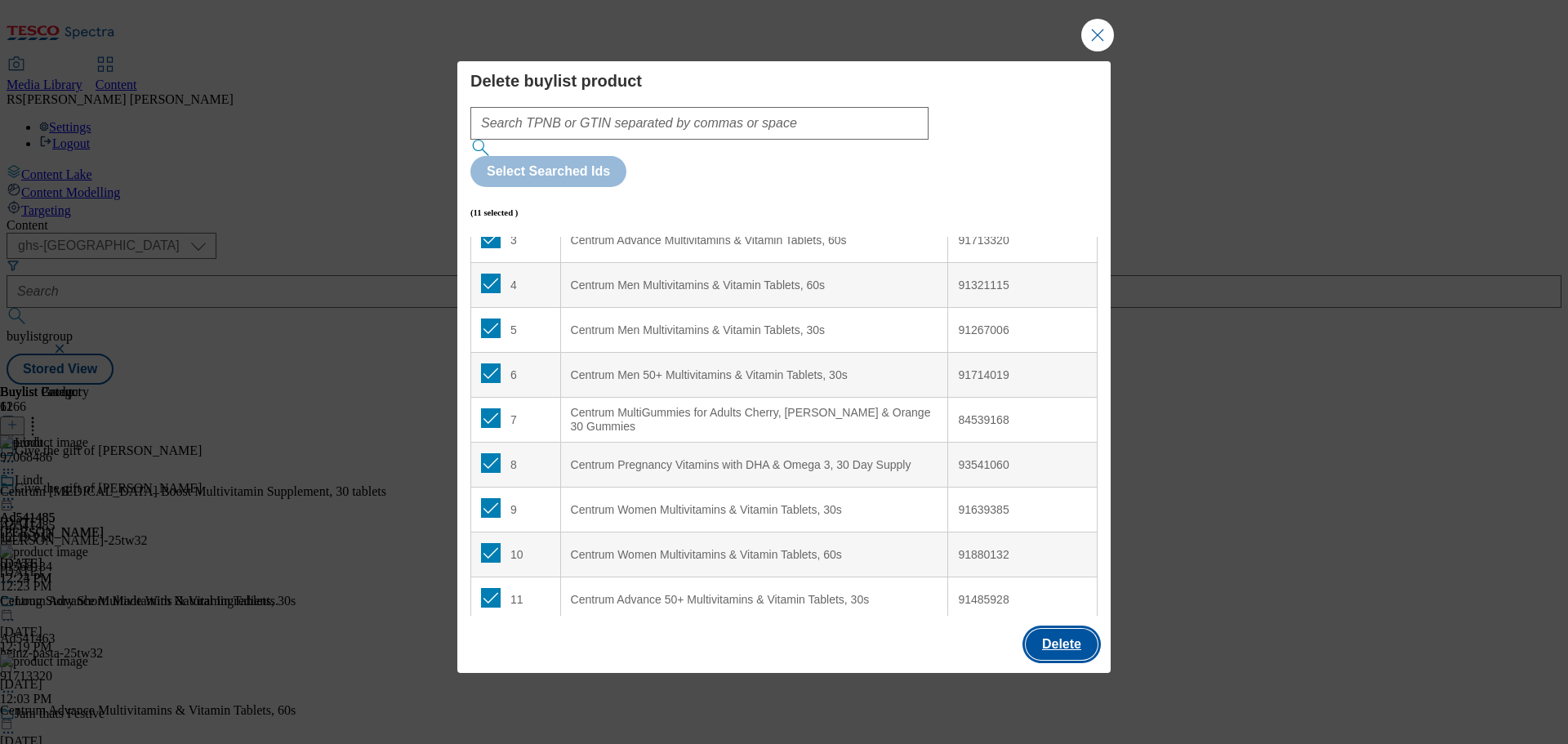
click at [1056, 629] on button "Delete" at bounding box center [1062, 644] width 72 height 31
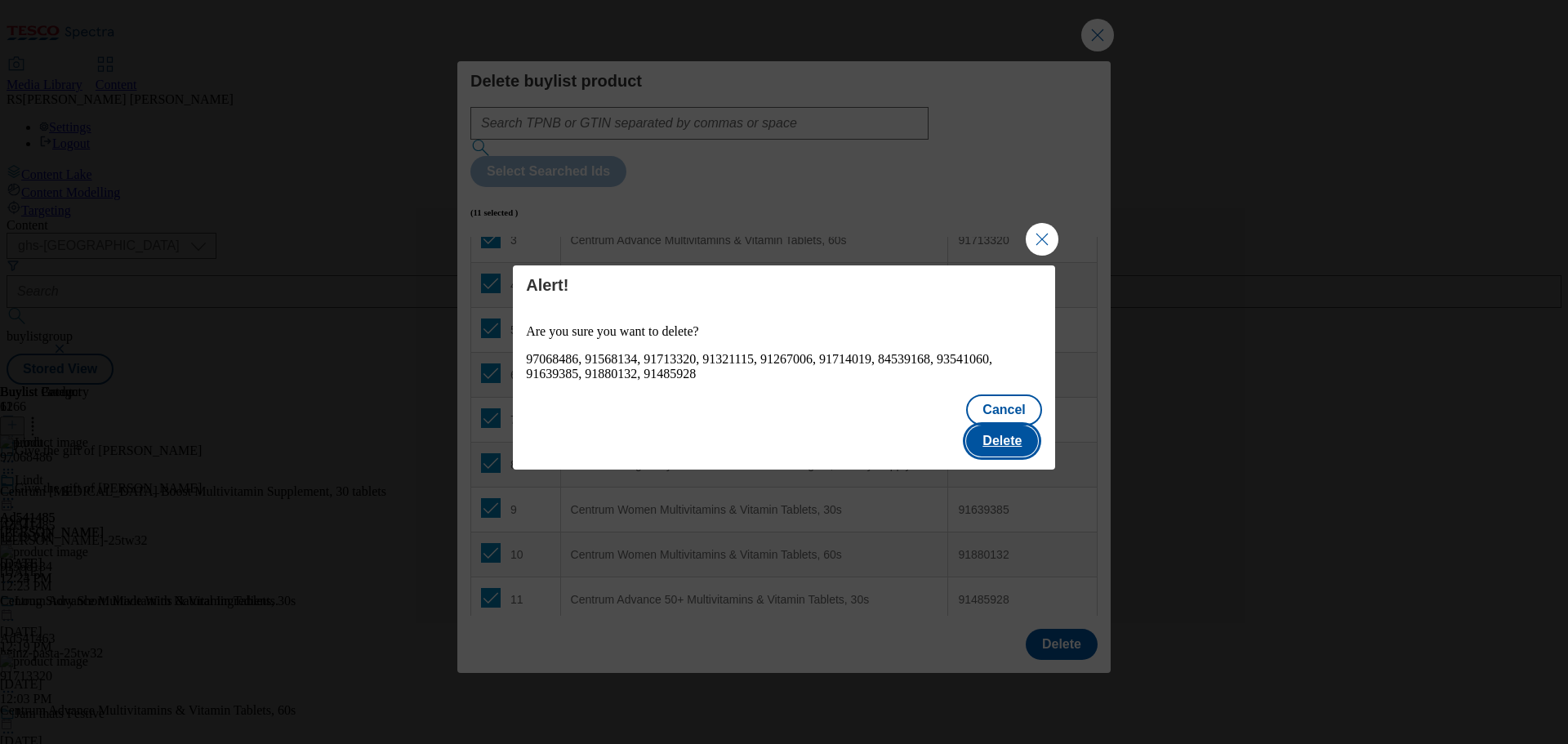
click at [1001, 425] on button "Delete" at bounding box center [1002, 441] width 72 height 31
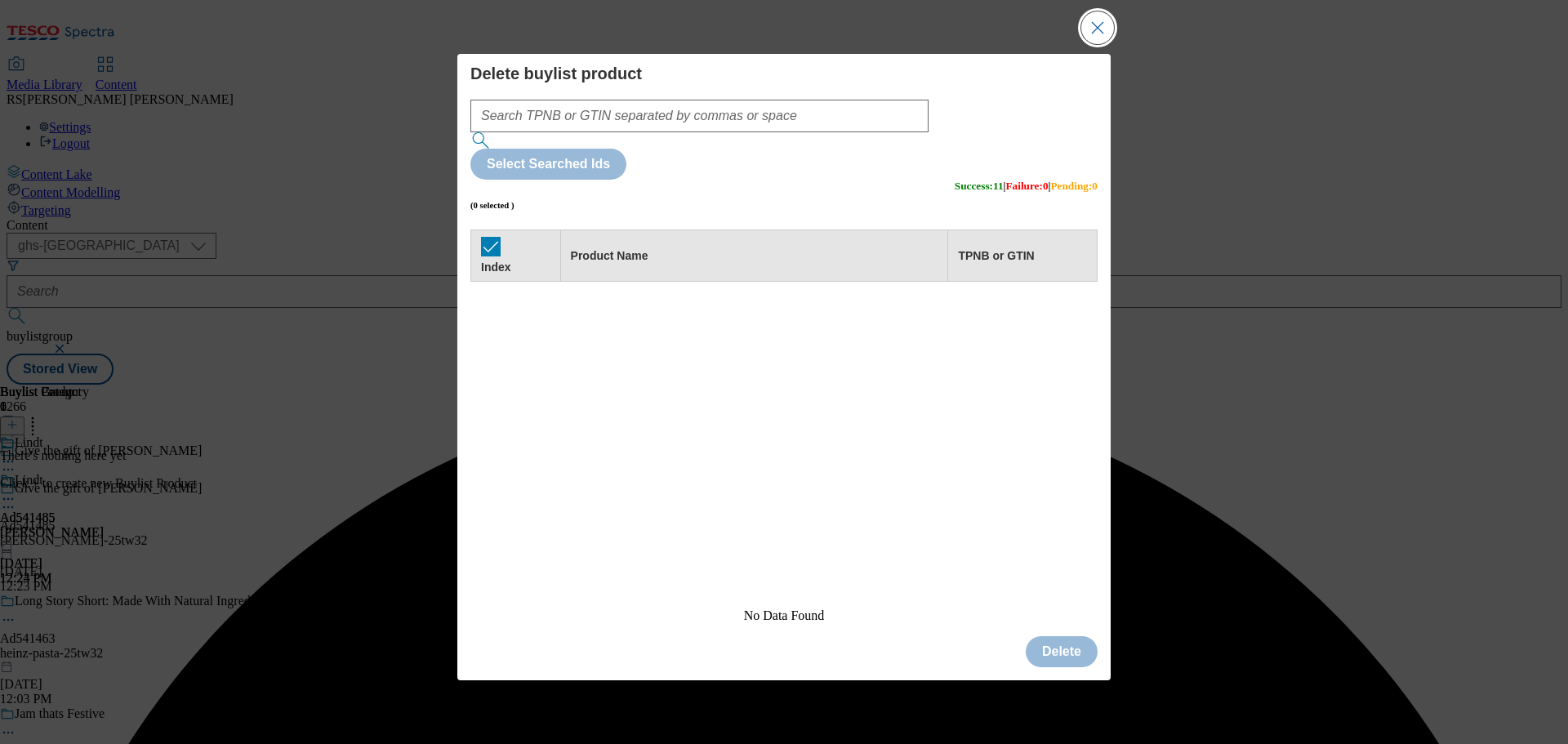
click at [1097, 44] on button "Close Modal" at bounding box center [1098, 28] width 33 height 33
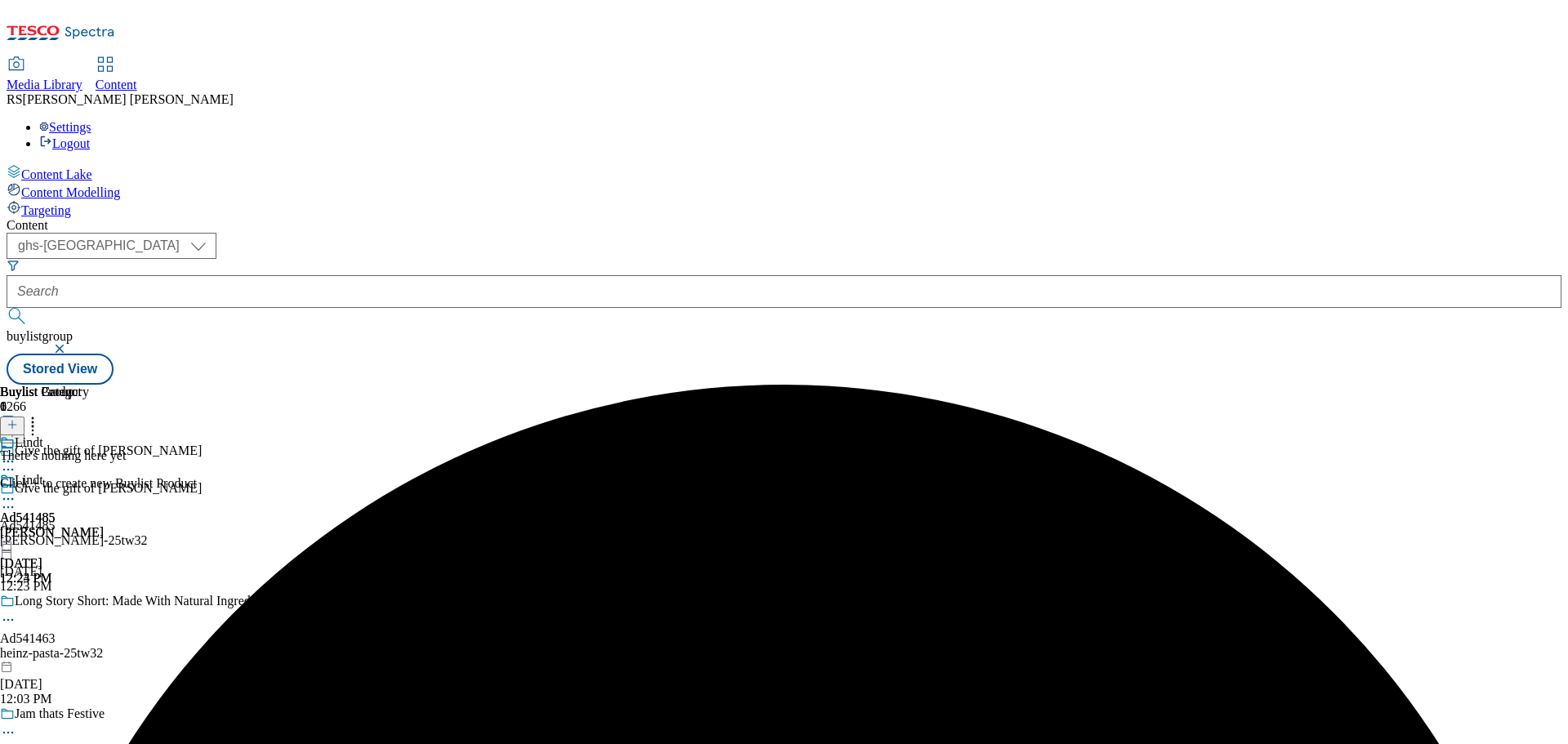
click at [18, 419] on icon at bounding box center [12, 425] width 11 height 11
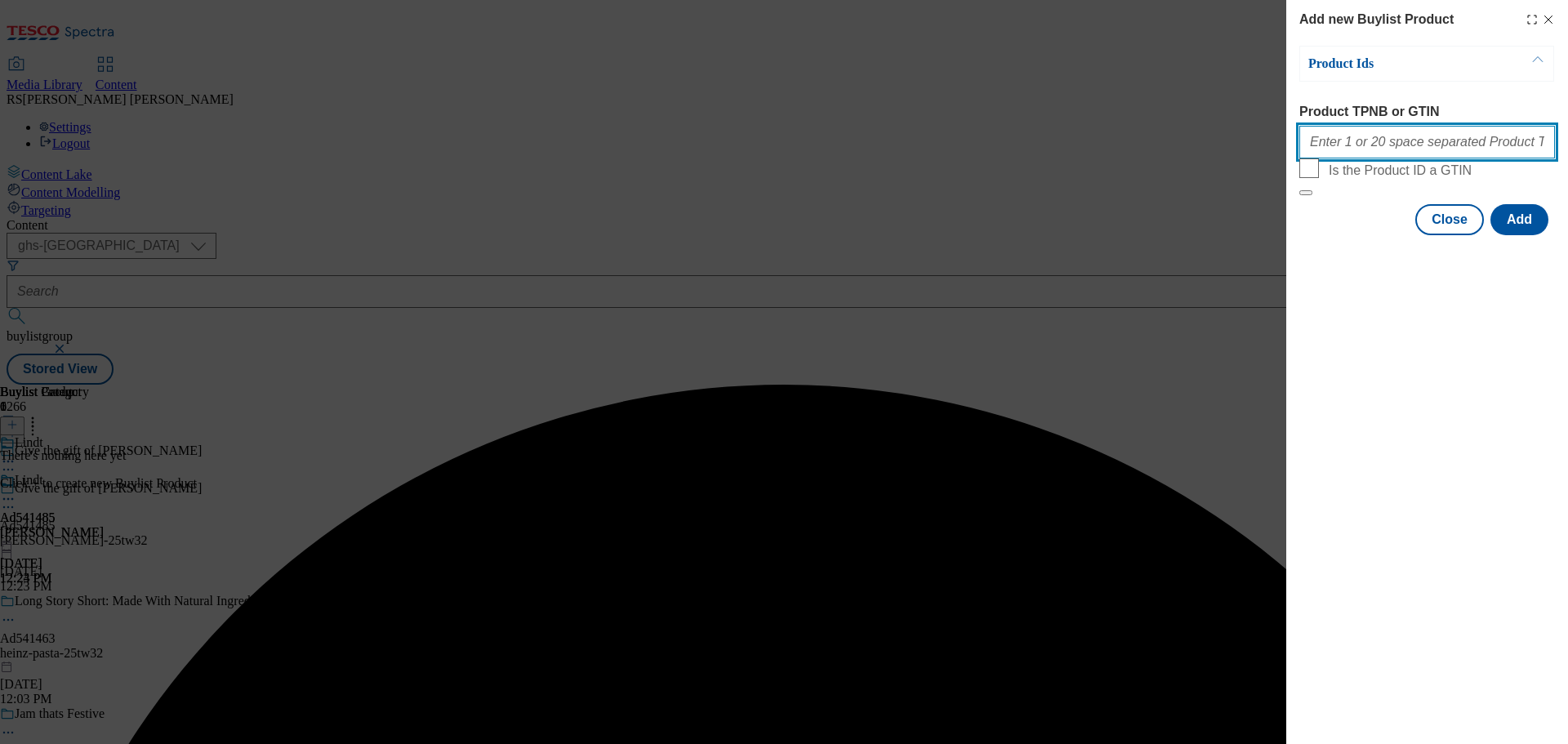
click at [1355, 149] on input "Product TPNB or GTIN" at bounding box center [1427, 142] width 255 height 33
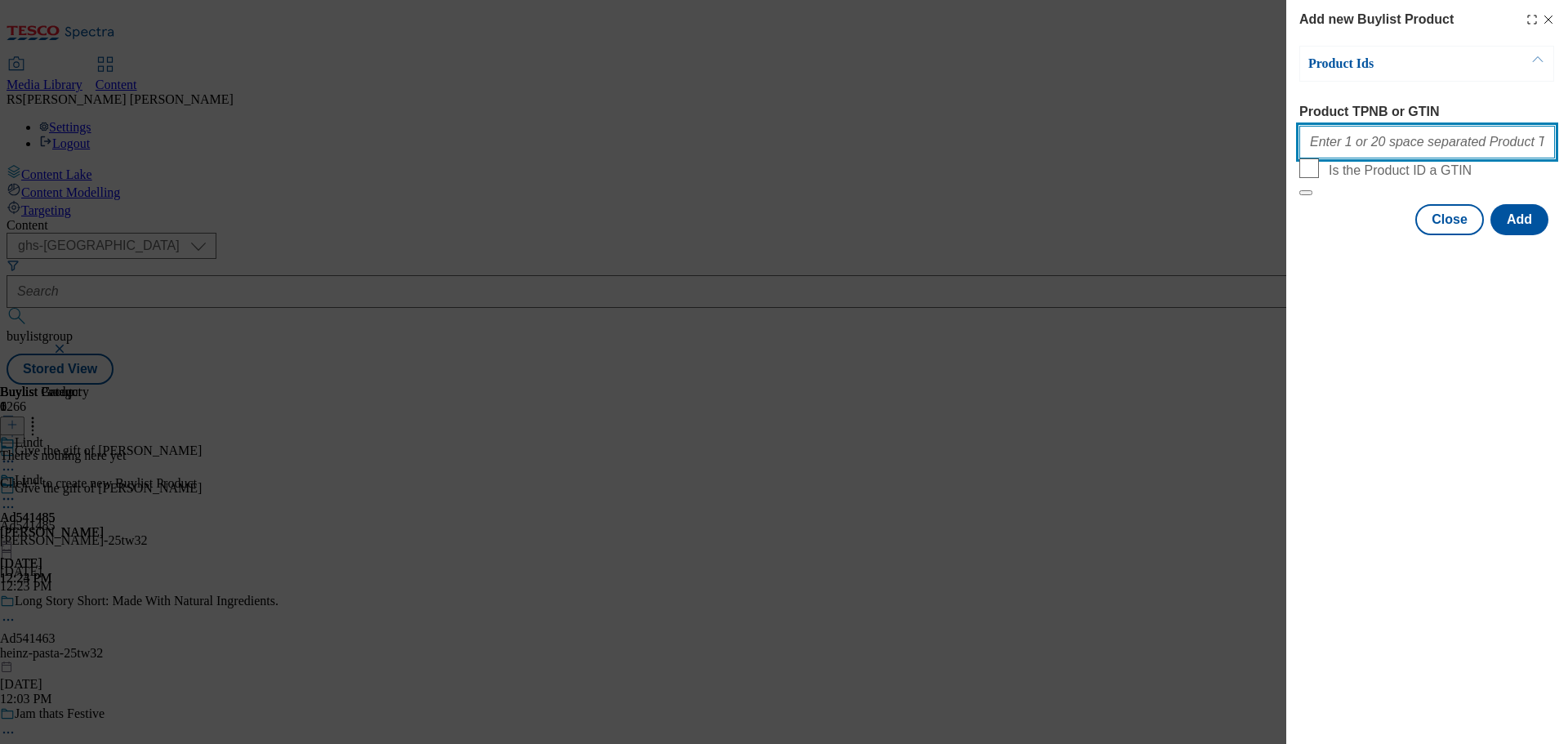
paste input "54959085 57587145 93490982 96547192 92870799 87742279 64405478 93037057 7596242…"
type input "54959085 57587145 93490982 96547192 92870799 87742279 64405478 93037057 7596242…"
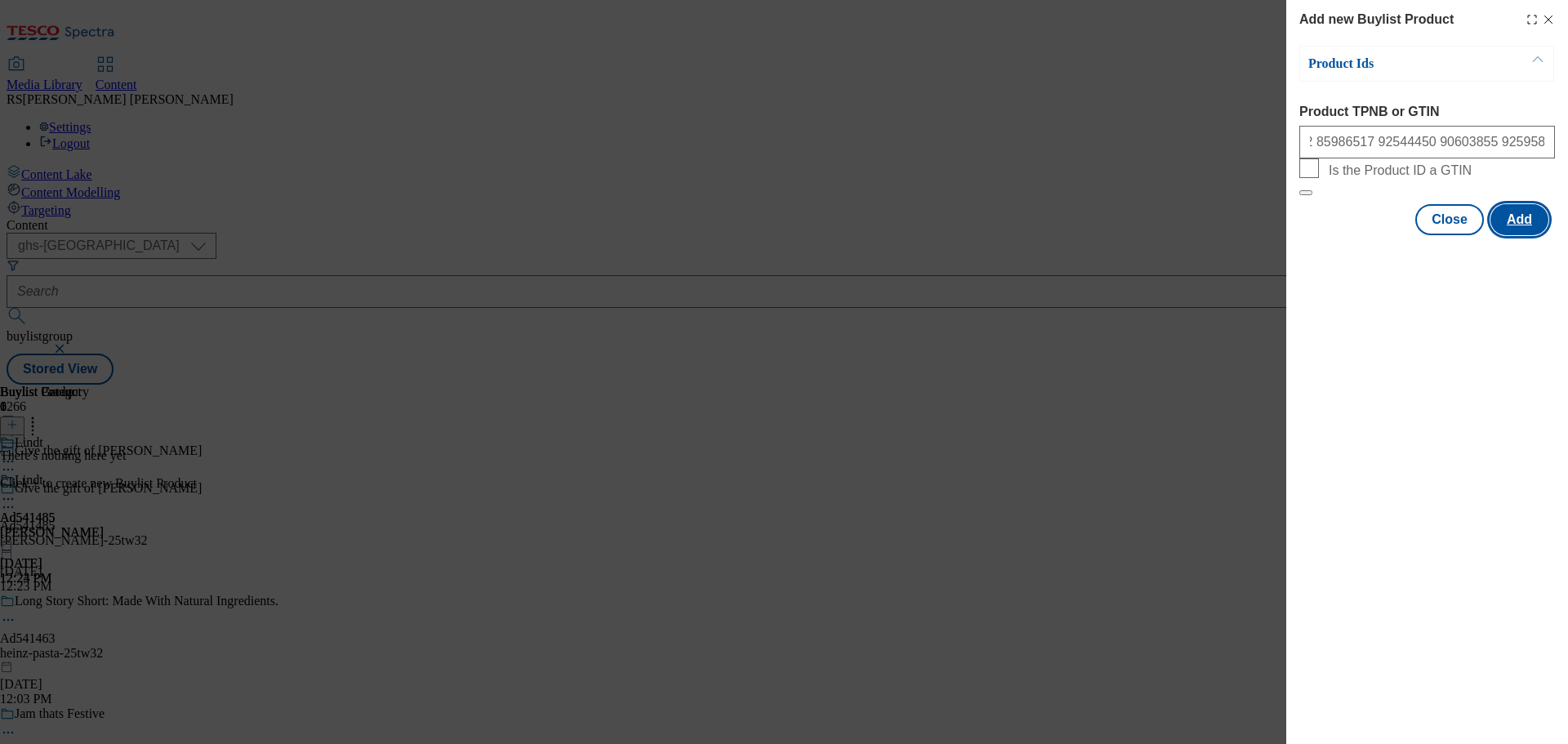
click at [1514, 235] on button "Add" at bounding box center [1519, 220] width 58 height 31
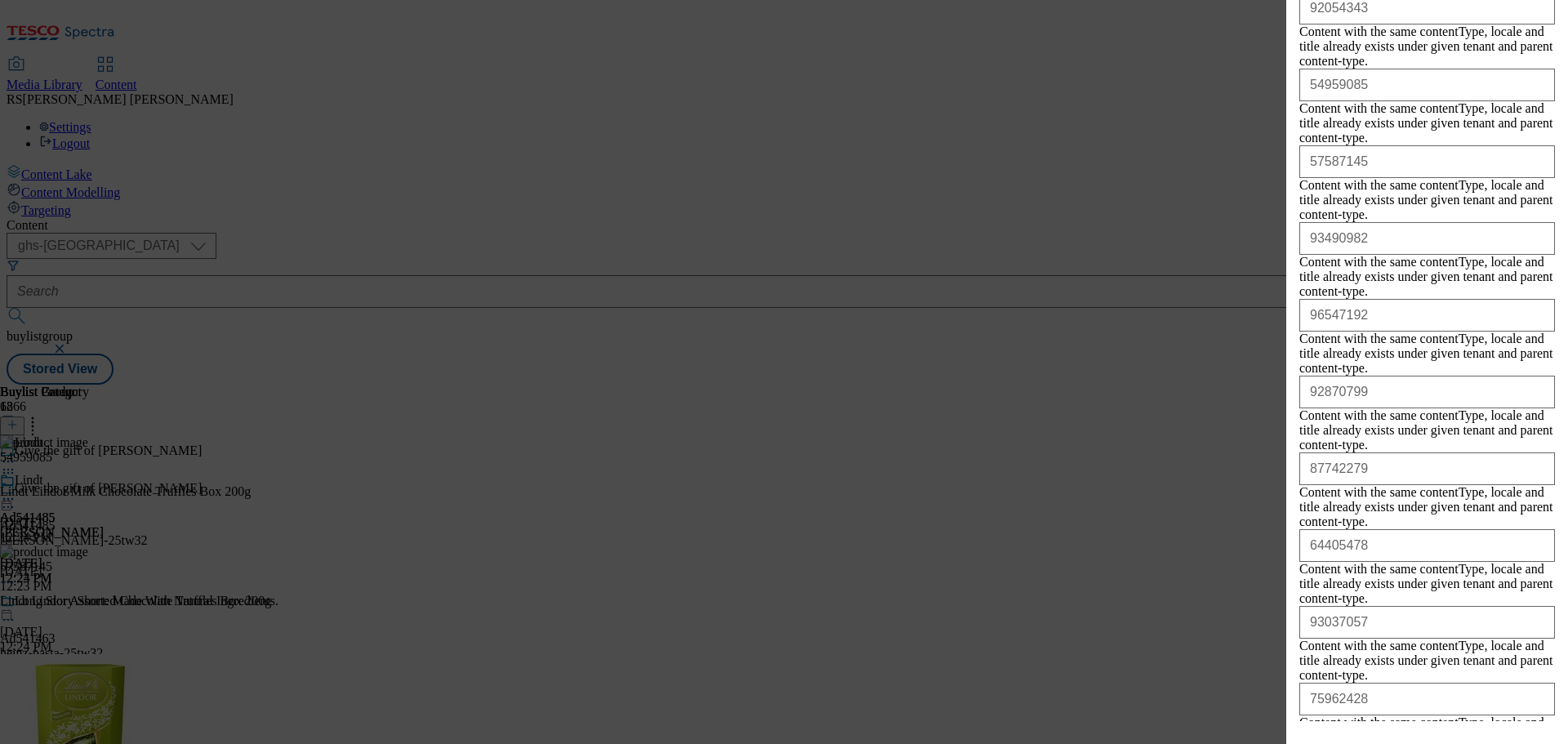
scroll to position [3134, 0]
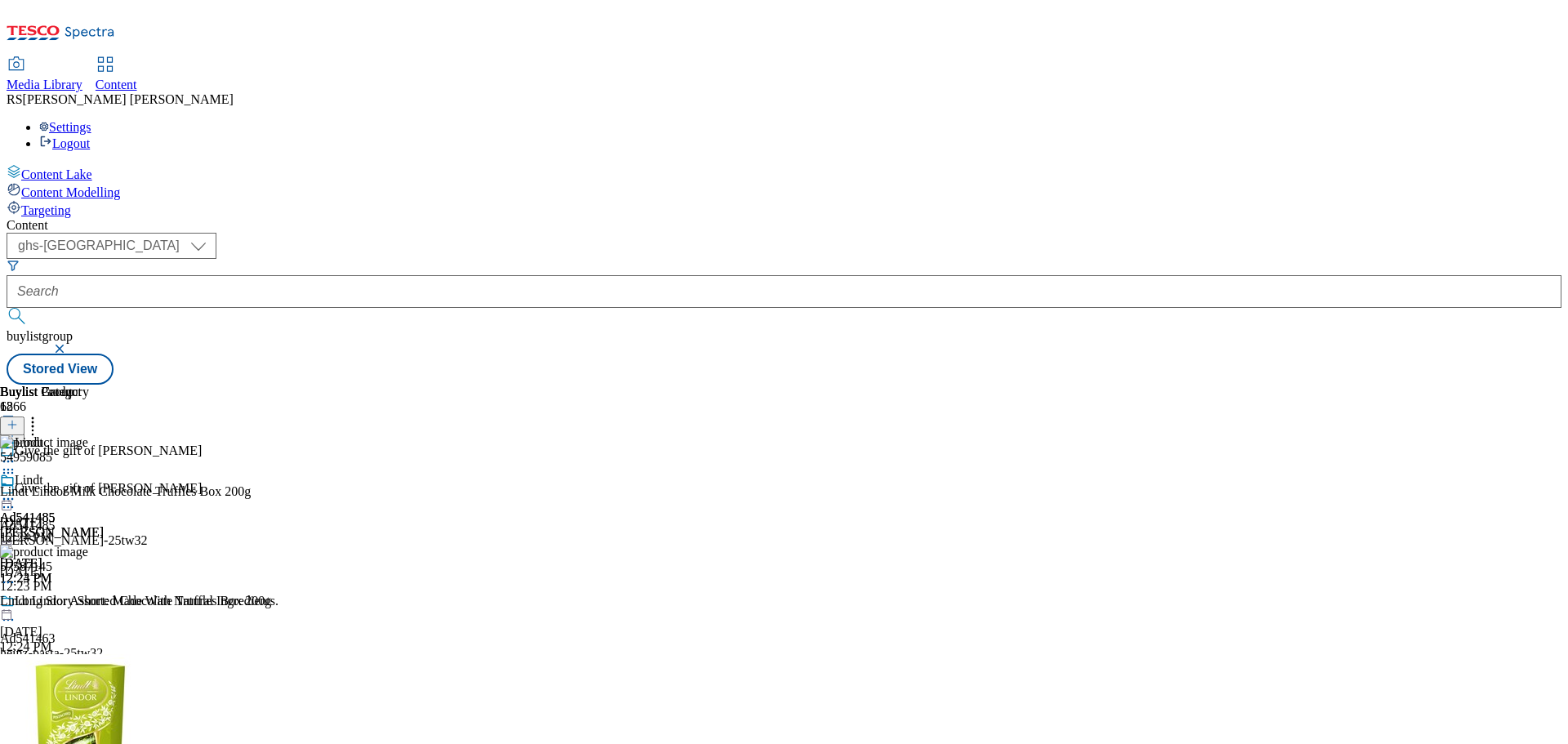
click at [16, 499] on icon at bounding box center [8, 507] width 16 height 16
click at [76, 531] on button "Edit" at bounding box center [55, 541] width 43 height 19
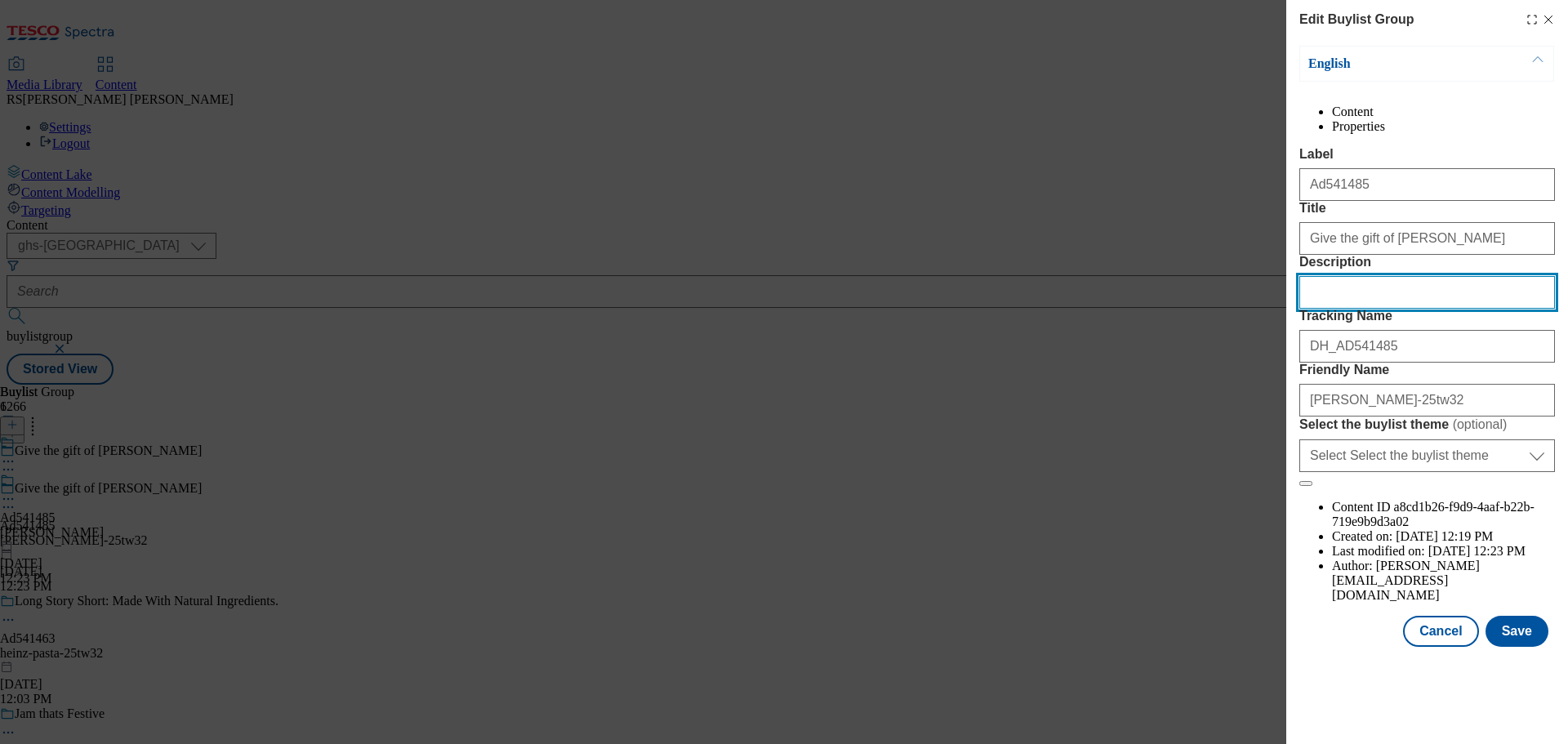
click at [1373, 309] on input "Description" at bounding box center [1427, 293] width 255 height 33
paste input "Lindt Lindor Milk Chocolate Truffles Box 200g"
type input "Lindt Lindor Milk Chocolate Truffles Box 200g"
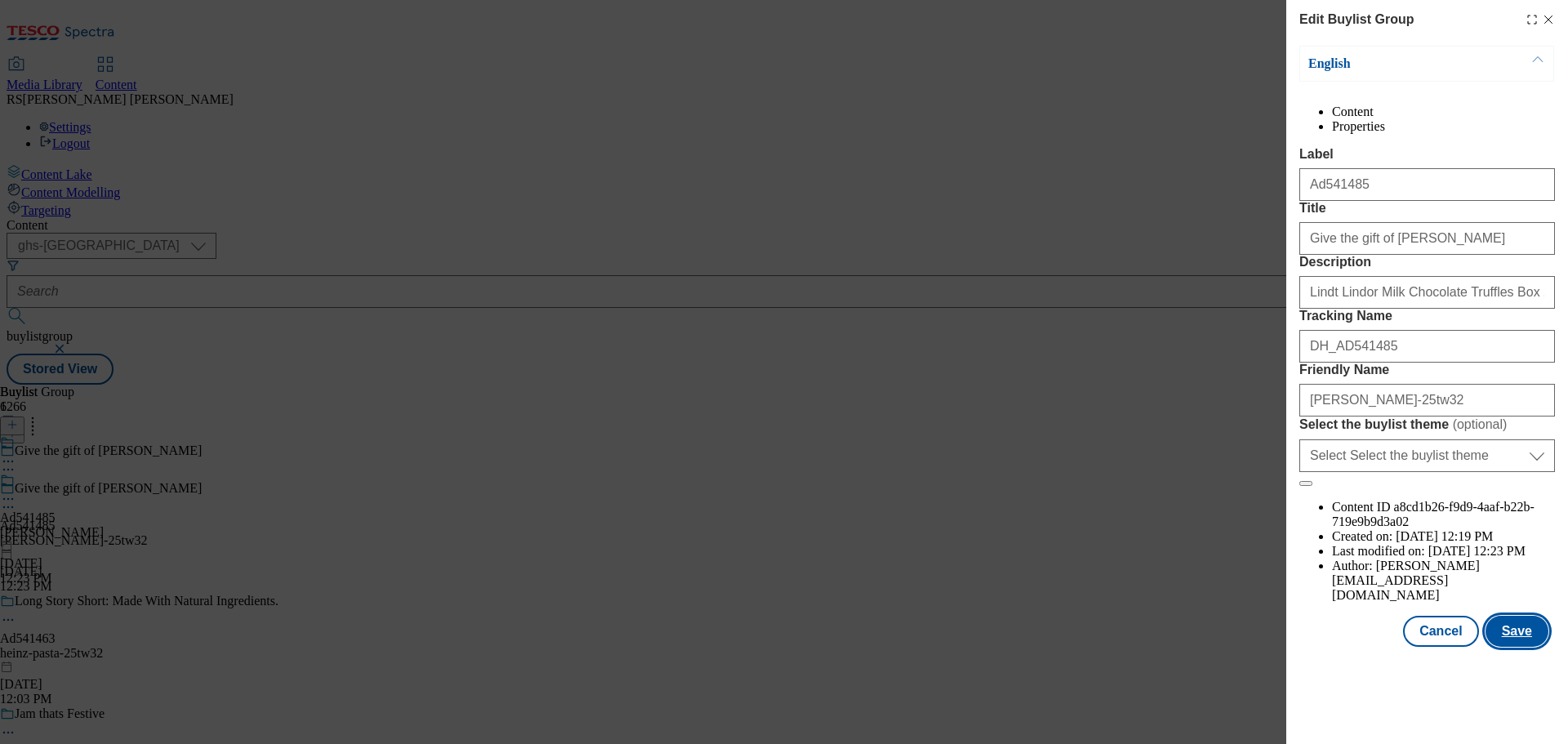
click at [1507, 647] on button "Save" at bounding box center [1517, 631] width 63 height 31
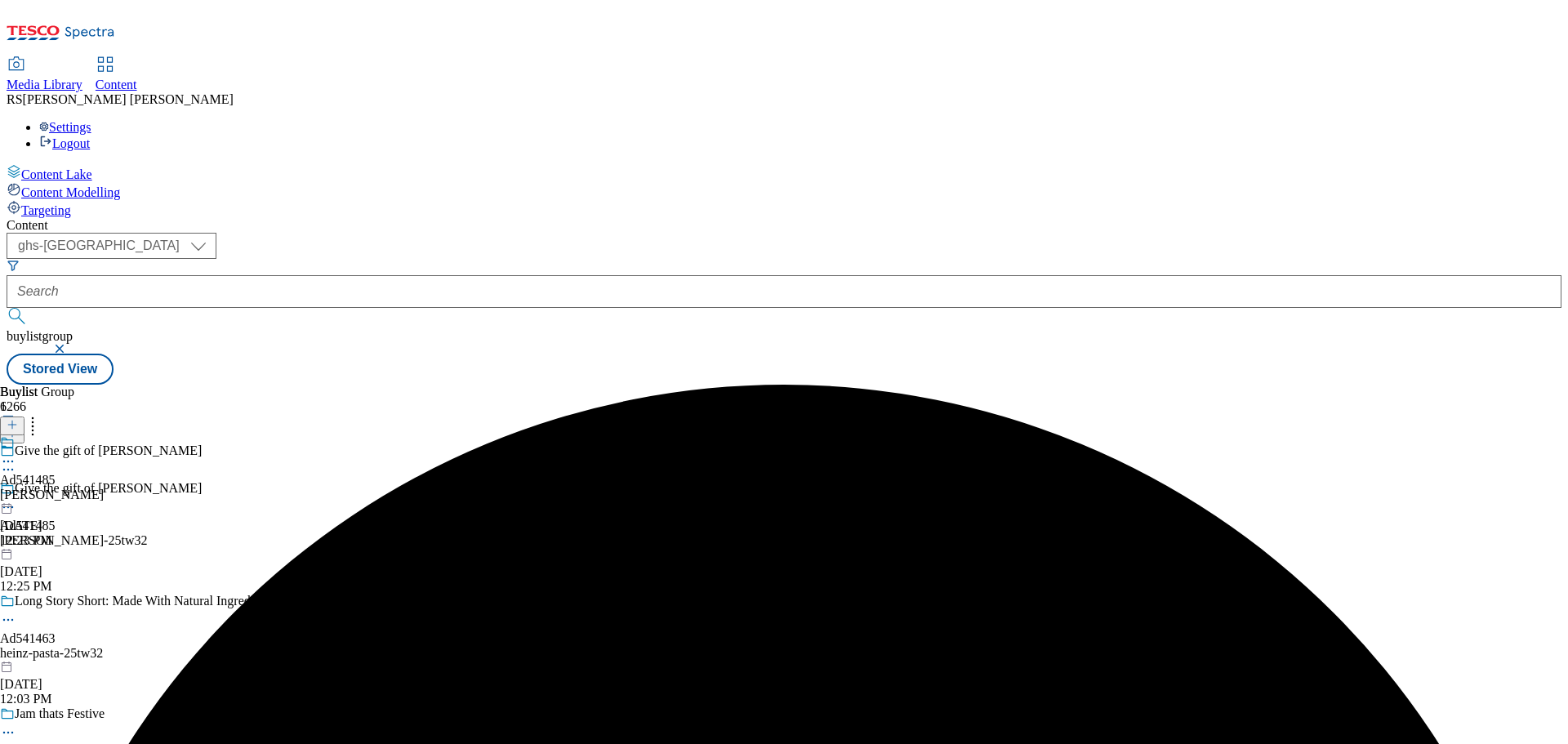
click at [10, 461] on circle at bounding box center [8, 462] width 3 height 3
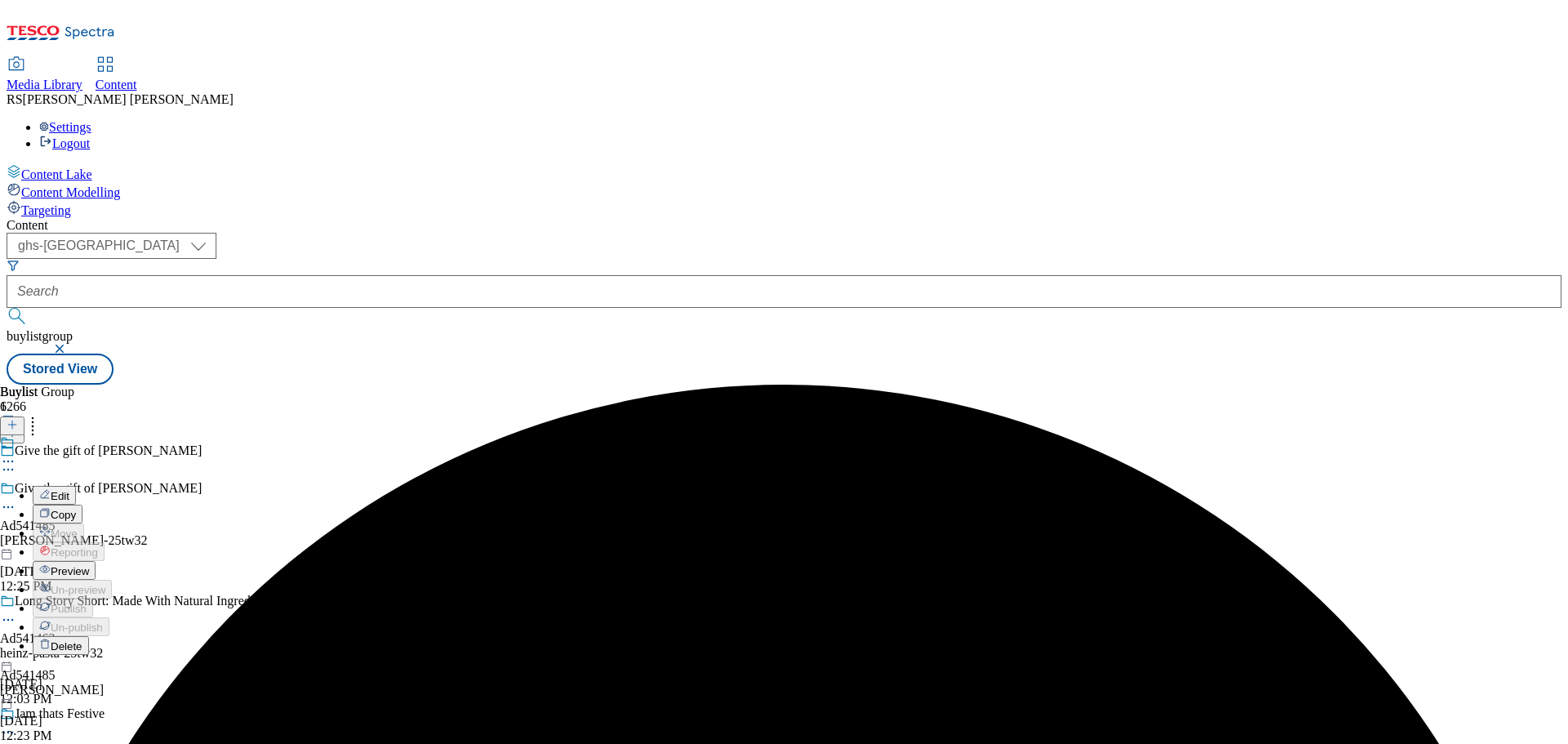
click at [76, 486] on button "Edit" at bounding box center [55, 496] width 43 height 19
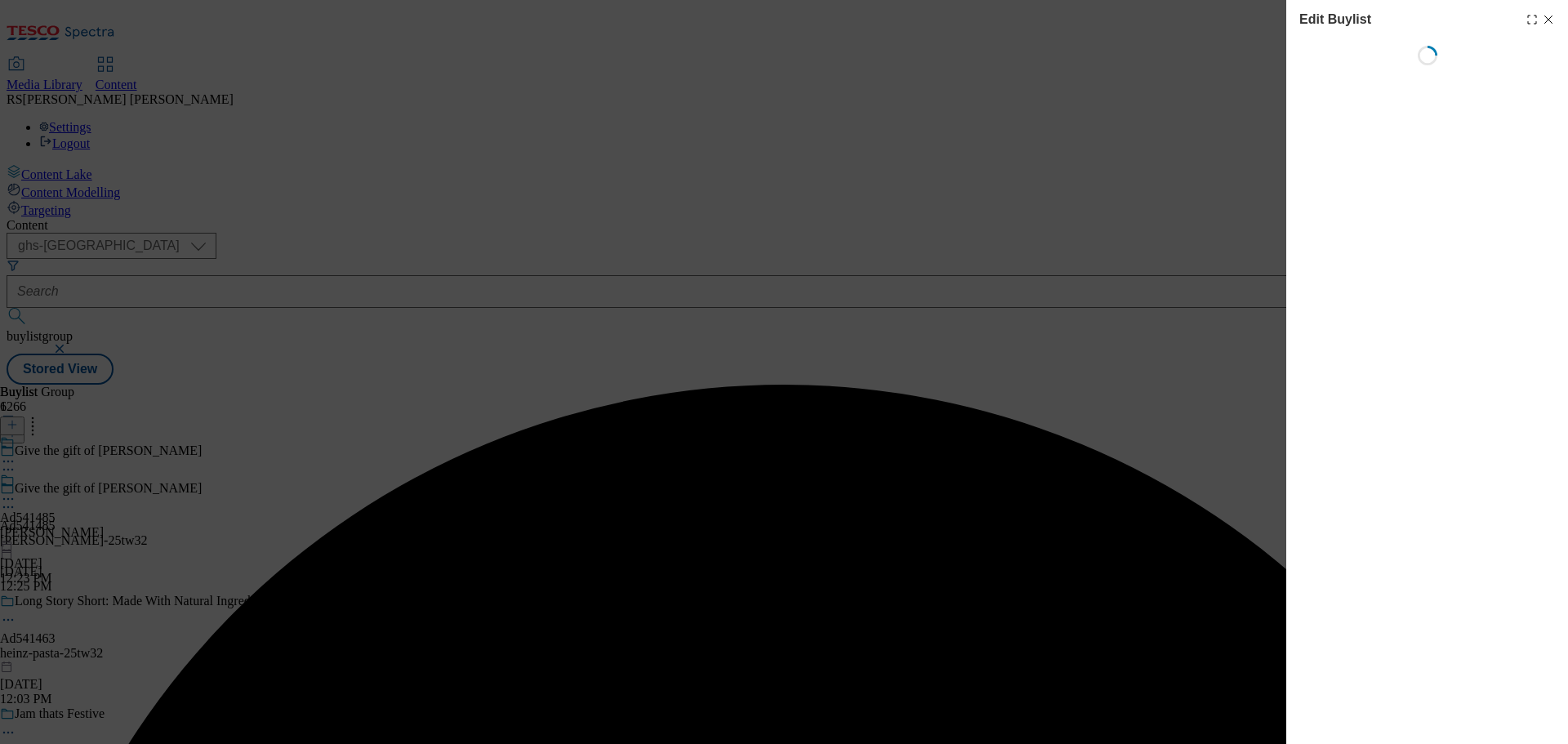
select select "tactical"
select select "supplier funded short term 1-3 weeks"
select select "dunnhumby"
select select "Banner"
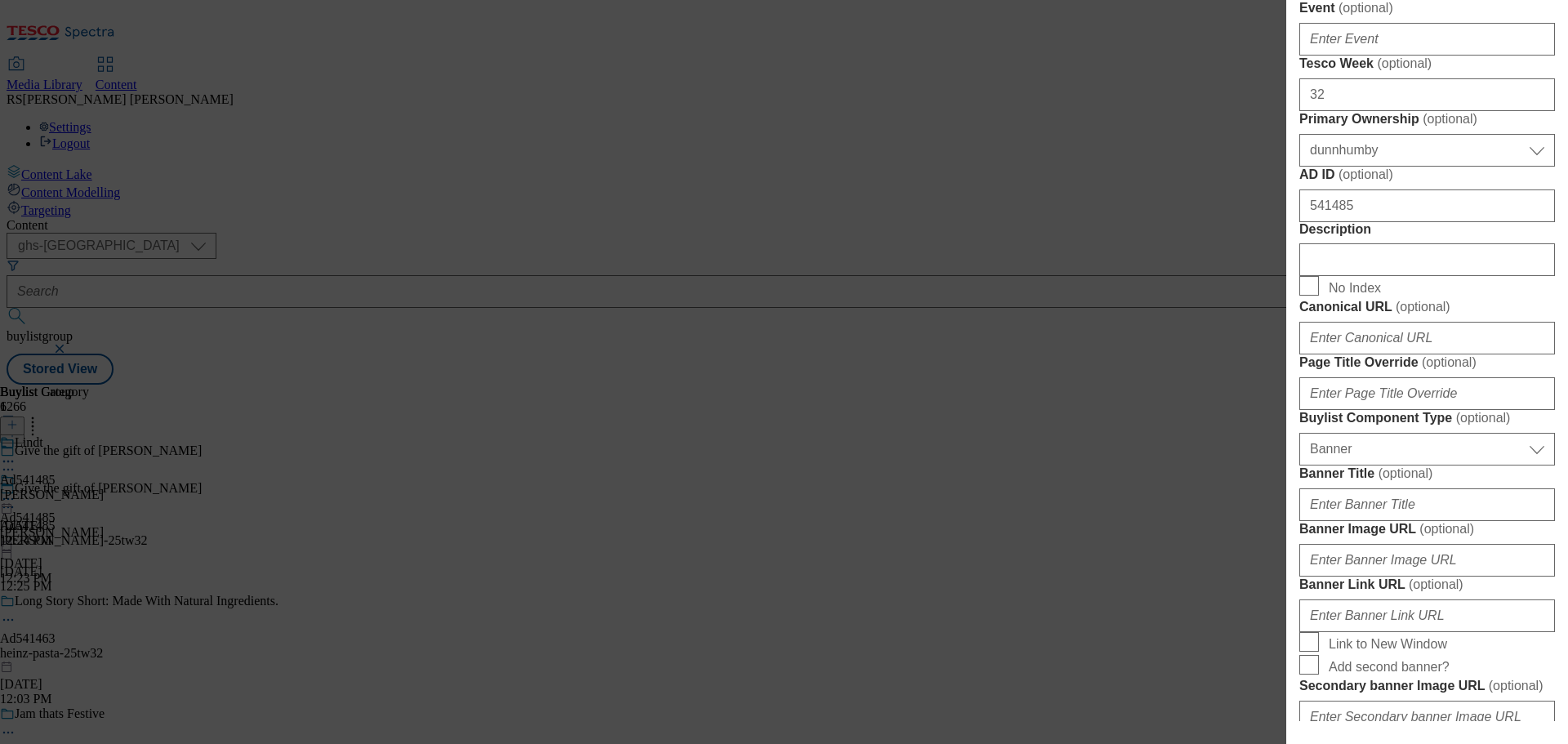
scroll to position [735, 0]
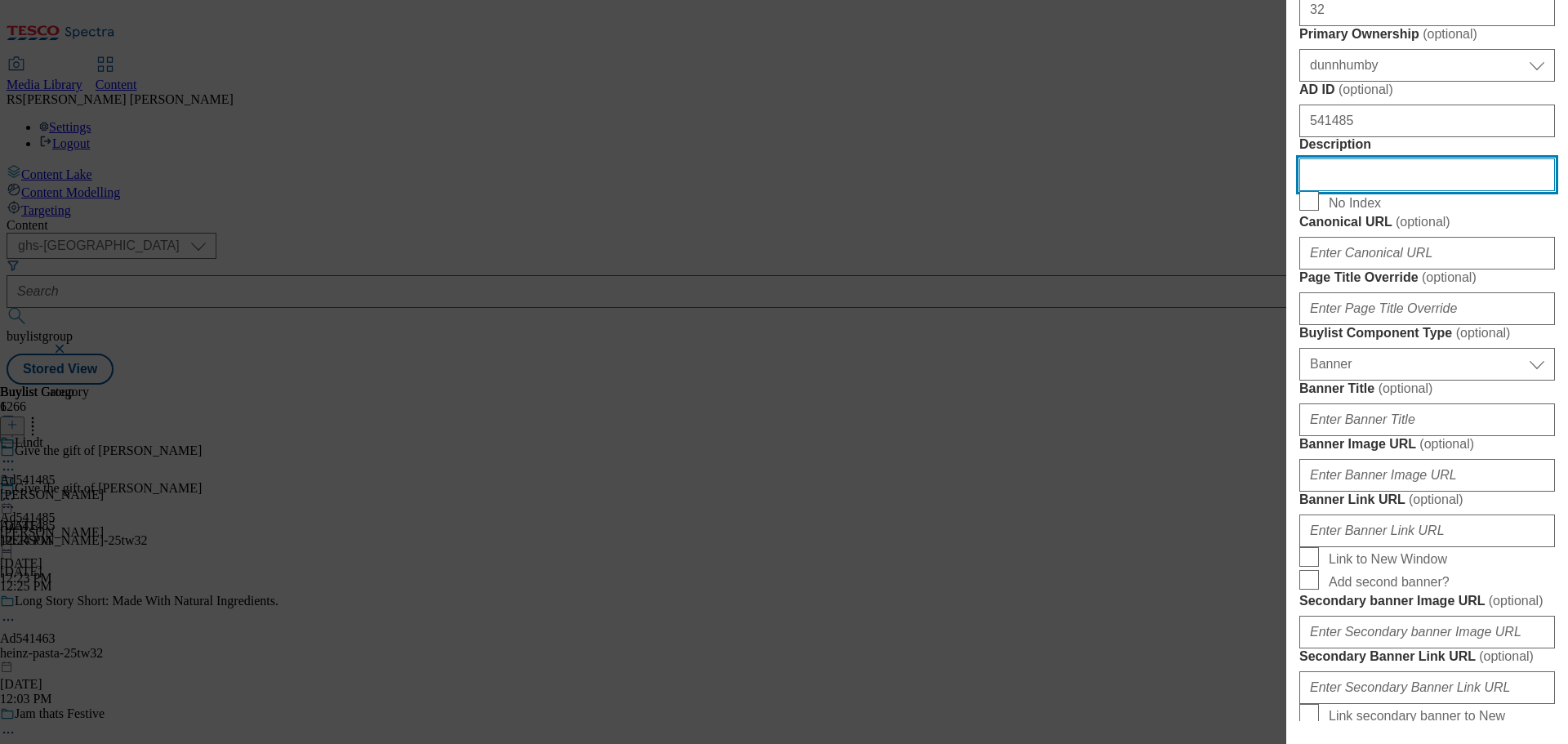
click at [1369, 191] on input "Description" at bounding box center [1427, 175] width 255 height 33
paste input "Lindt Lindor Milk Chocolate Truffles Box 200g"
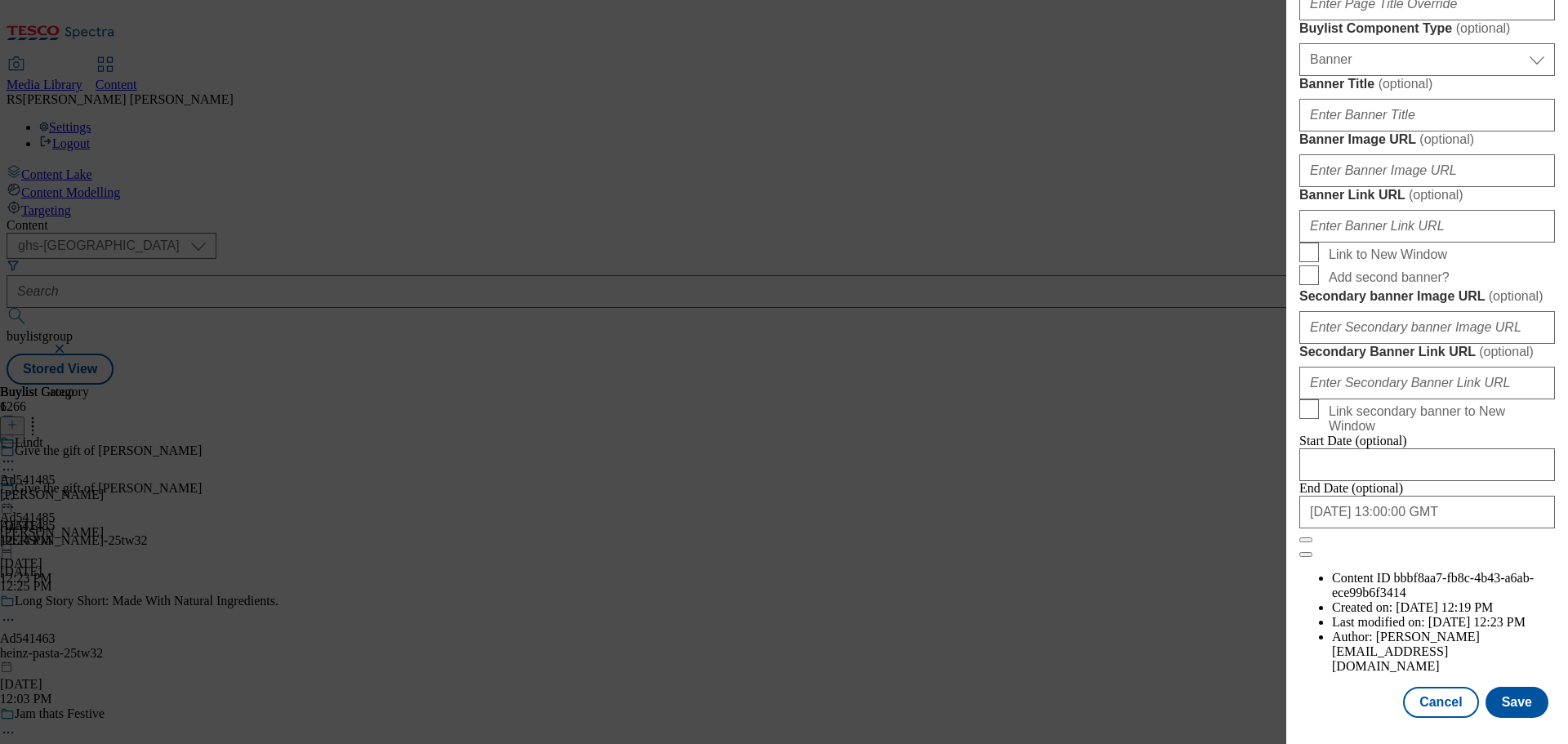
scroll to position [1632, 0]
type input "Lindt Lindor Milk Chocolate Truffles Box 200g"
click at [1499, 705] on button "Save" at bounding box center [1517, 702] width 63 height 31
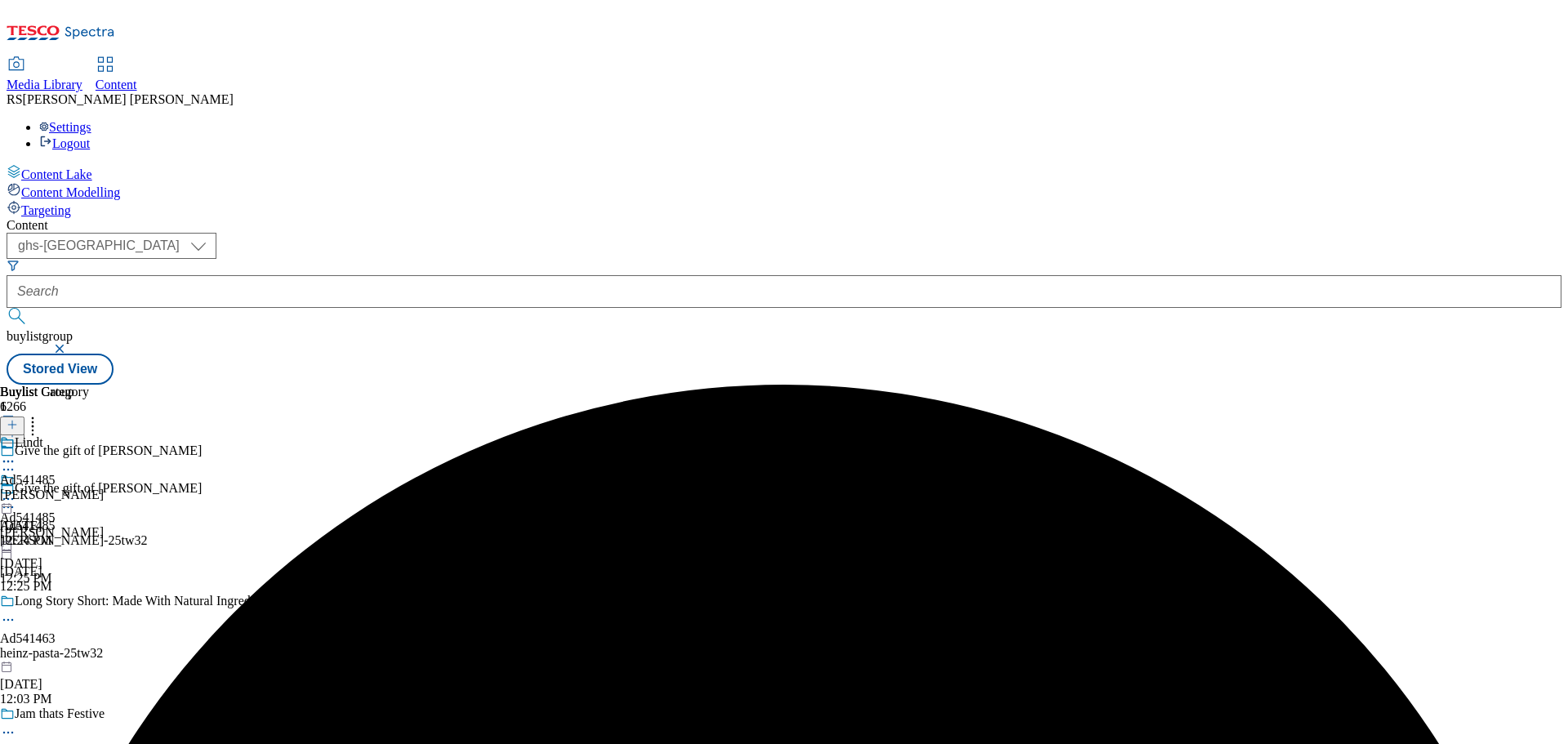
click at [103, 435] on div "Lindt Ad541485 [PERSON_NAME] [DATE] 12:24 PM" at bounding box center [51, 491] width 103 height 113
click at [16, 491] on icon at bounding box center [8, 498] width 16 height 16
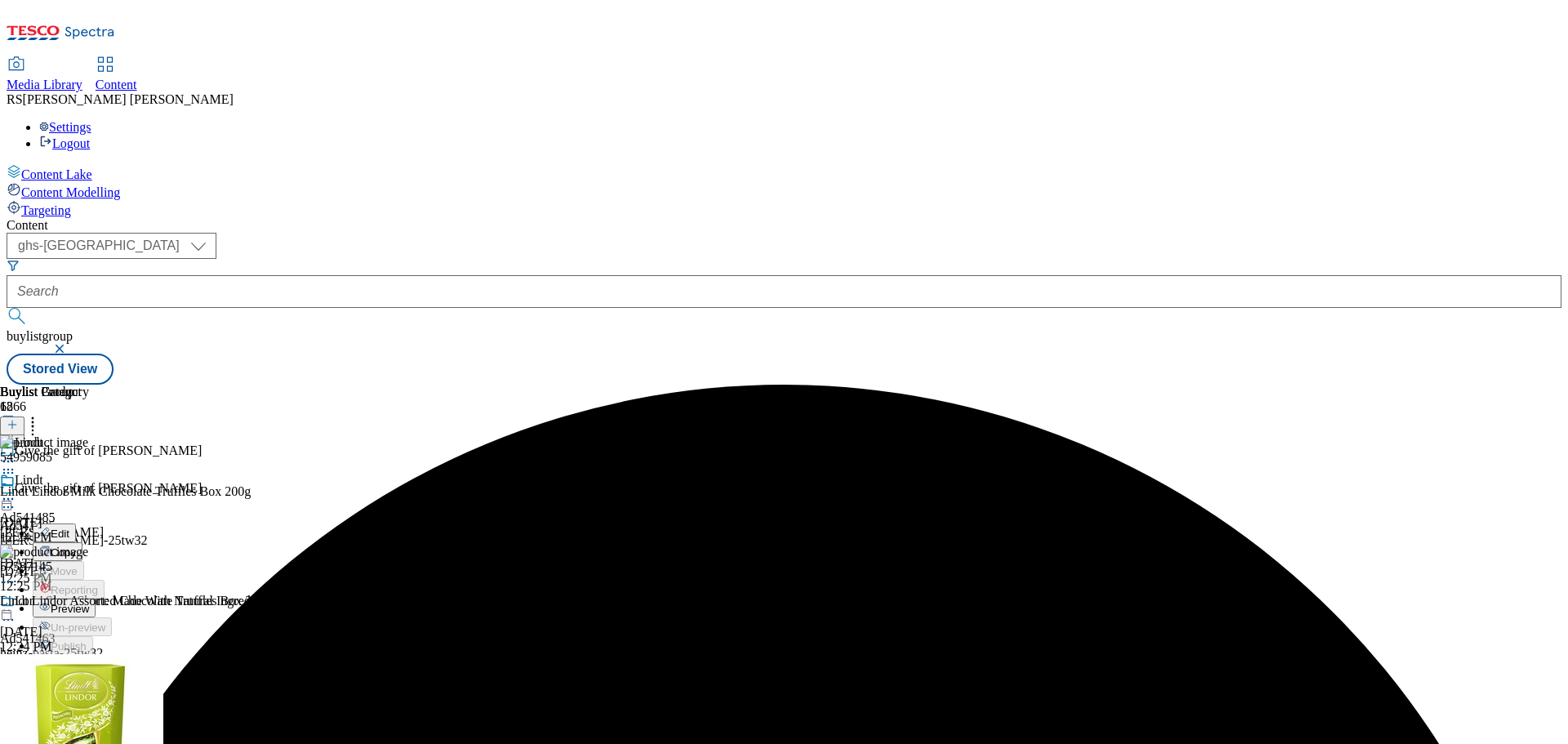
click at [76, 523] on button "Edit" at bounding box center [55, 533] width 43 height 19
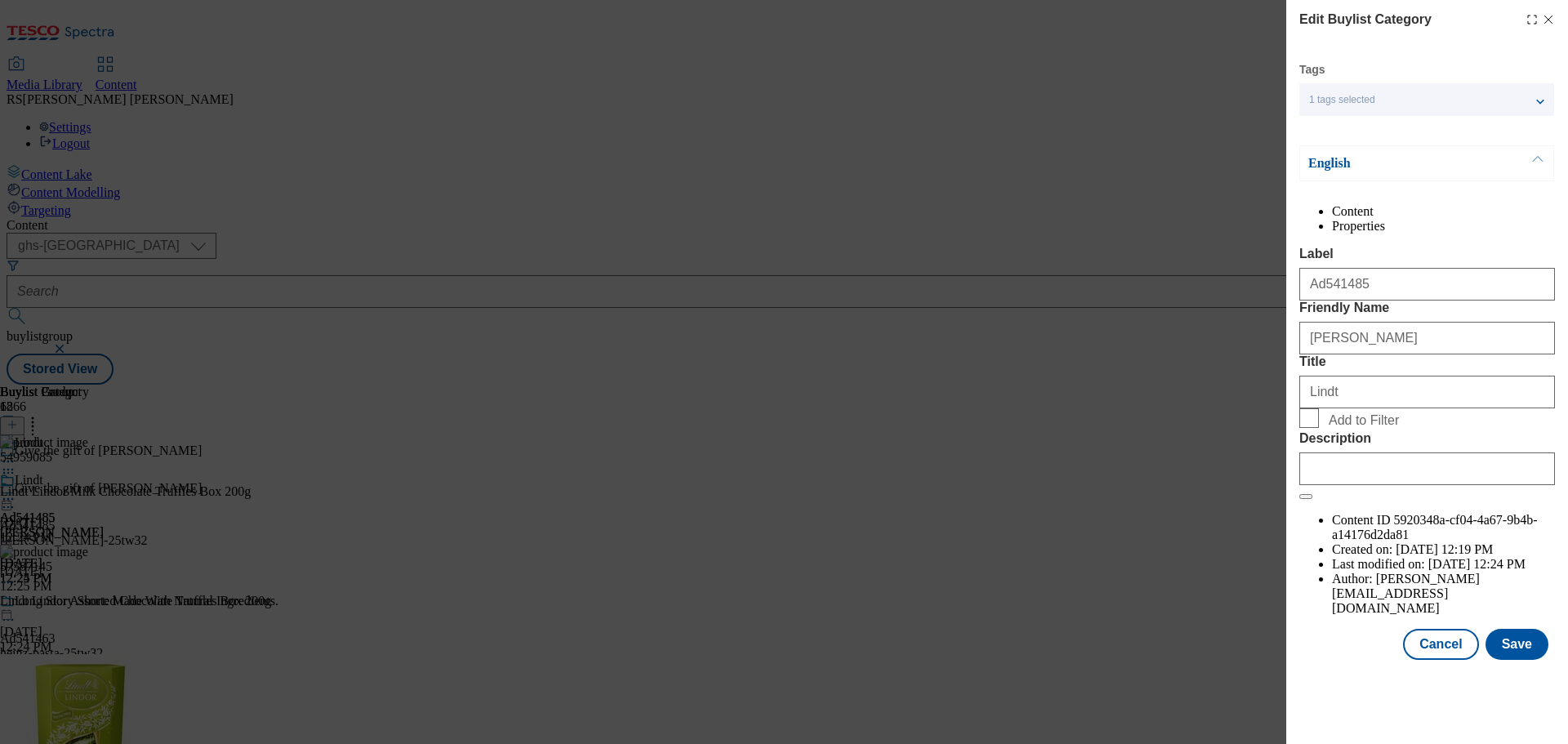
click at [1375, 485] on div "Modal" at bounding box center [1427, 465] width 255 height 39
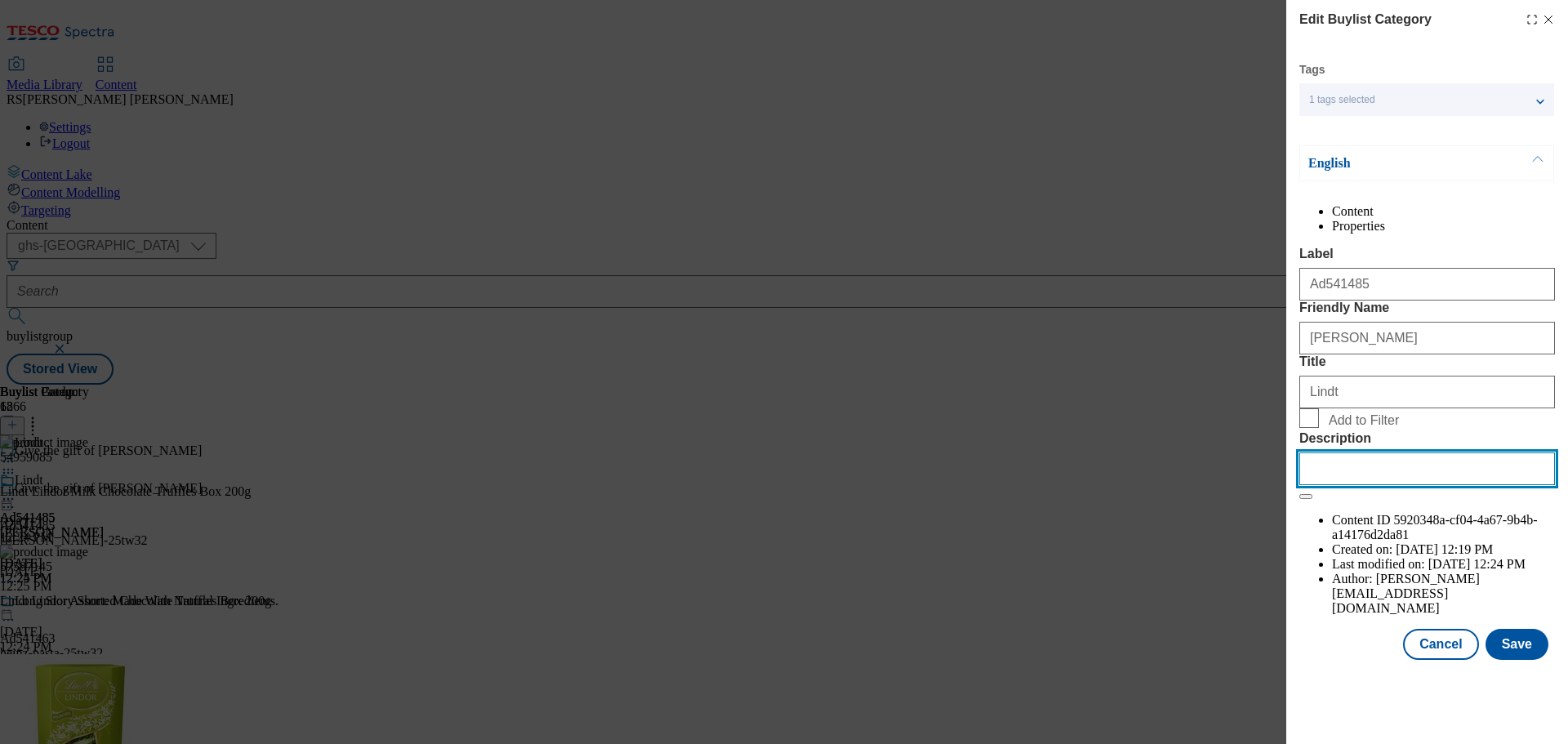
click at [1385, 485] on input "Description" at bounding box center [1427, 469] width 255 height 33
paste input "Lindt Lindor Milk Chocolate Truffles Box 200g"
type input "Lindt Lindor Milk Chocolate Truffles Box 200g"
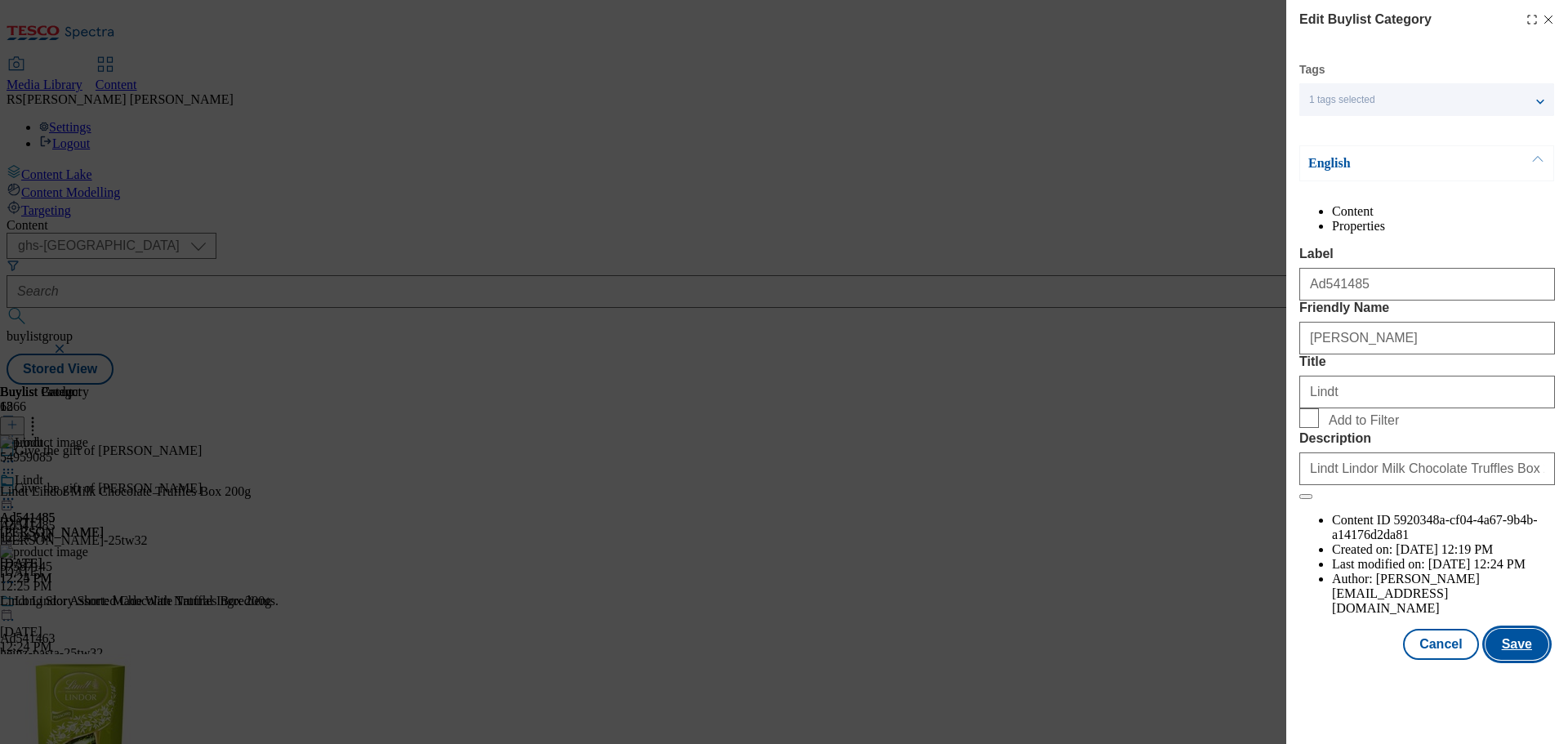
click at [1505, 660] on button "Save" at bounding box center [1517, 644] width 63 height 31
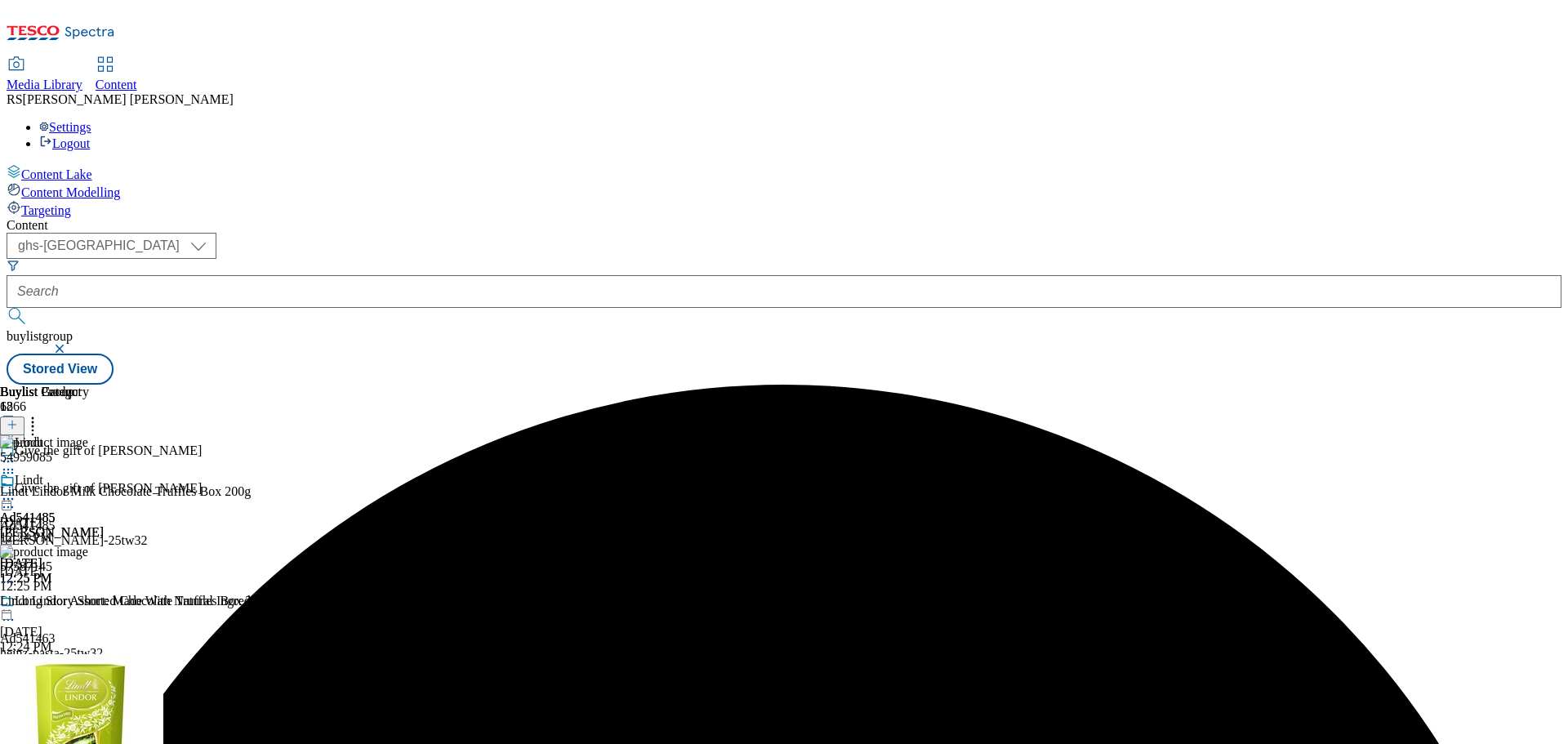
click at [16, 491] on icon at bounding box center [8, 498] width 16 height 16
click at [89, 602] on span "Preview" at bounding box center [69, 609] width 38 height 12
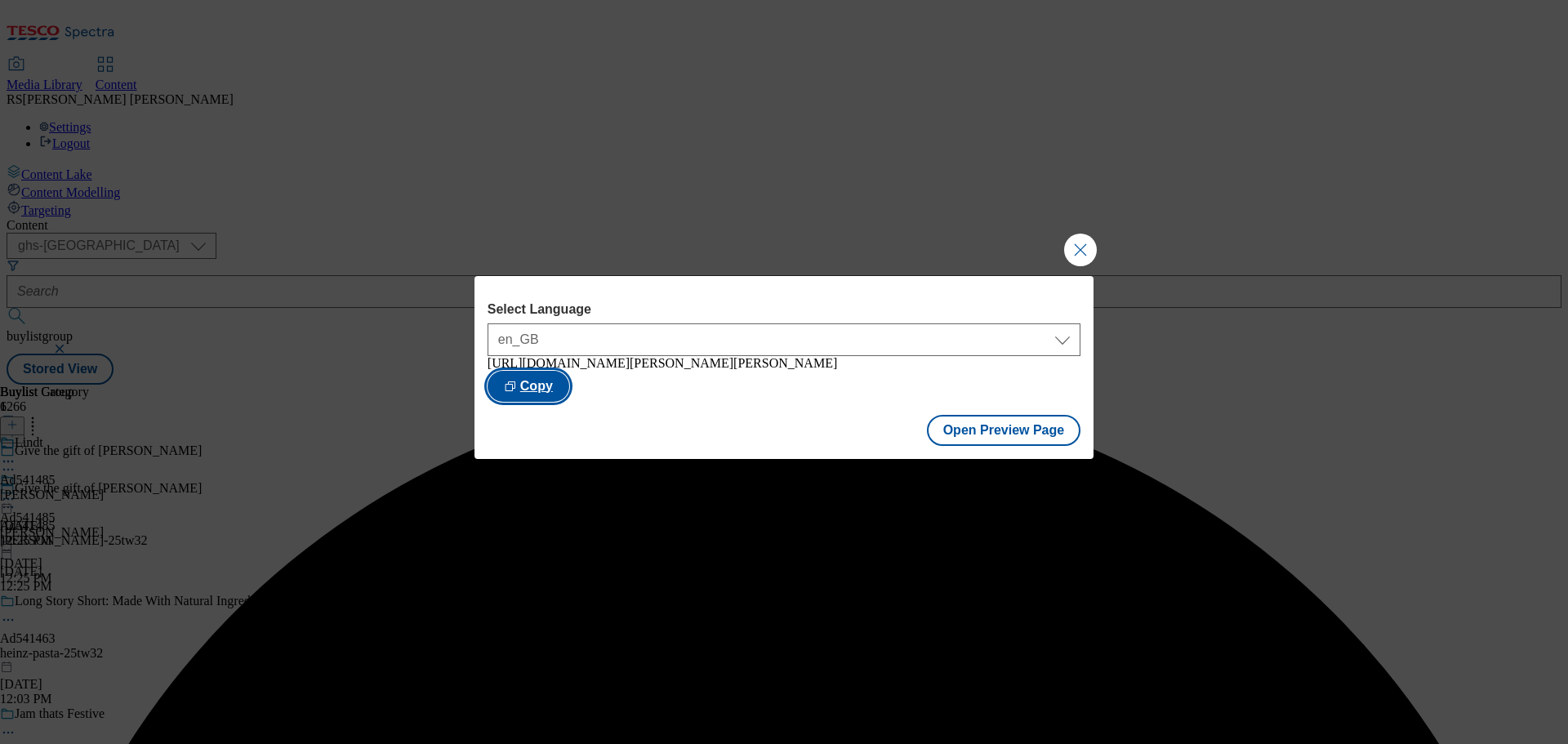
click at [570, 394] on button "Copy" at bounding box center [529, 386] width 82 height 31
